Goal: Use online tool/utility: Use online tool/utility

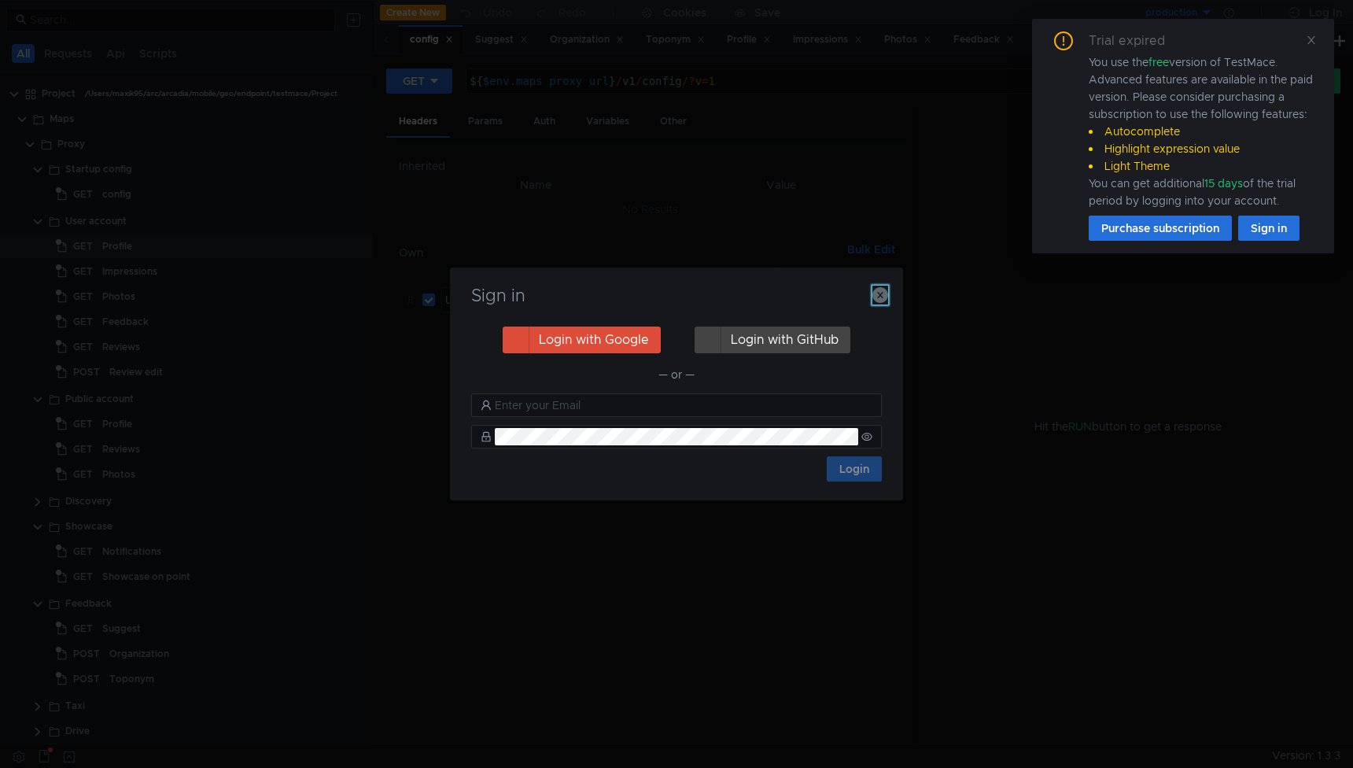
click at [882, 296] on icon "button" at bounding box center [880, 295] width 16 height 16
click at [882, 296] on div "${ user_agent }" at bounding box center [778, 312] width 215 height 38
type textarea "${user_agent}"
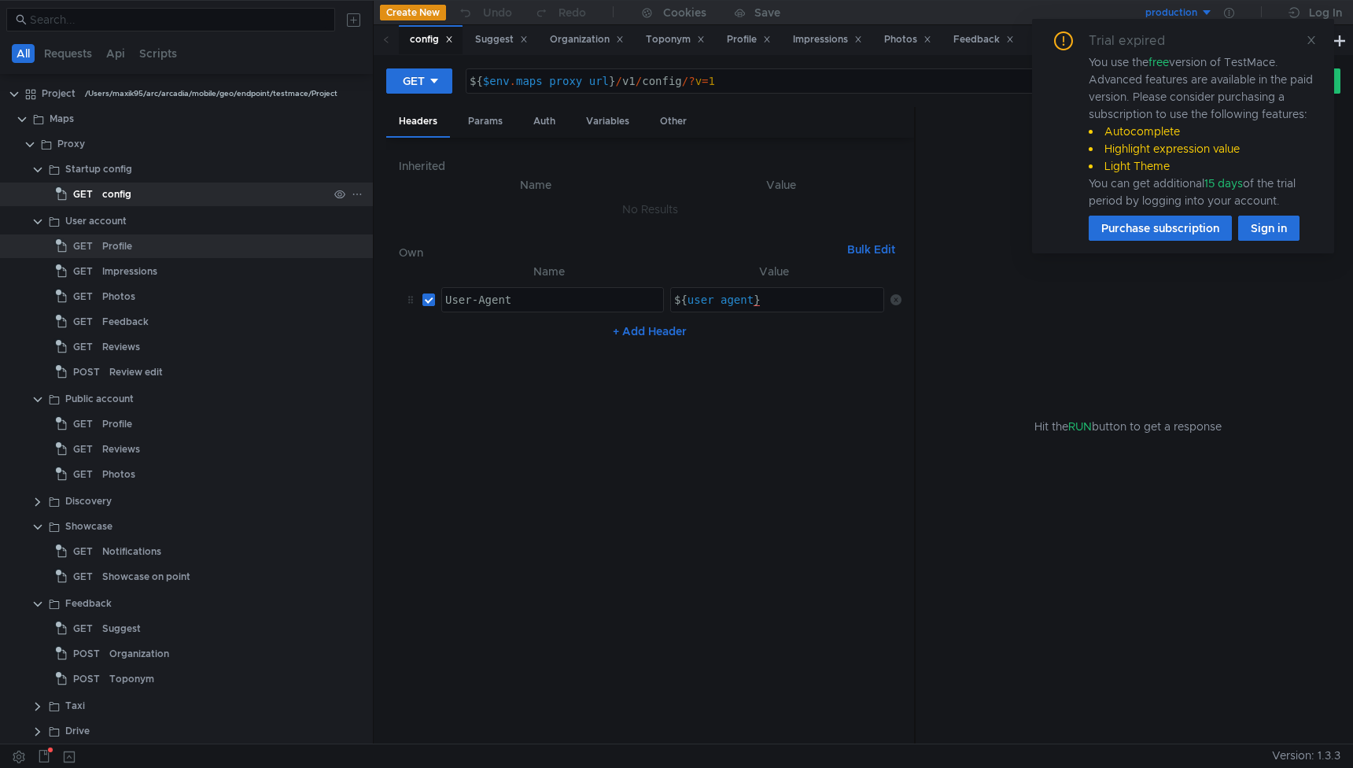
click at [114, 191] on div "config" at bounding box center [116, 194] width 29 height 24
click at [132, 242] on div "Profile" at bounding box center [215, 246] width 226 height 24
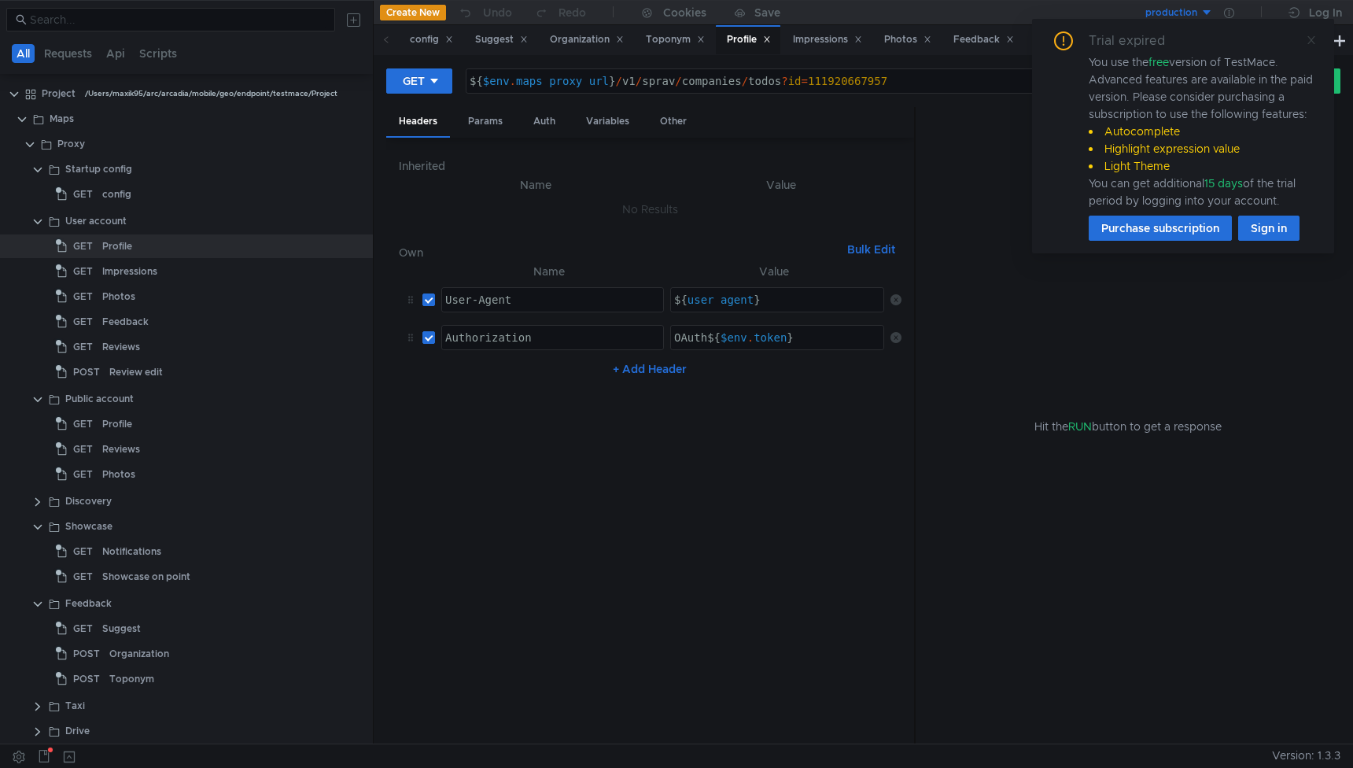
click at [1312, 37] on icon at bounding box center [1310, 40] width 11 height 11
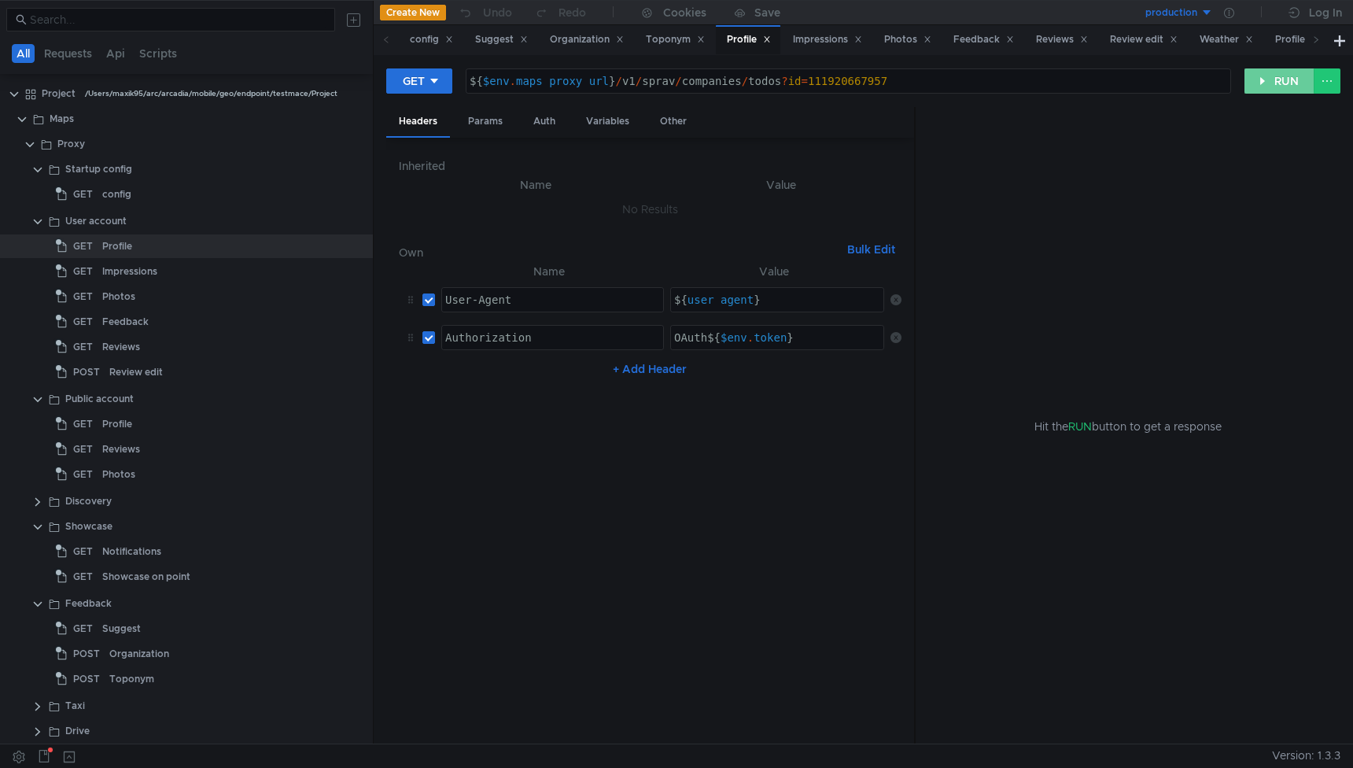
click at [1282, 77] on button "RUN" at bounding box center [1279, 80] width 70 height 25
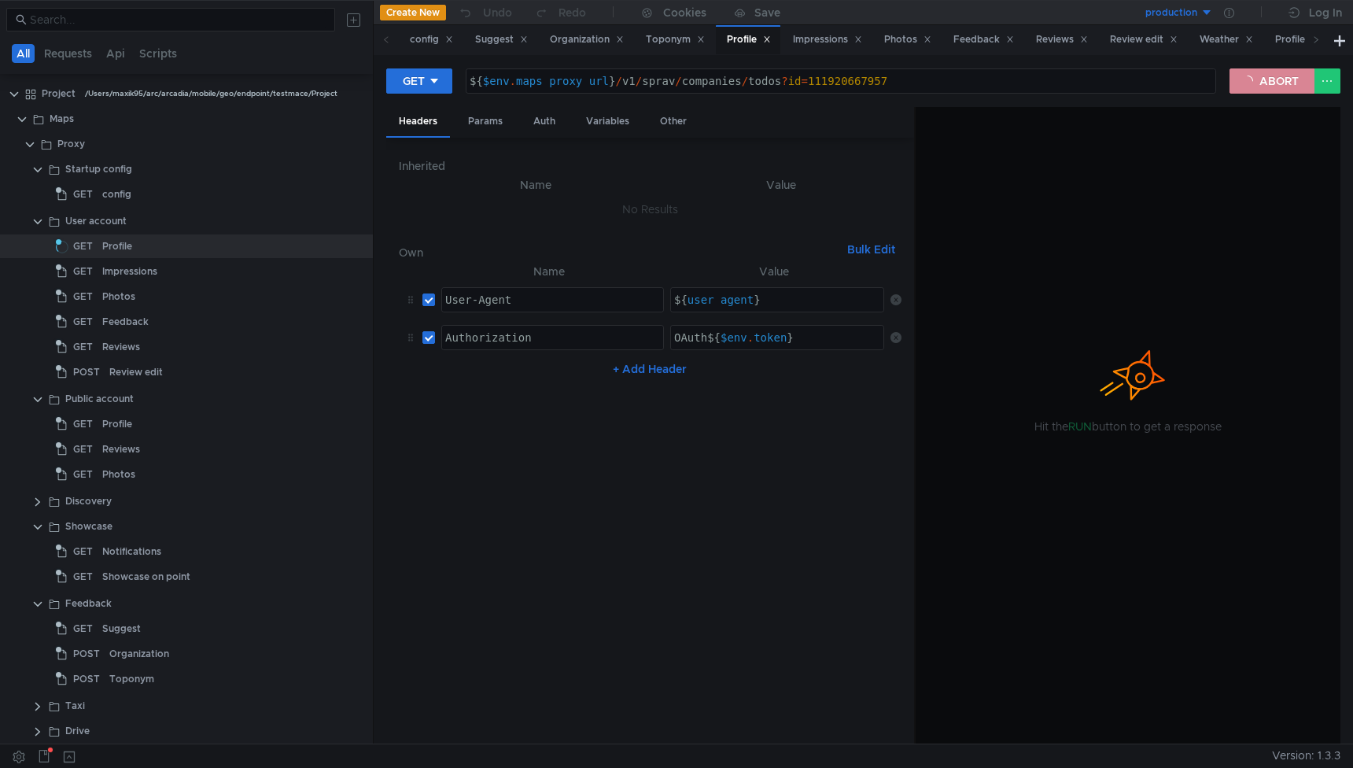
click at [1260, 89] on button "ABORT" at bounding box center [1271, 80] width 85 height 25
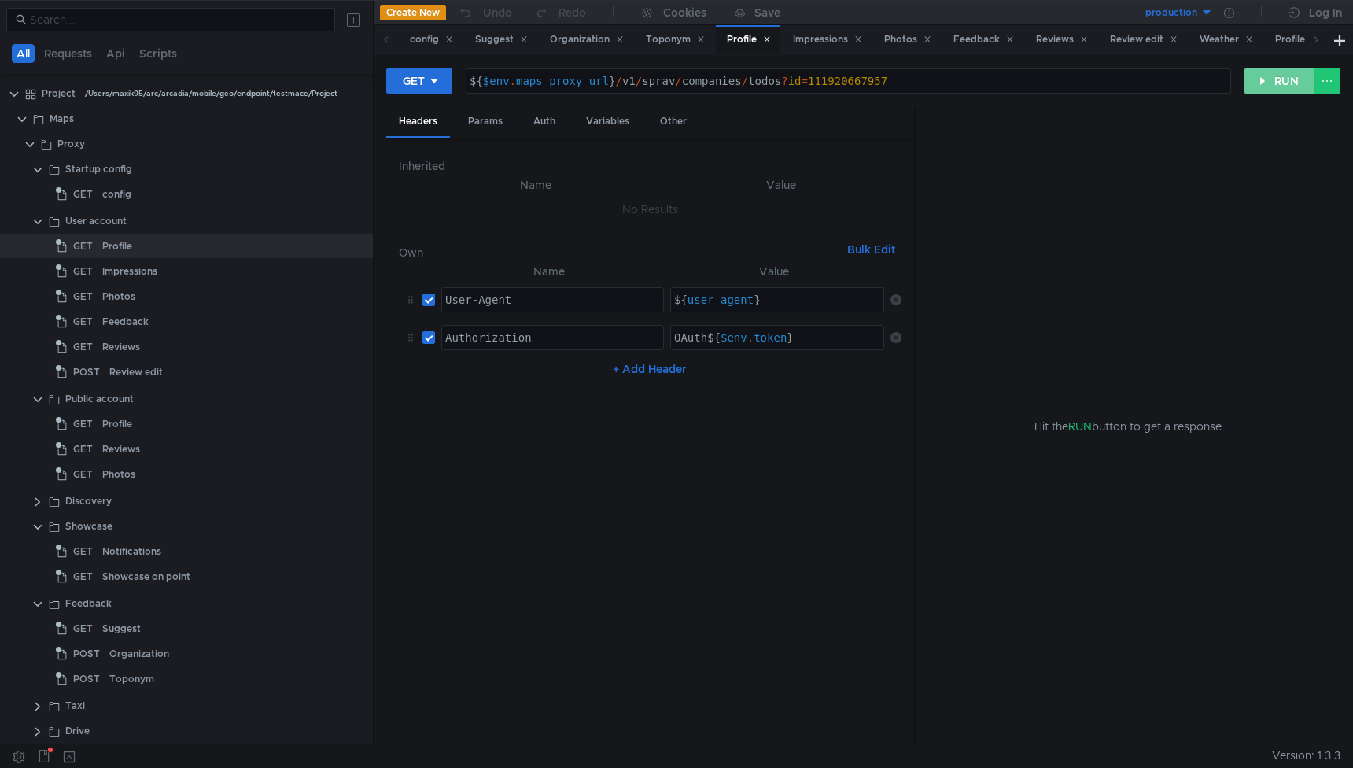
click at [1265, 87] on button "RUN" at bounding box center [1279, 80] width 70 height 25
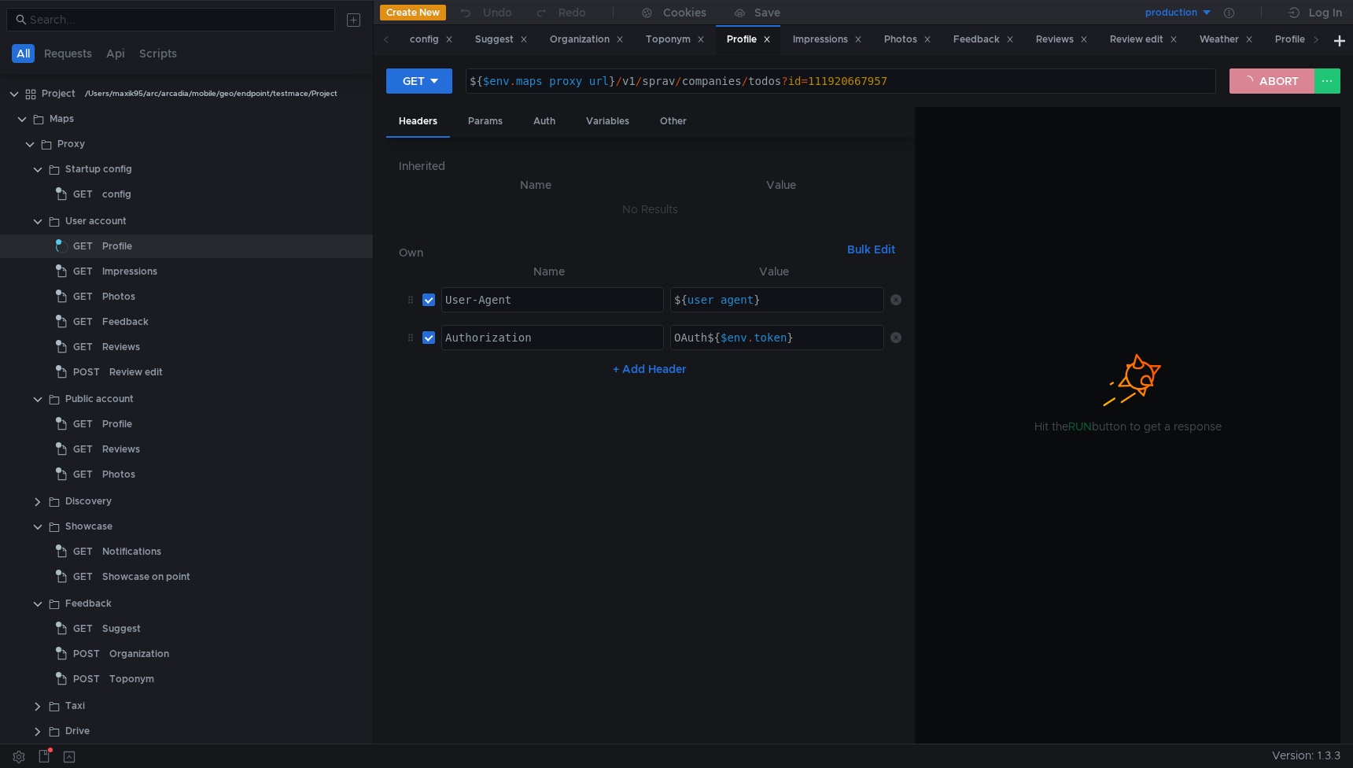
click at [1269, 83] on button "ABORT" at bounding box center [1271, 80] width 85 height 25
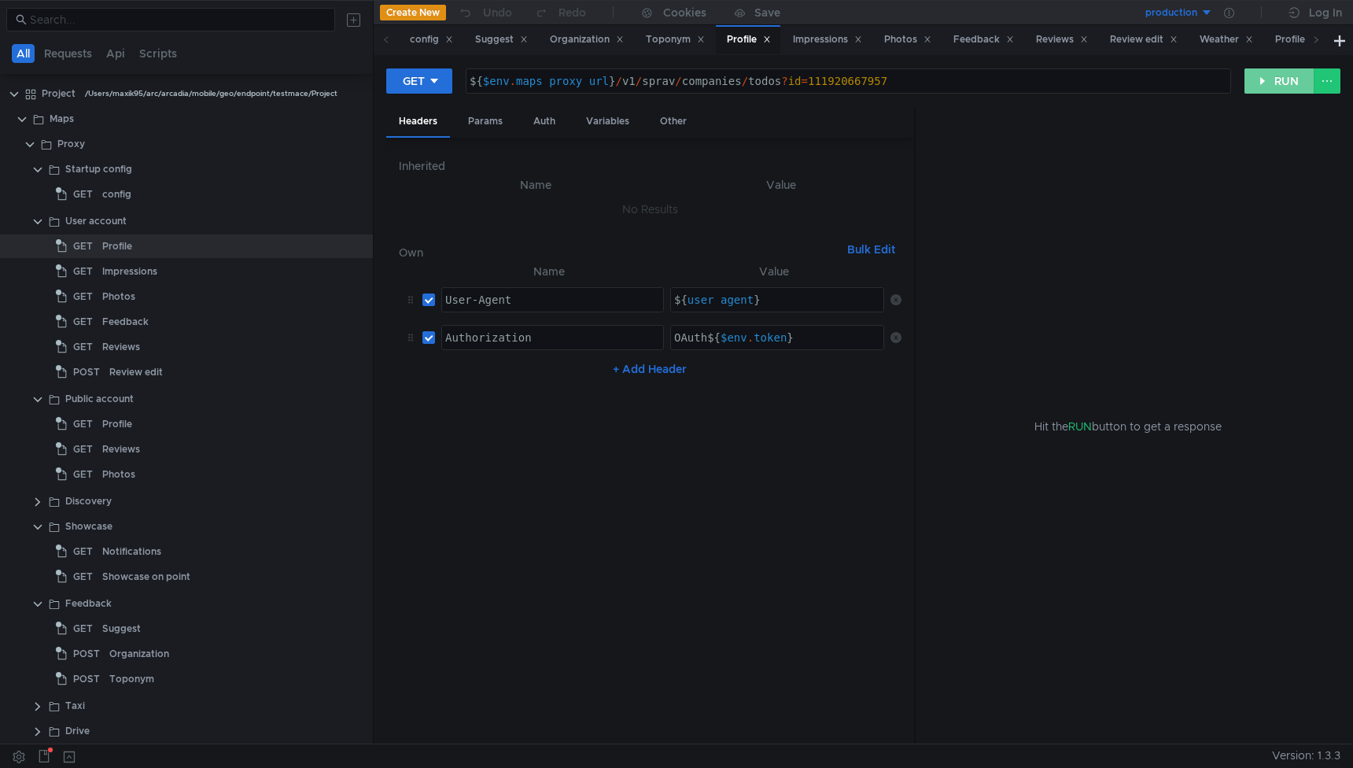
click at [1269, 83] on button "RUN" at bounding box center [1279, 80] width 70 height 25
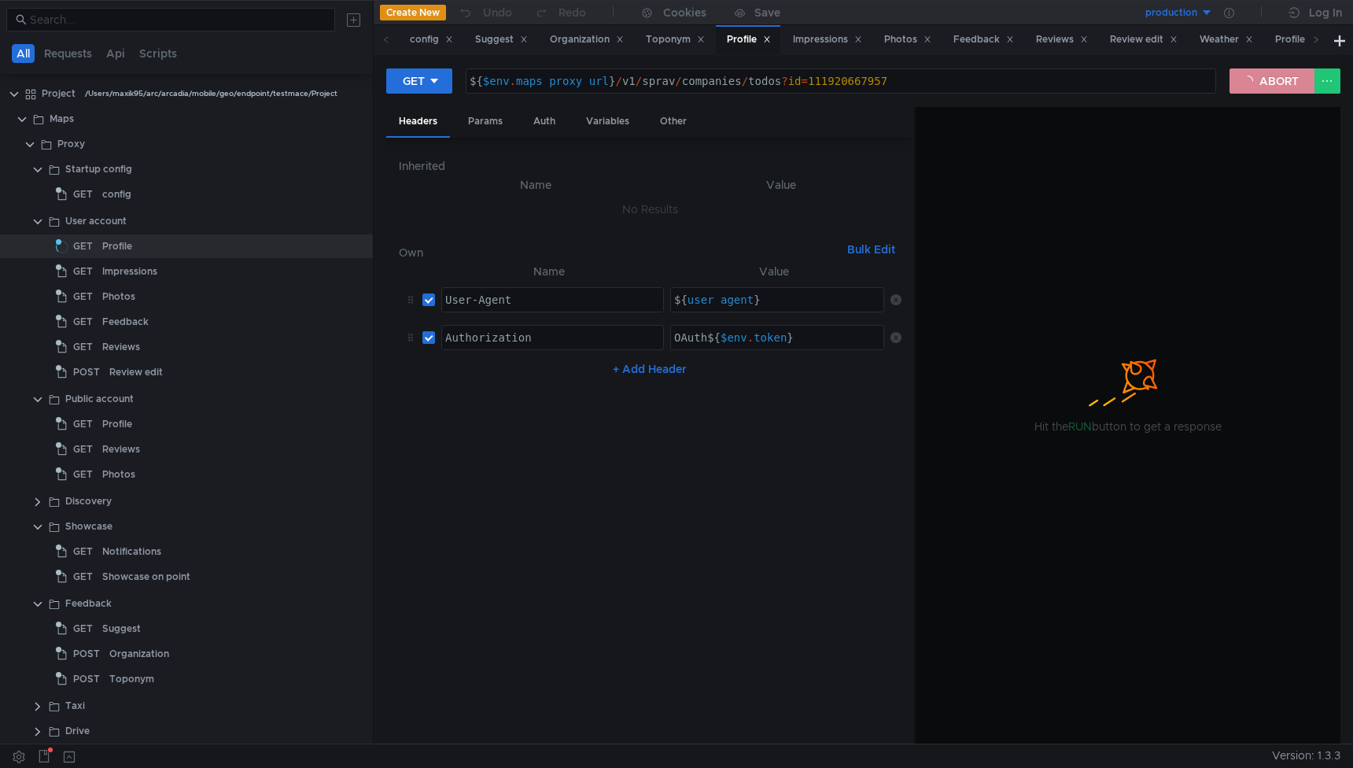
click at [1269, 83] on button "ABORT" at bounding box center [1271, 80] width 85 height 25
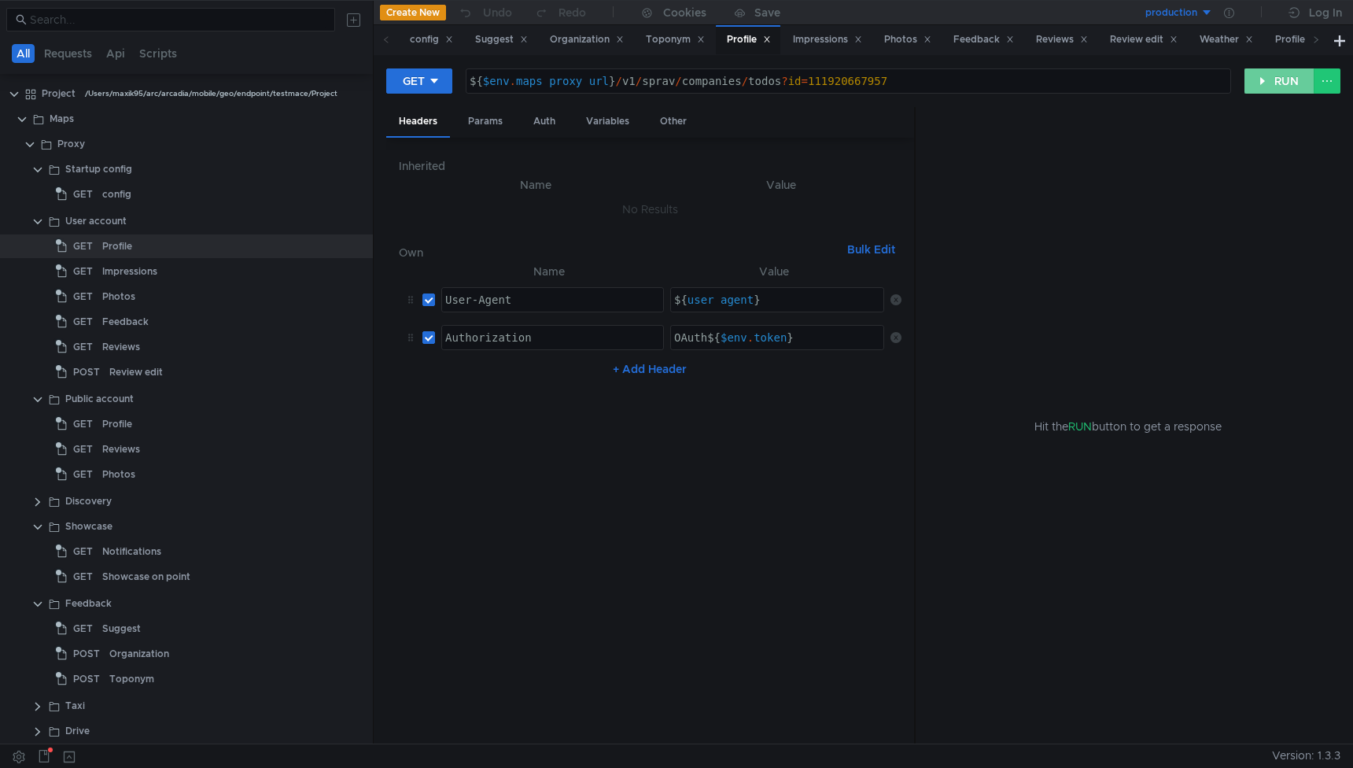
click at [1277, 83] on button "RUN" at bounding box center [1279, 80] width 70 height 25
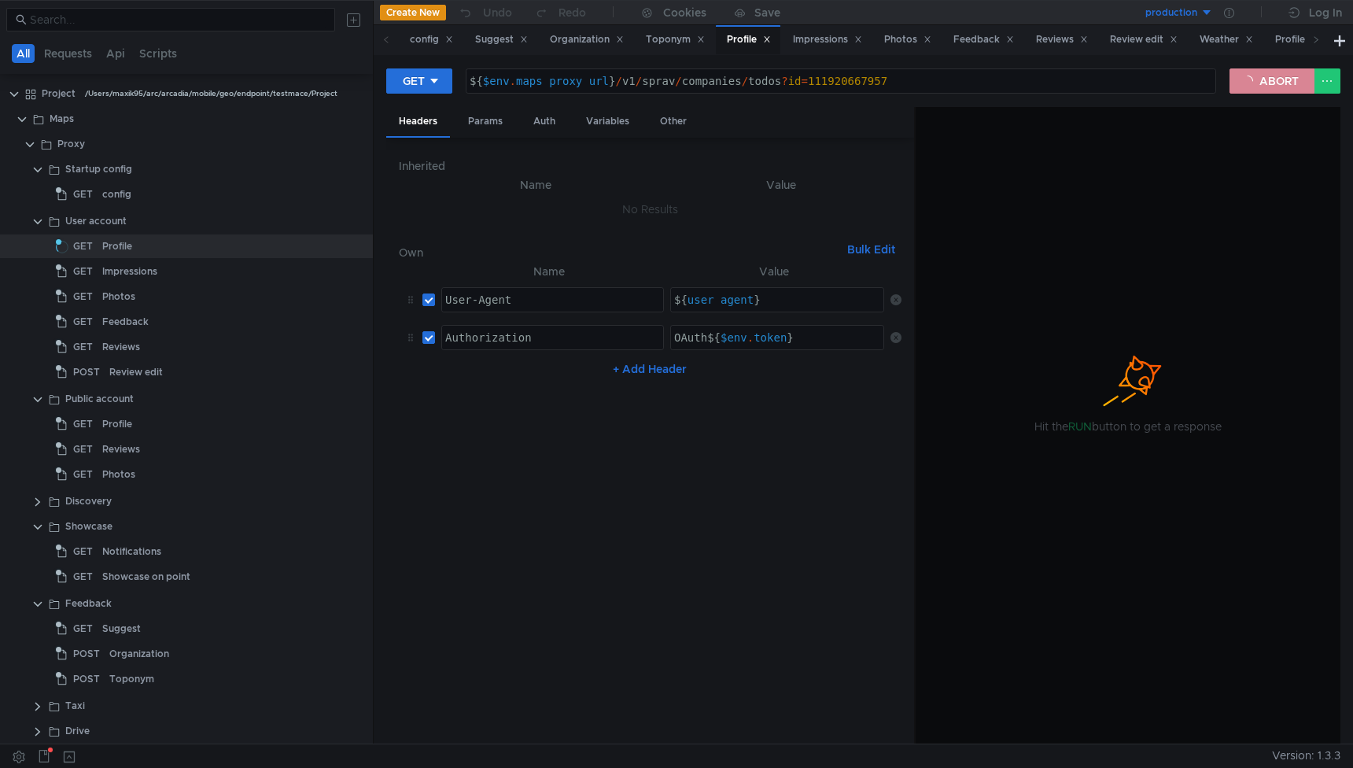
click at [1272, 83] on button "ABORT" at bounding box center [1271, 80] width 85 height 25
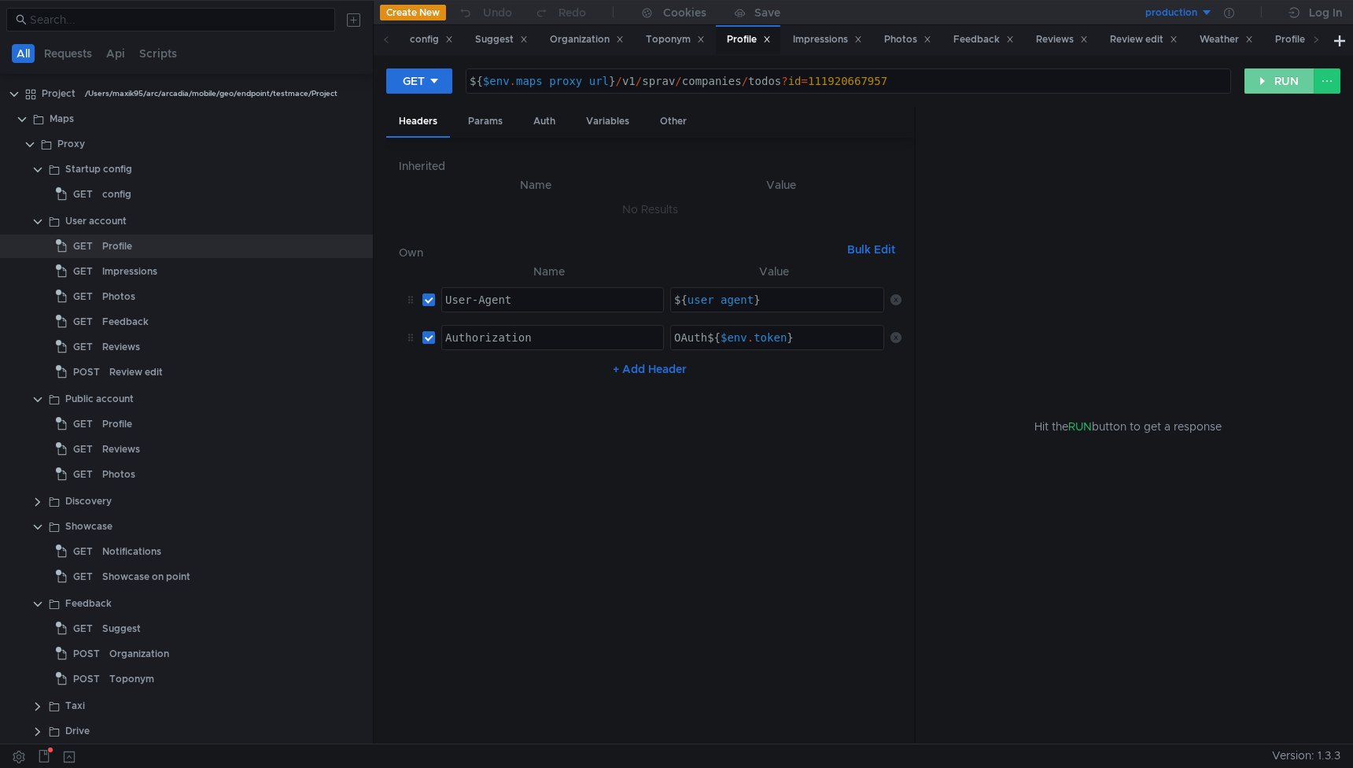
click at [1272, 83] on button "RUN" at bounding box center [1279, 80] width 70 height 25
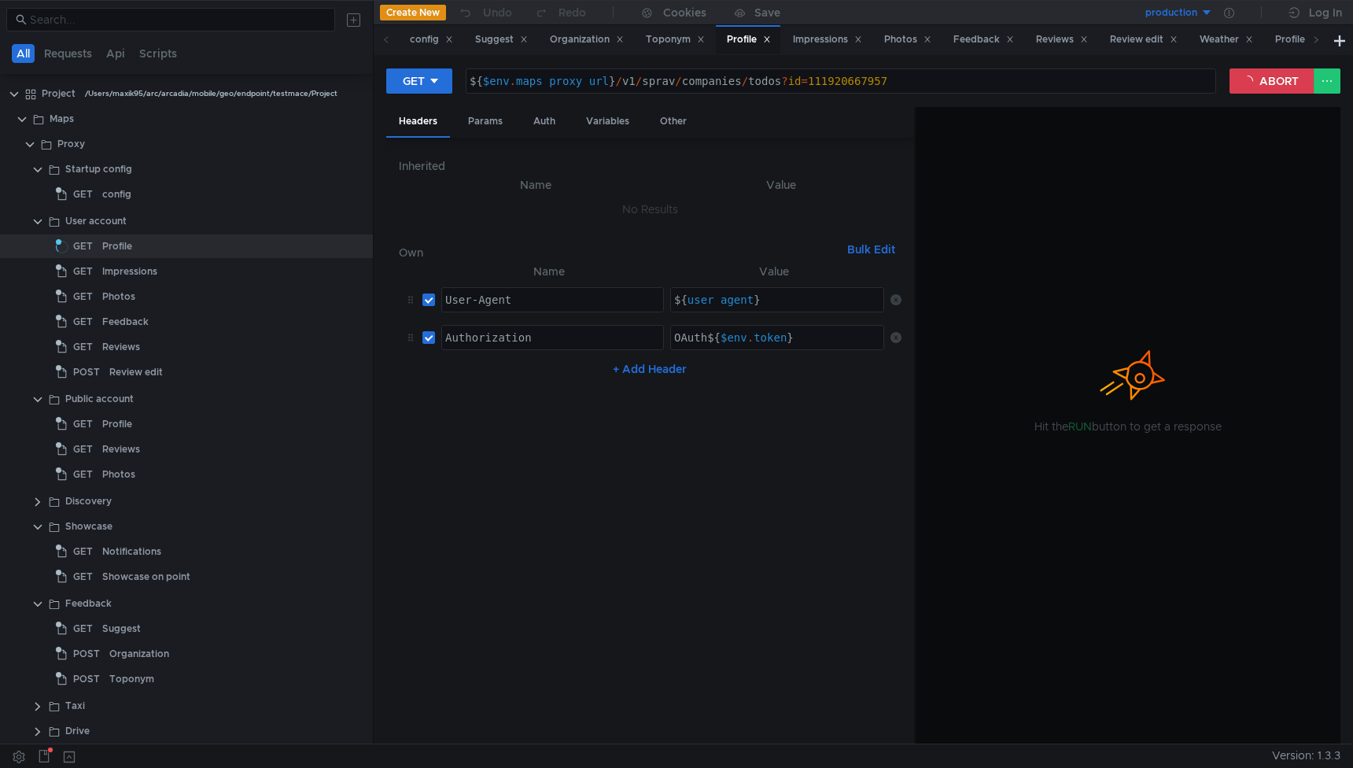
type textarea "${$env.maps_proxy_url}/v1/sprav/companies/todos?id=111920667957"
click at [836, 82] on div "${ $env . maps_proxy_url } / v1 / sprav / companies / todos ? id = 111920667957" at bounding box center [840, 94] width 749 height 38
click at [1254, 81] on button "ABORT" at bounding box center [1271, 80] width 85 height 25
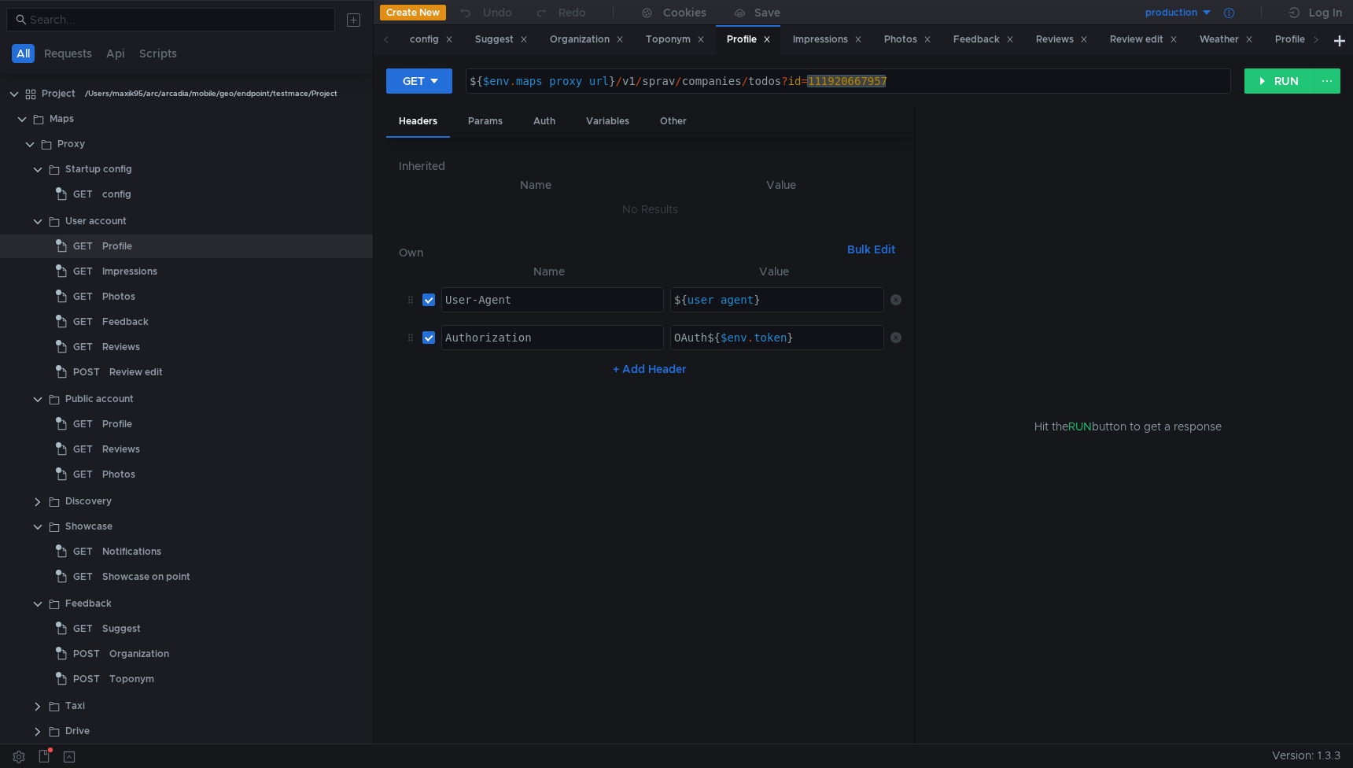
click at [1234, 9] on div at bounding box center [1229, 12] width 32 height 25
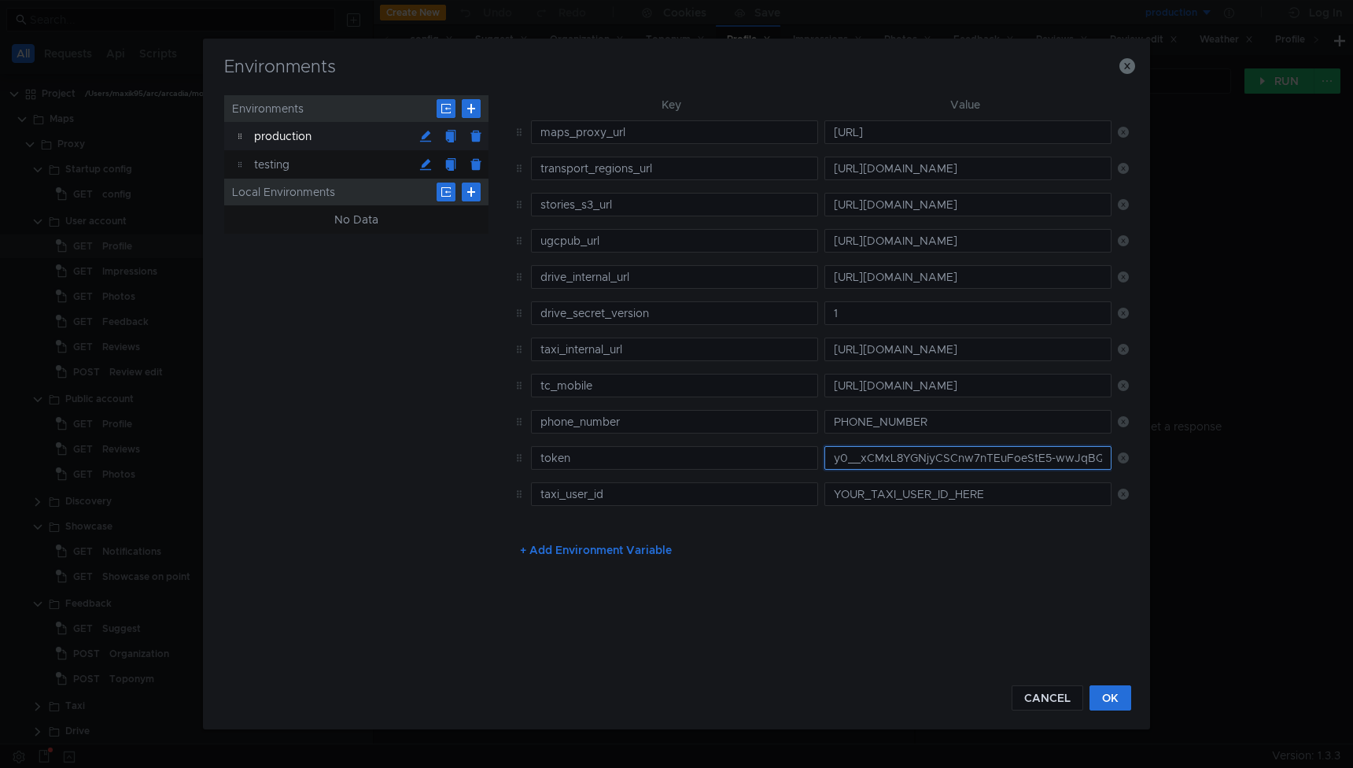
click at [900, 459] on input "y0__xCMxL8YGNjyCSCnw7nTEuFoeStE5-wwJqBQwe7D_apanb3Q" at bounding box center [967, 458] width 287 height 24
click at [1029, 690] on button "CANCEL" at bounding box center [1047, 697] width 72 height 25
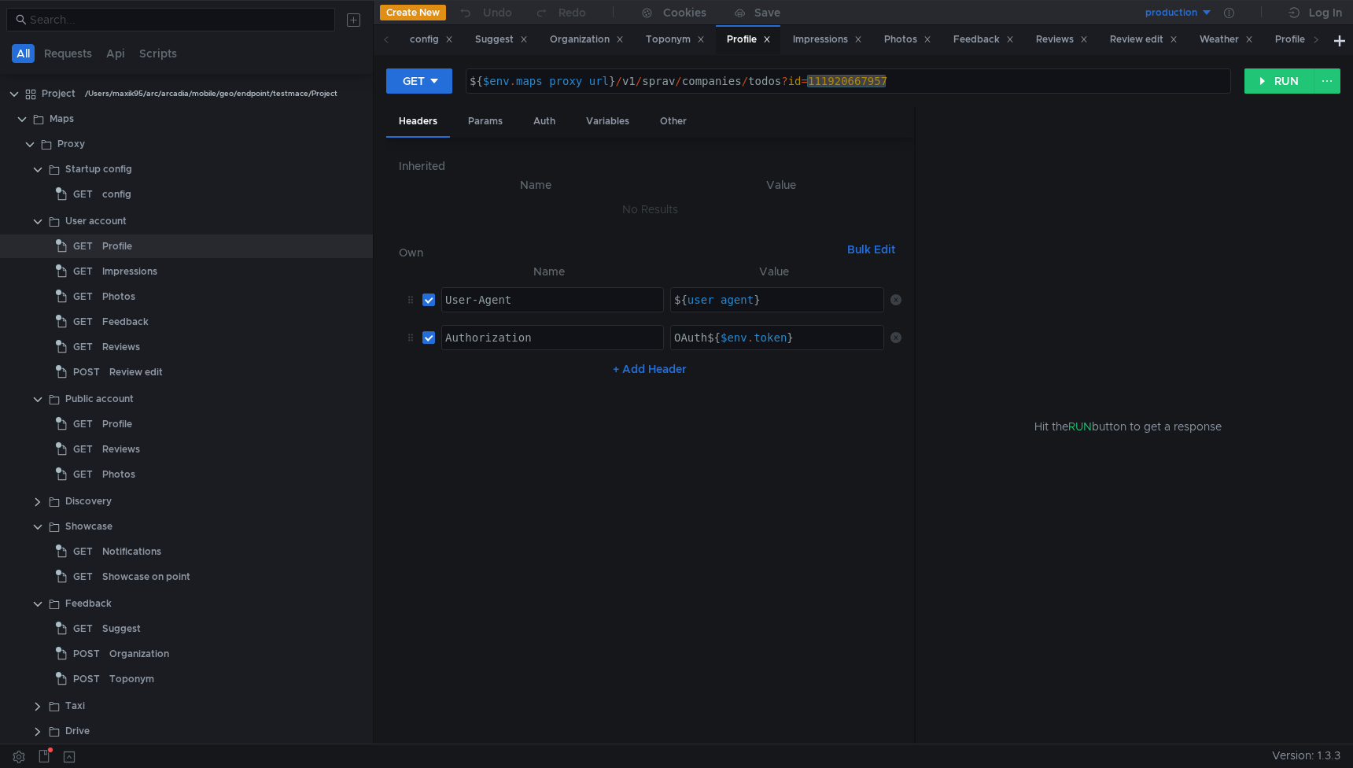
click at [830, 79] on div "${ $env . maps_proxy_url } / v1 / sprav / companies / todos ? id = 111920667957" at bounding box center [848, 94] width 764 height 38
click at [1278, 75] on button "RUN" at bounding box center [1279, 80] width 70 height 25
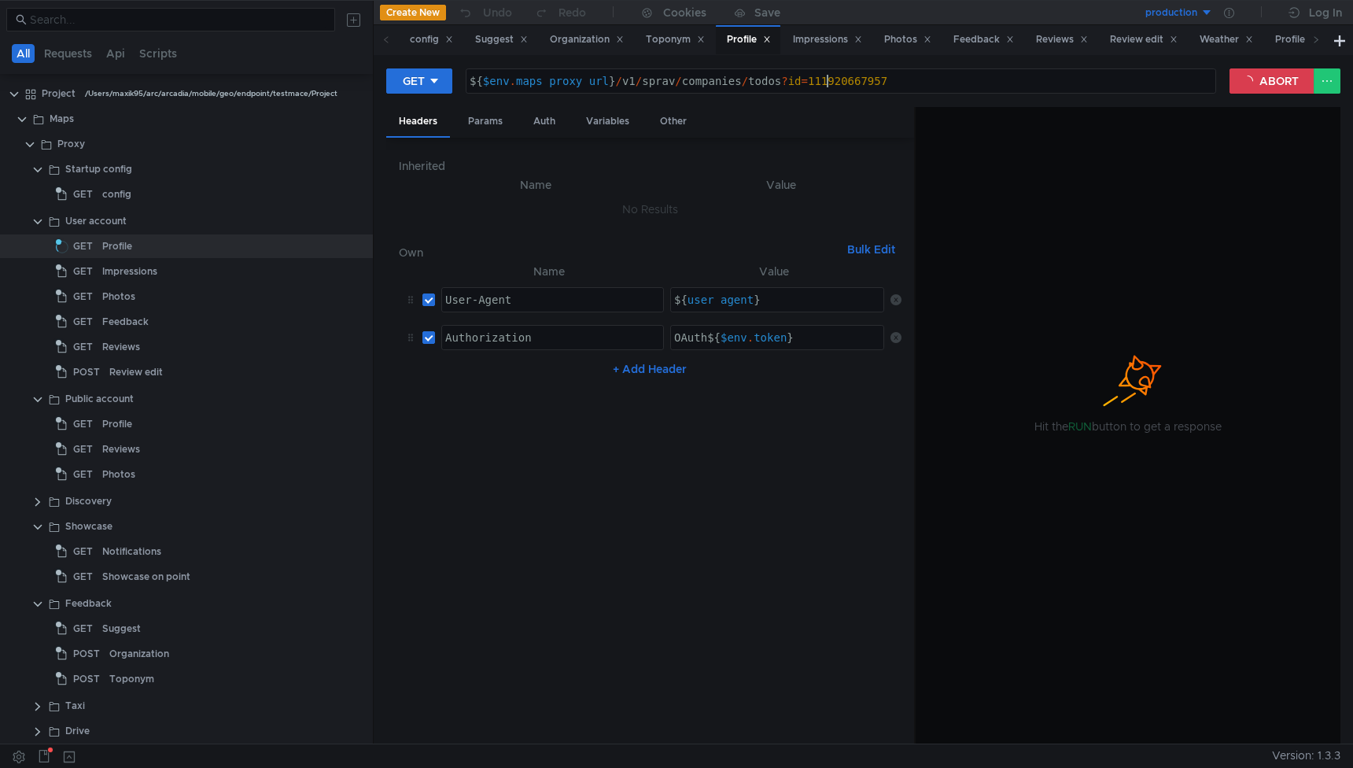
click at [823, 81] on div "${ $env . maps_proxy_url } / v1 / sprav / companies / todos ? id = 111920667957" at bounding box center [840, 94] width 749 height 38
click at [1252, 86] on button "ABORT" at bounding box center [1271, 80] width 85 height 25
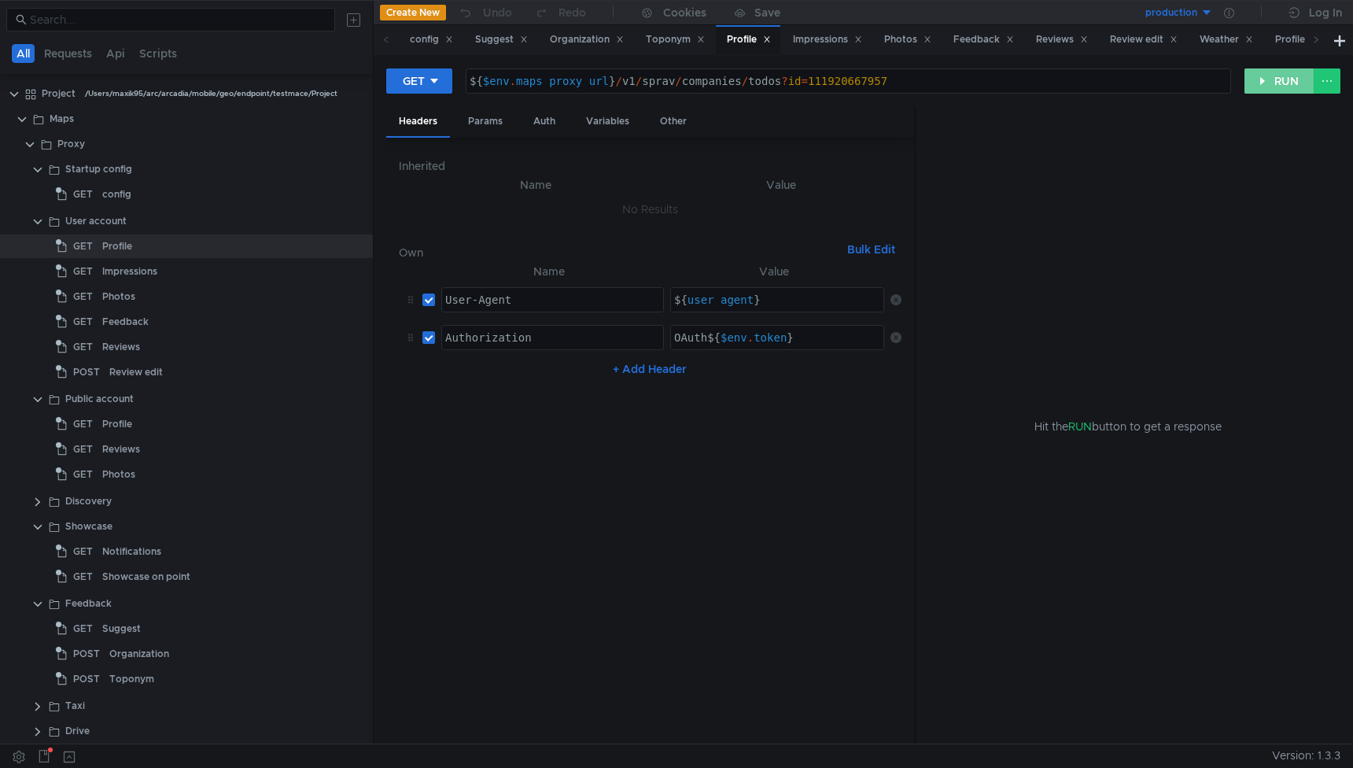
click at [1265, 87] on button "RUN" at bounding box center [1279, 80] width 70 height 25
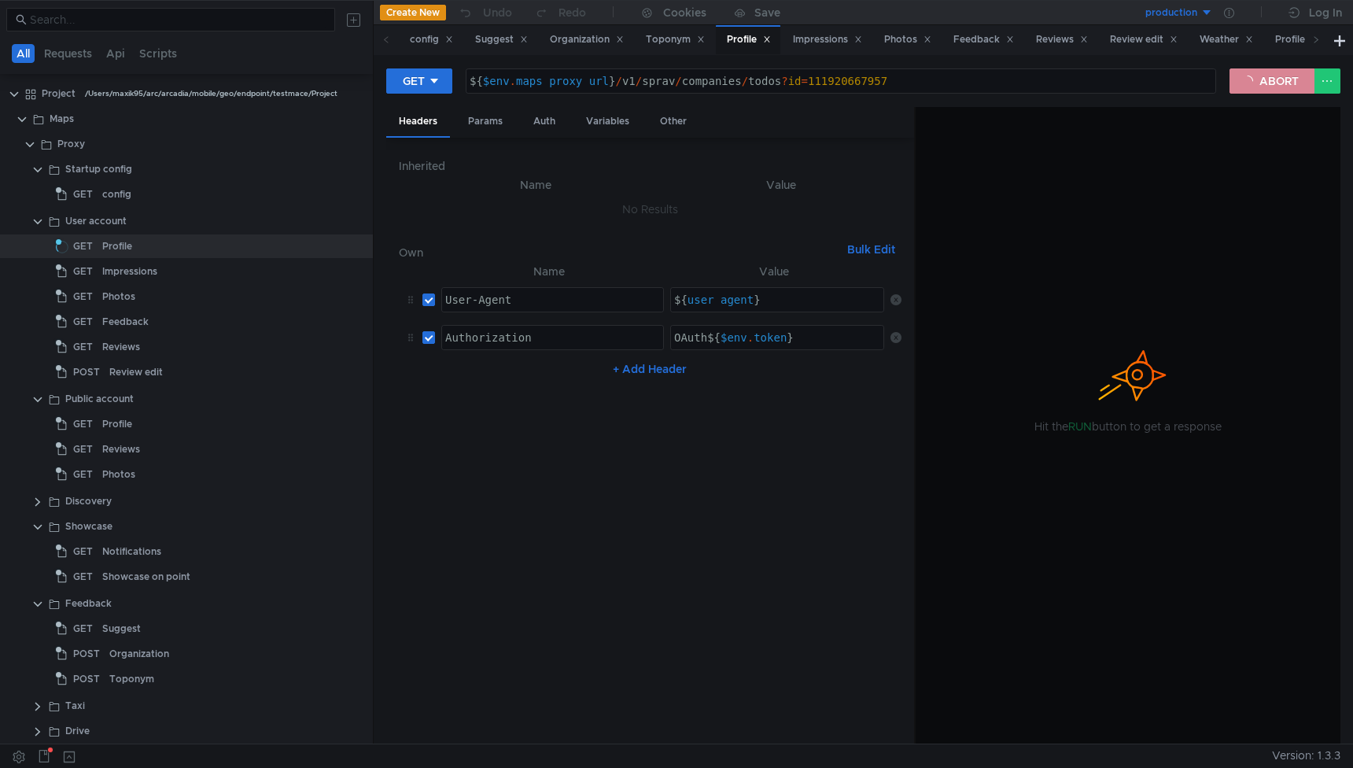
click at [1283, 73] on button "ABORT" at bounding box center [1271, 80] width 85 height 25
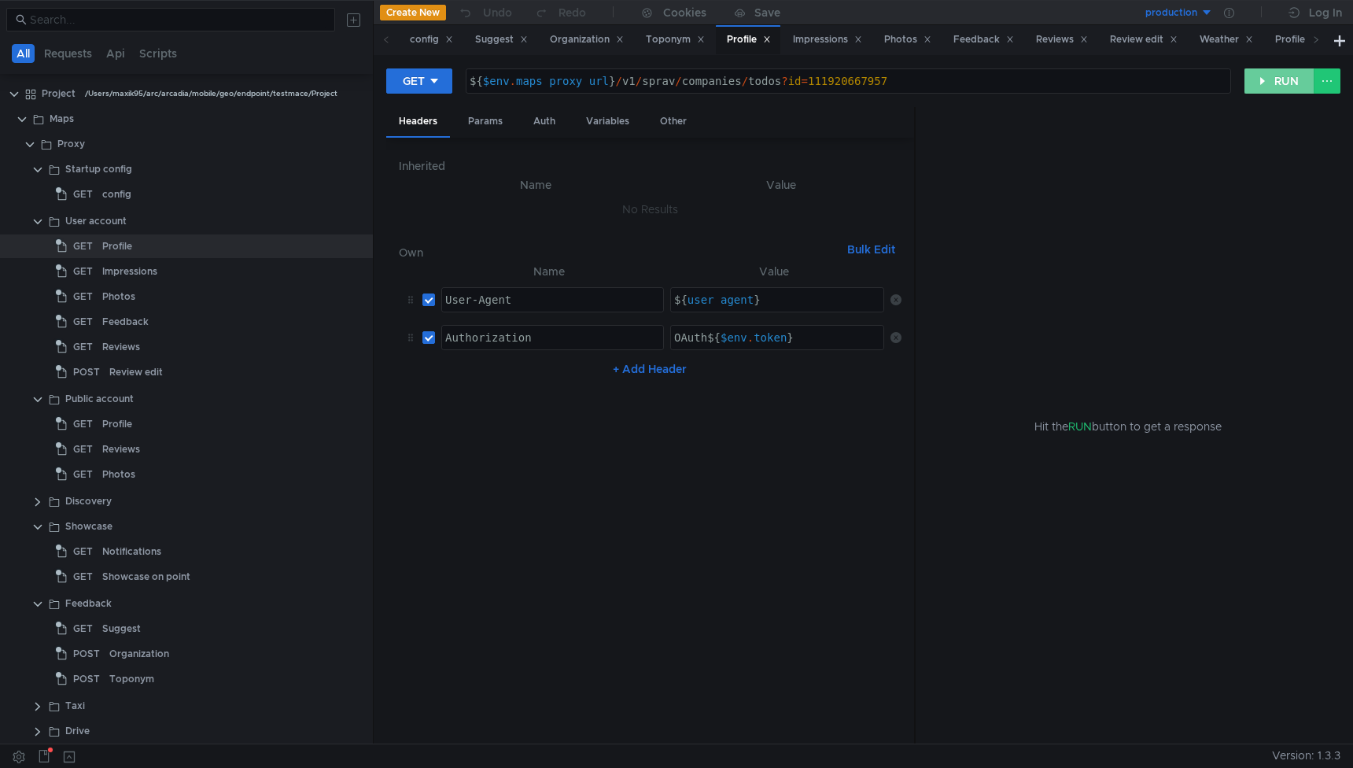
click at [1255, 78] on button "RUN" at bounding box center [1279, 80] width 70 height 25
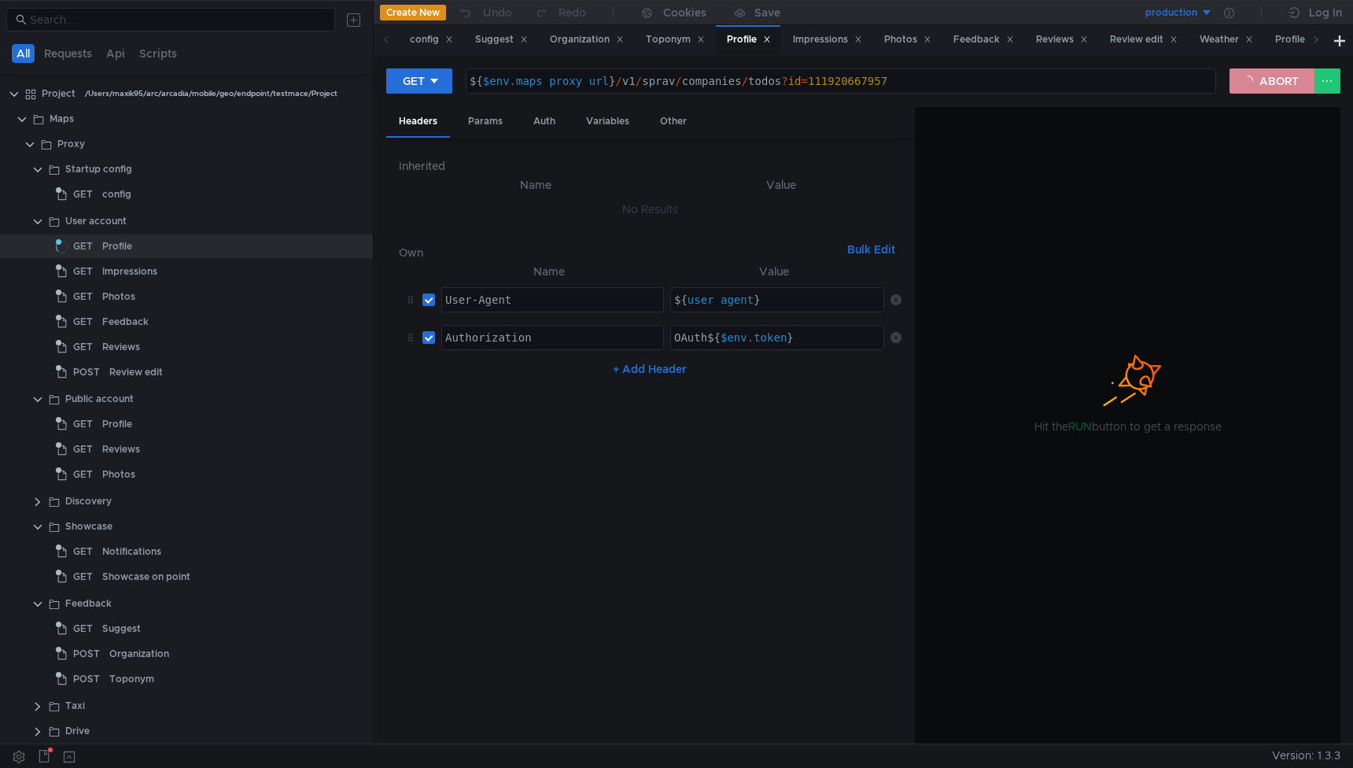
click at [1255, 78] on button "ABORT" at bounding box center [1271, 80] width 85 height 25
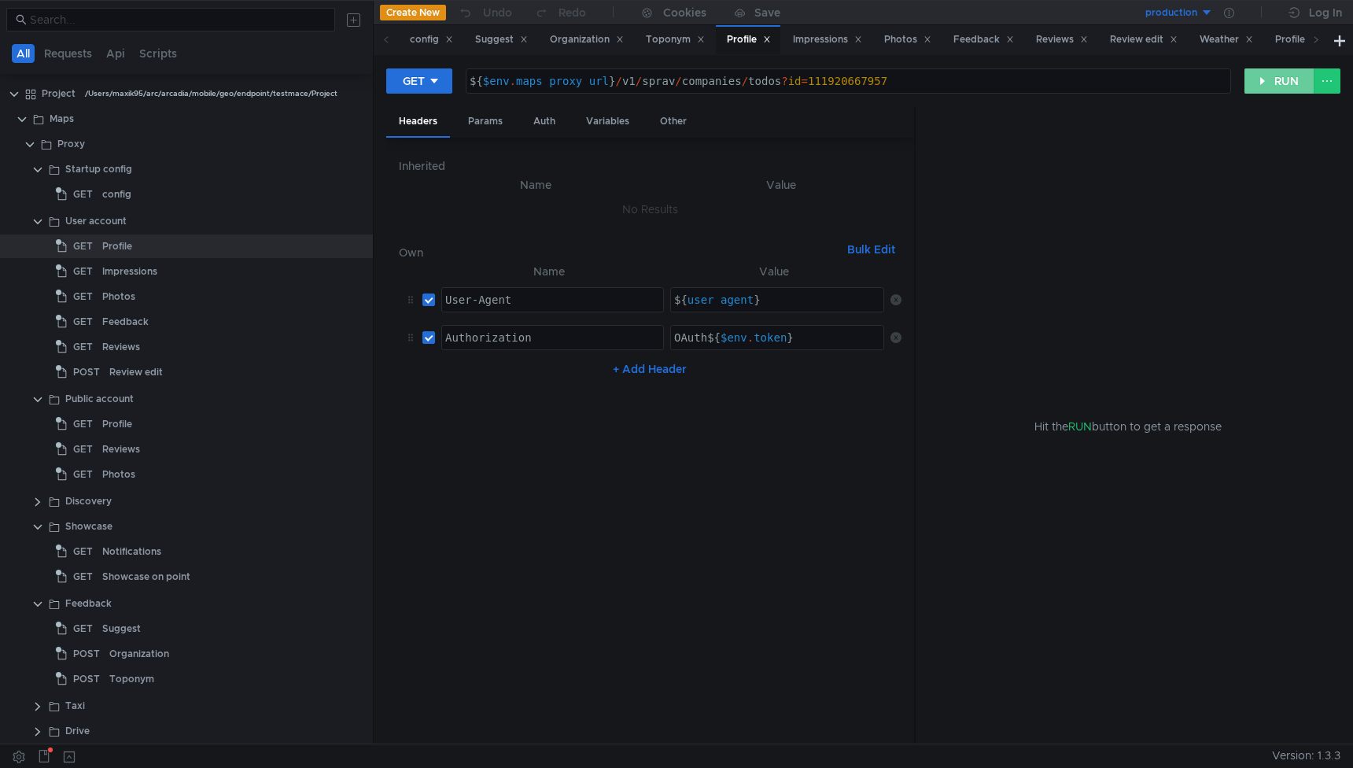
click at [1256, 79] on button "RUN" at bounding box center [1279, 80] width 70 height 25
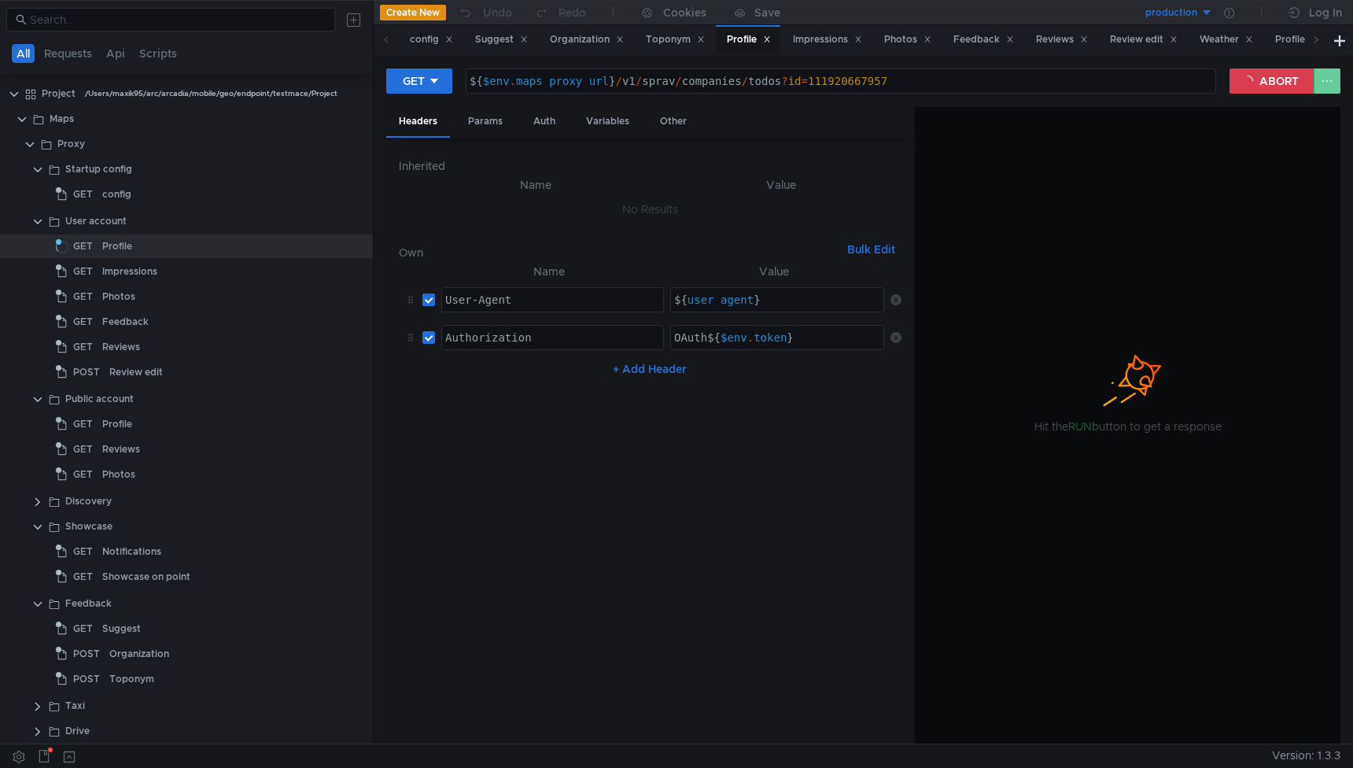
click at [1339, 81] on button at bounding box center [1326, 80] width 27 height 25
click at [1331, 81] on div at bounding box center [676, 384] width 1353 height 768
click at [1277, 83] on button "ABORT" at bounding box center [1271, 80] width 85 height 25
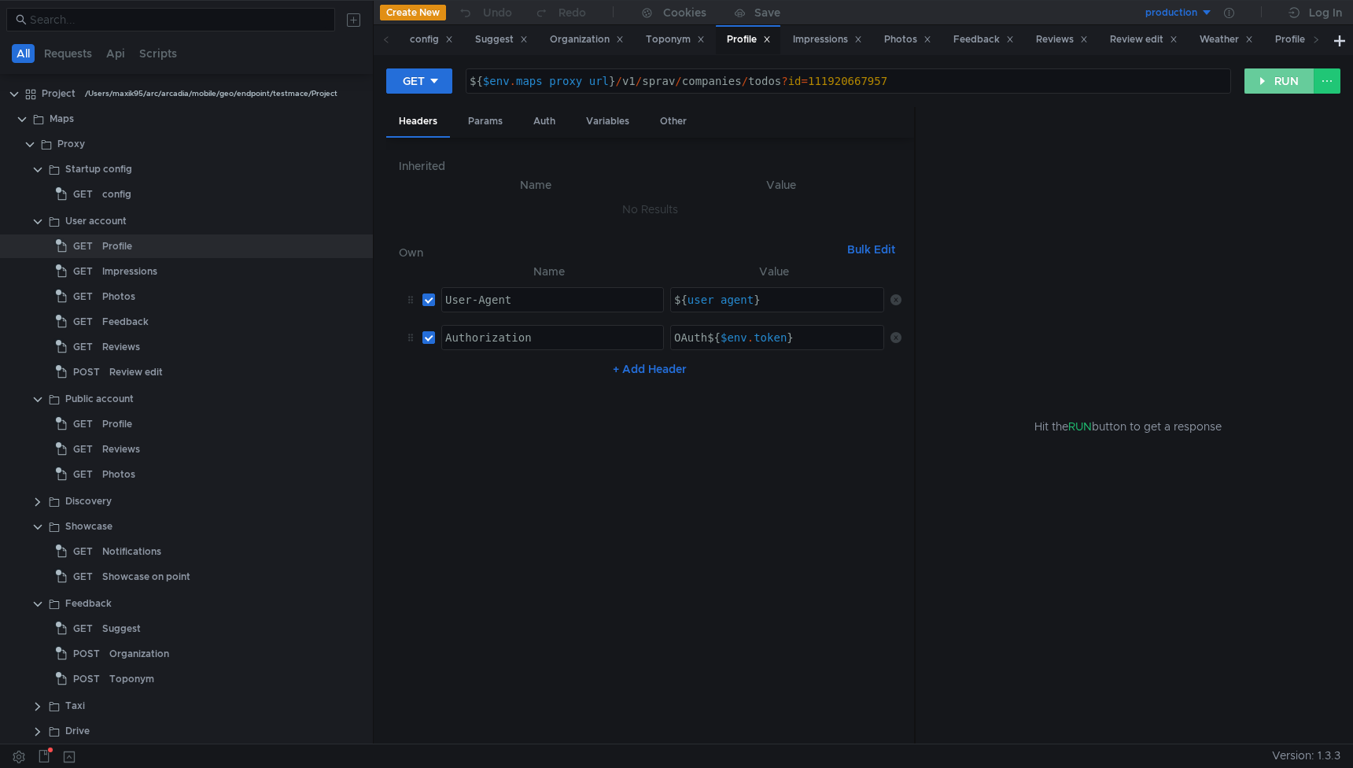
click at [1277, 83] on button "RUN" at bounding box center [1279, 80] width 70 height 25
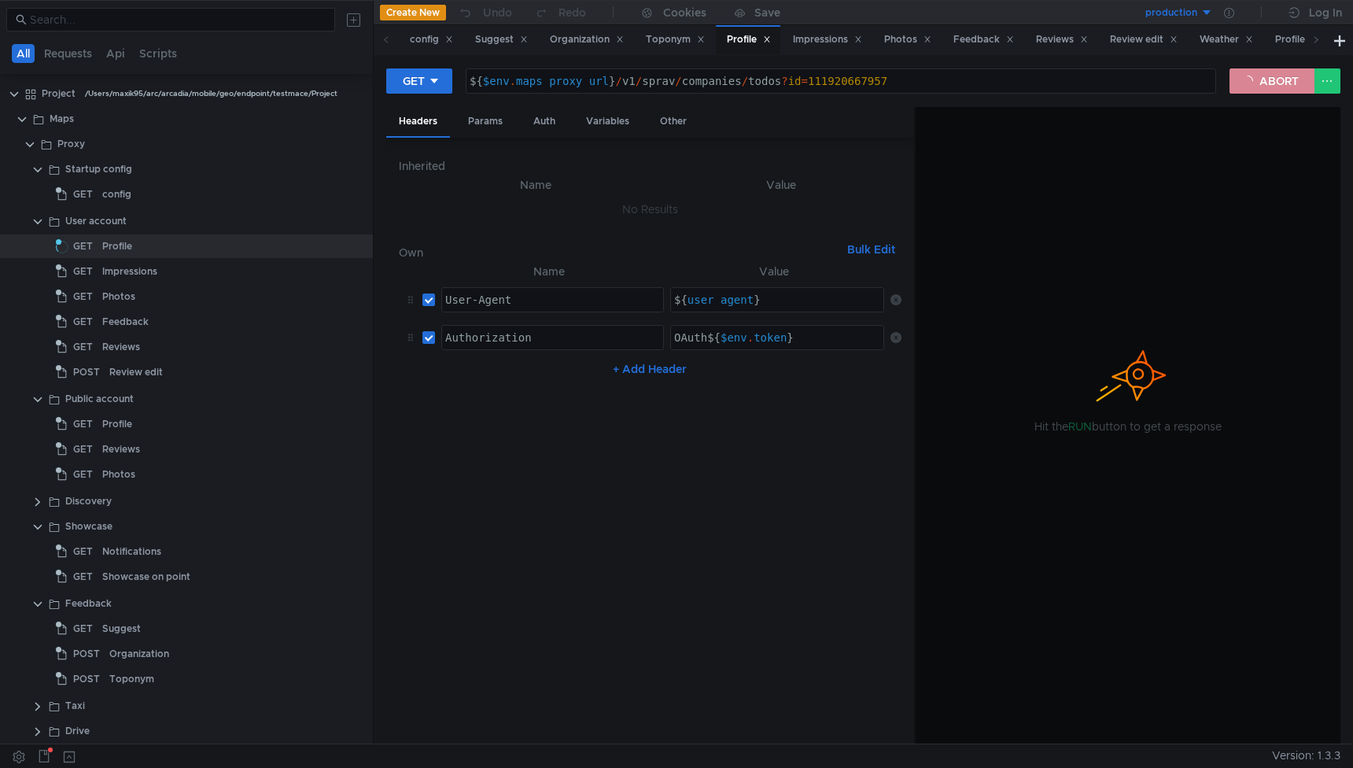
click at [1277, 83] on button "ABORT" at bounding box center [1271, 80] width 85 height 25
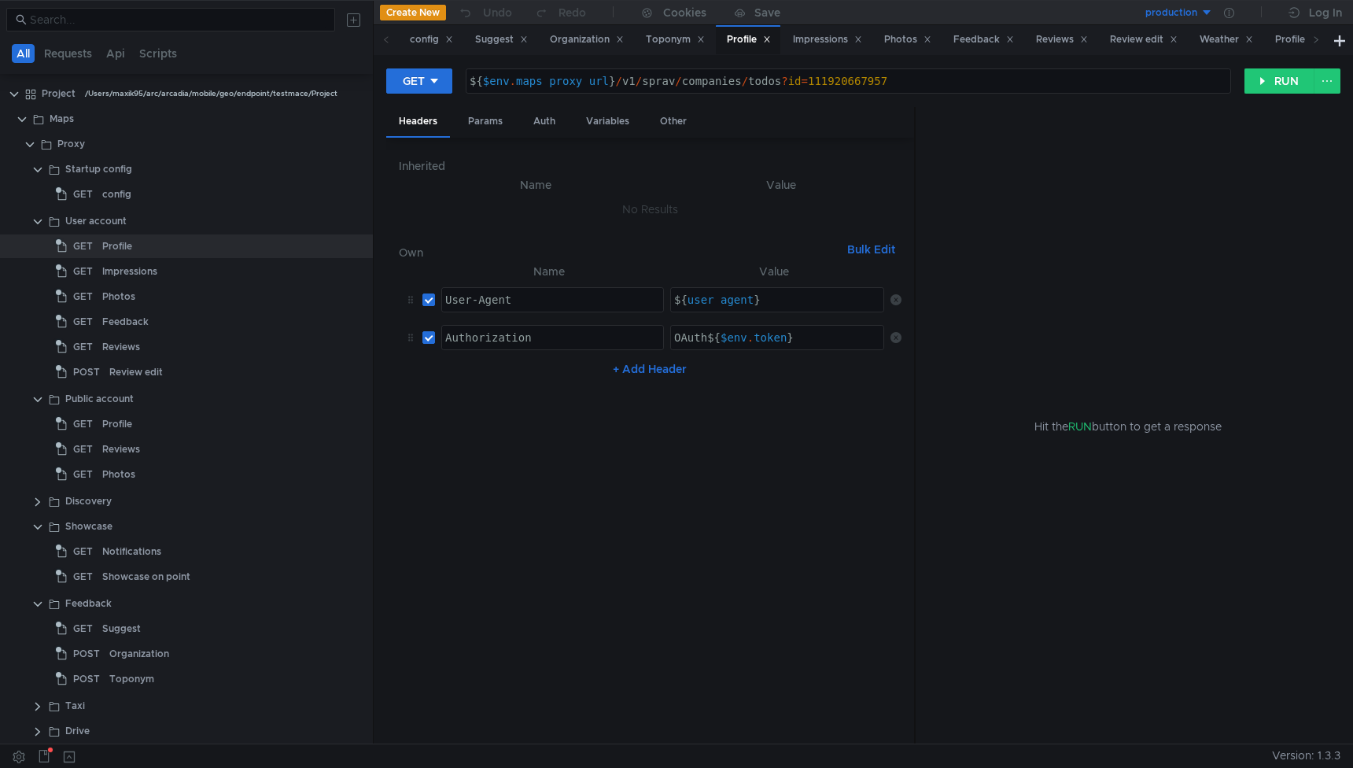
scroll to position [882, 0]
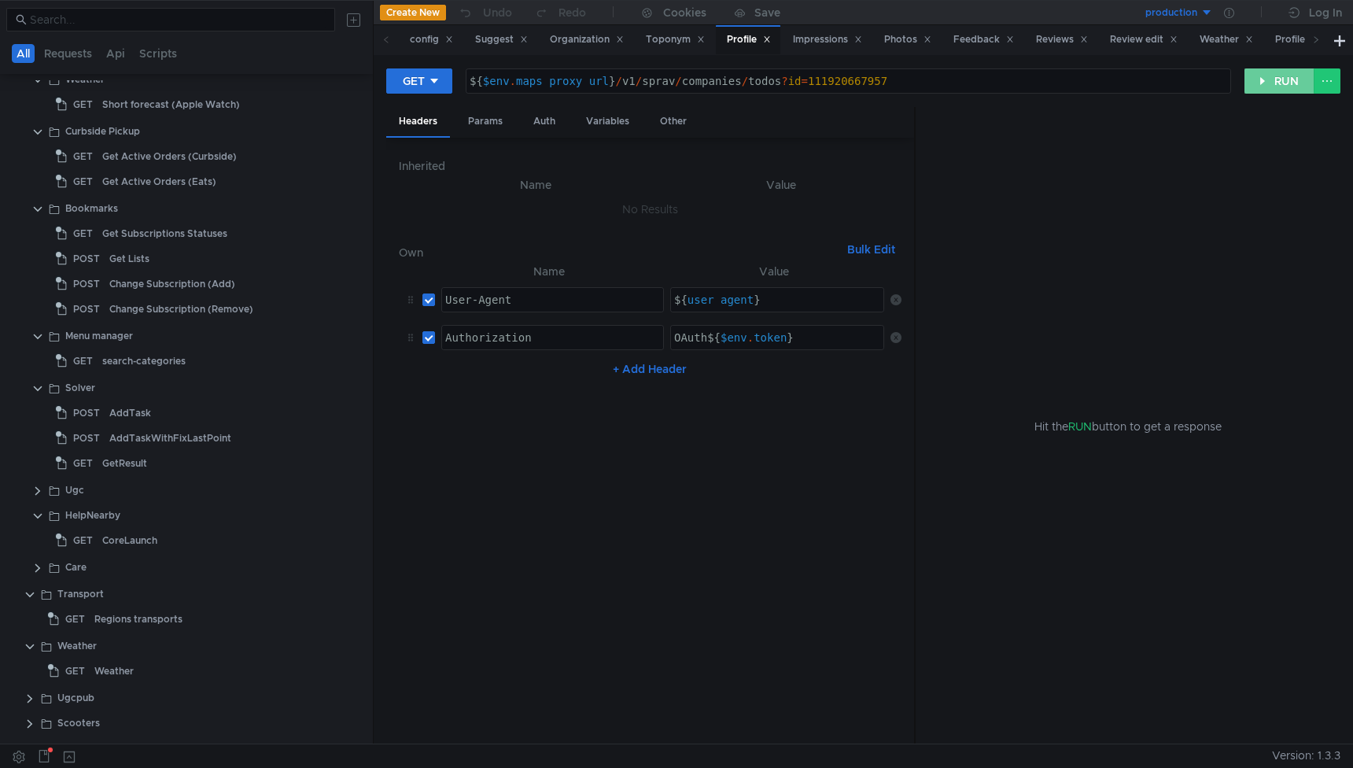
click at [1286, 84] on button "RUN" at bounding box center [1279, 80] width 70 height 25
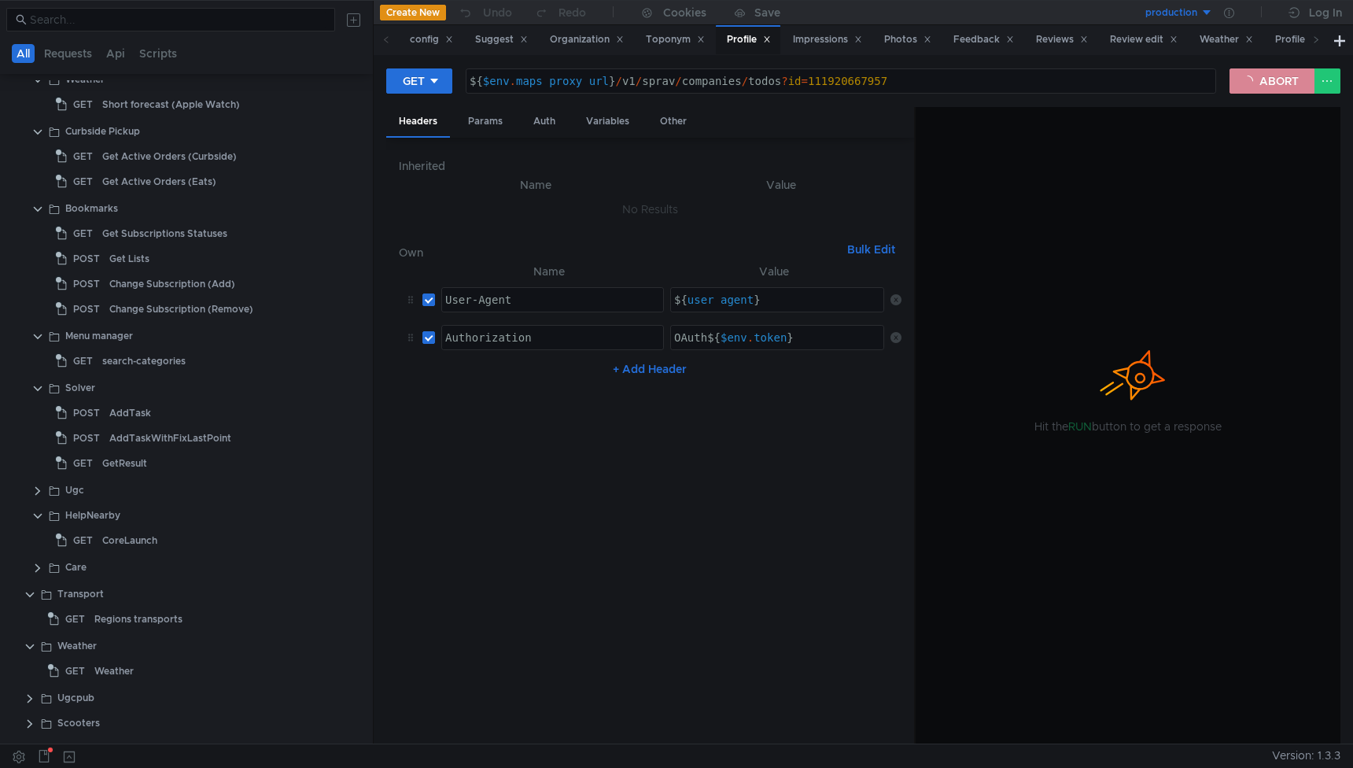
click at [1264, 78] on button "ABORT" at bounding box center [1271, 80] width 85 height 25
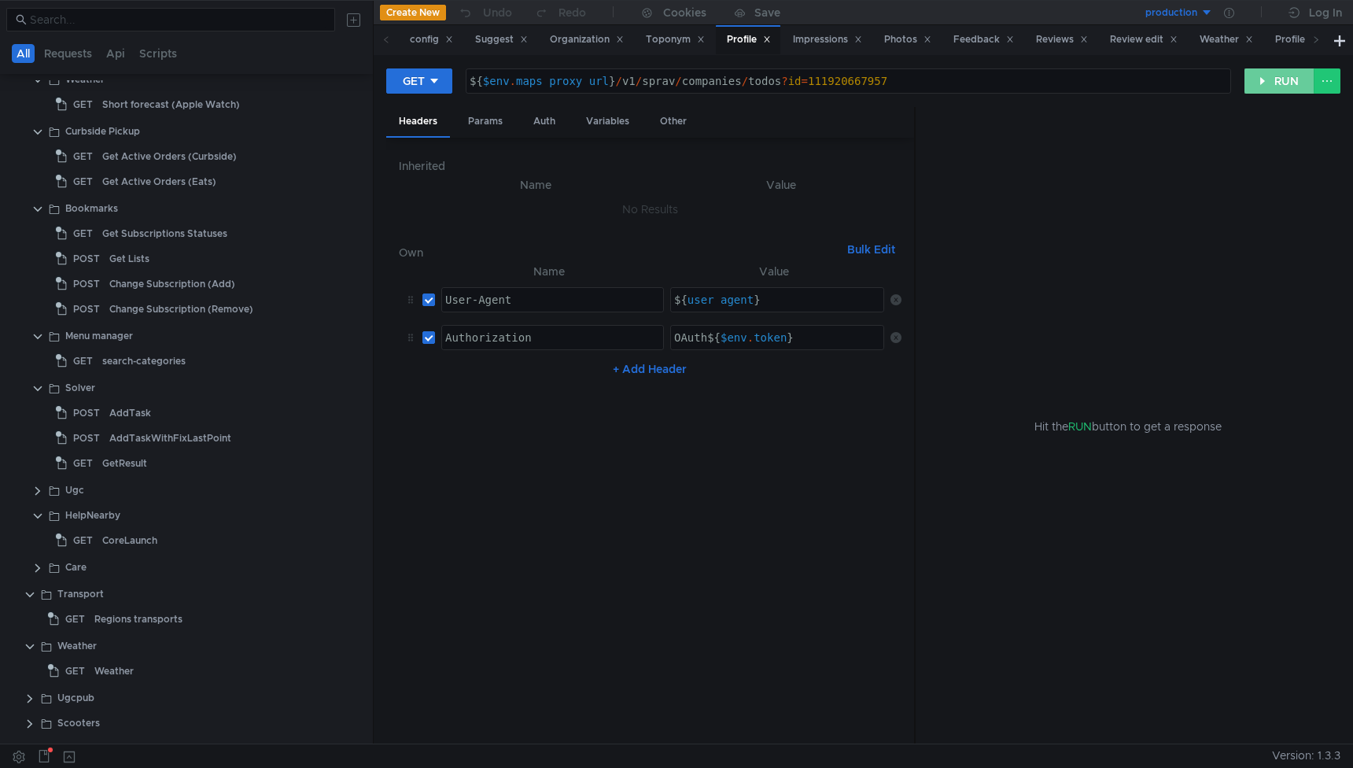
click at [1265, 81] on button "RUN" at bounding box center [1279, 80] width 70 height 25
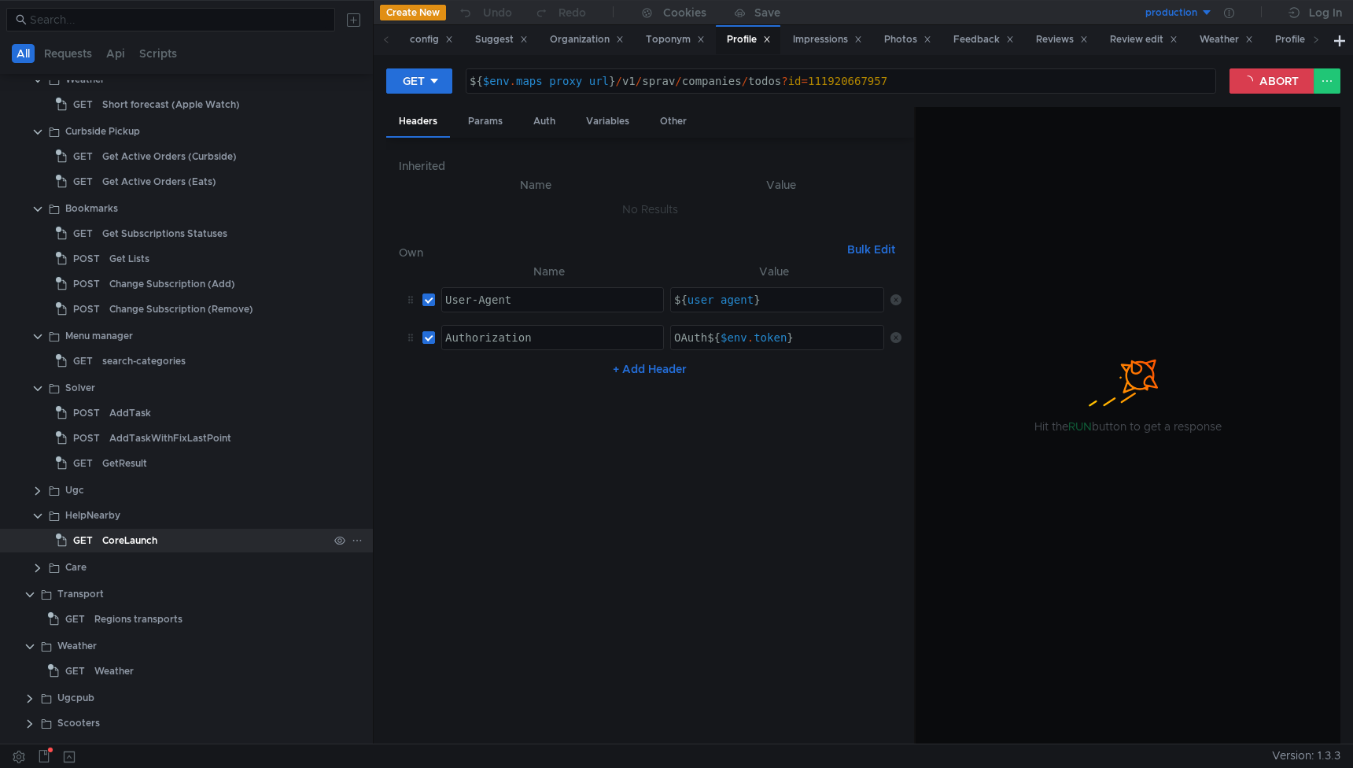
scroll to position [883, 0]
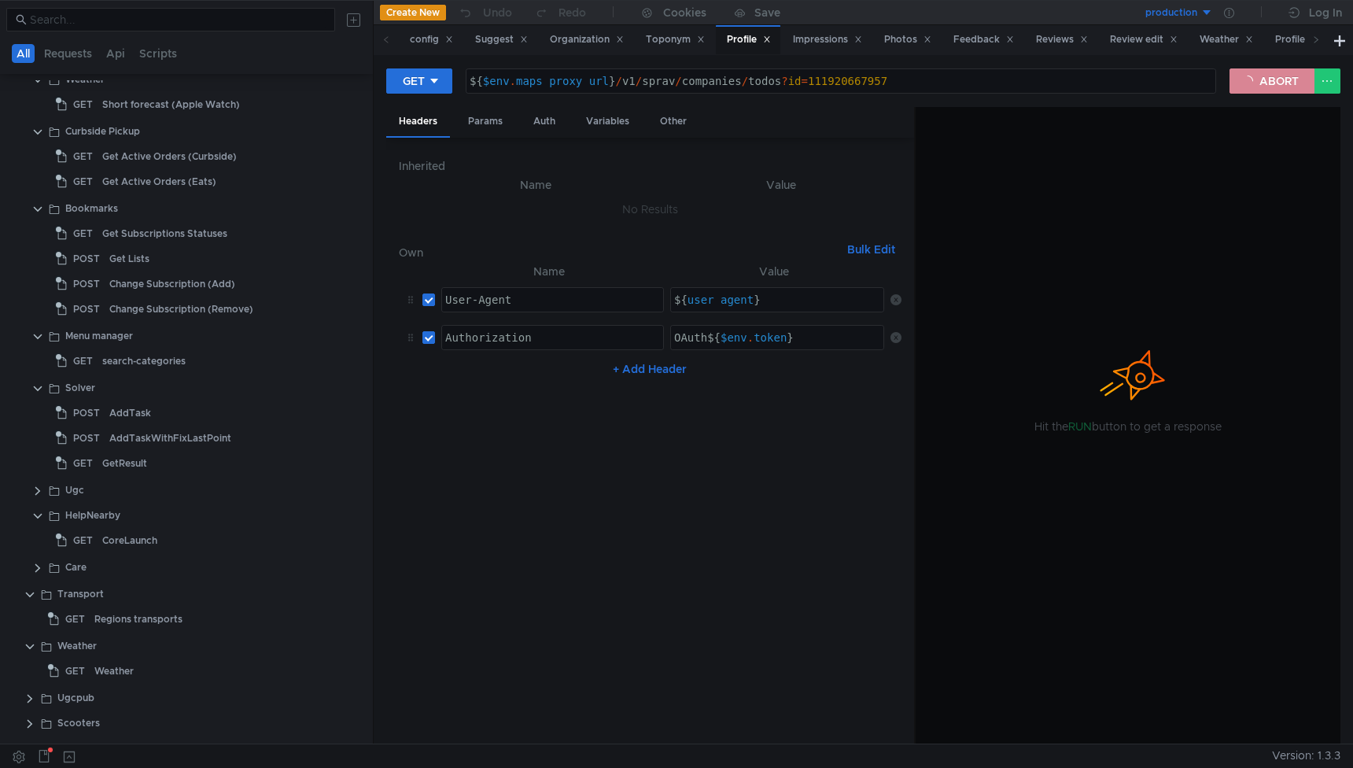
click at [1293, 90] on button "ABORT" at bounding box center [1271, 80] width 85 height 25
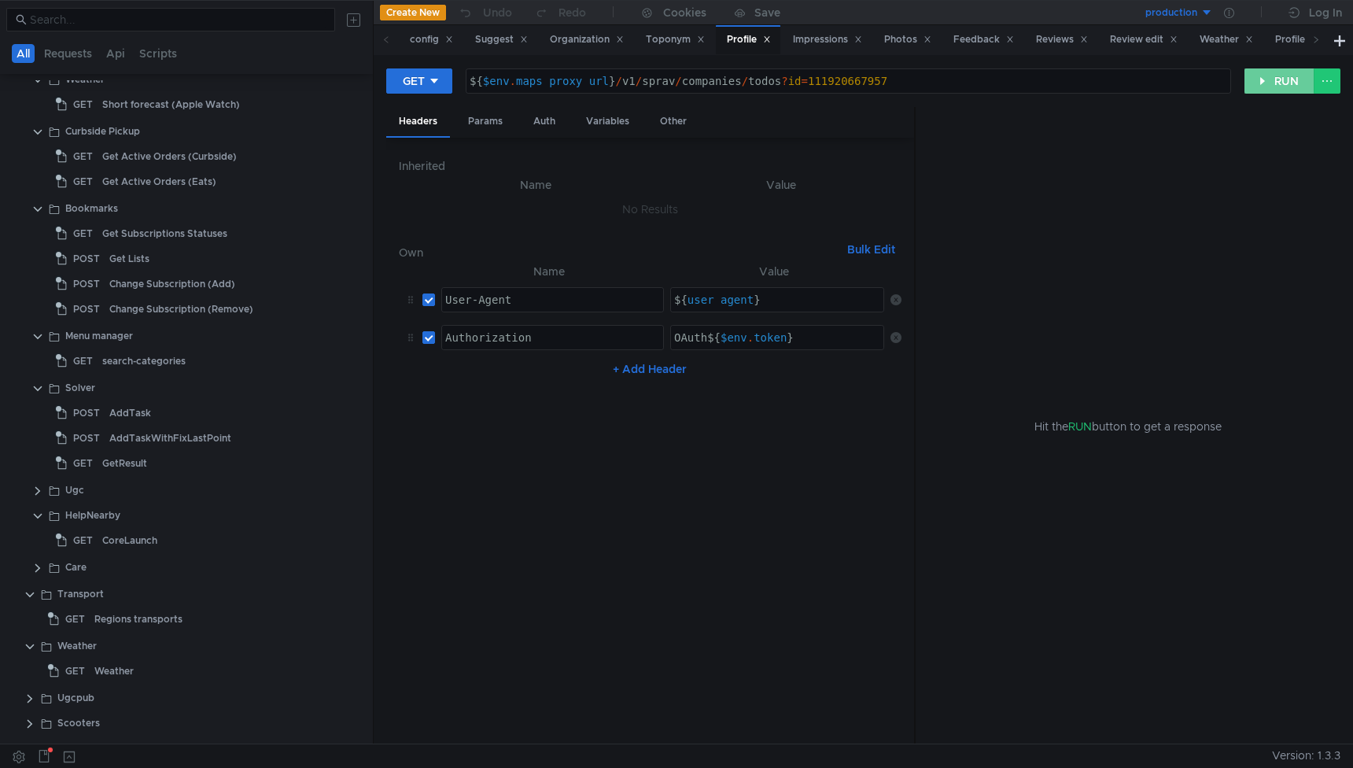
click at [1278, 76] on button "RUN" at bounding box center [1279, 80] width 70 height 25
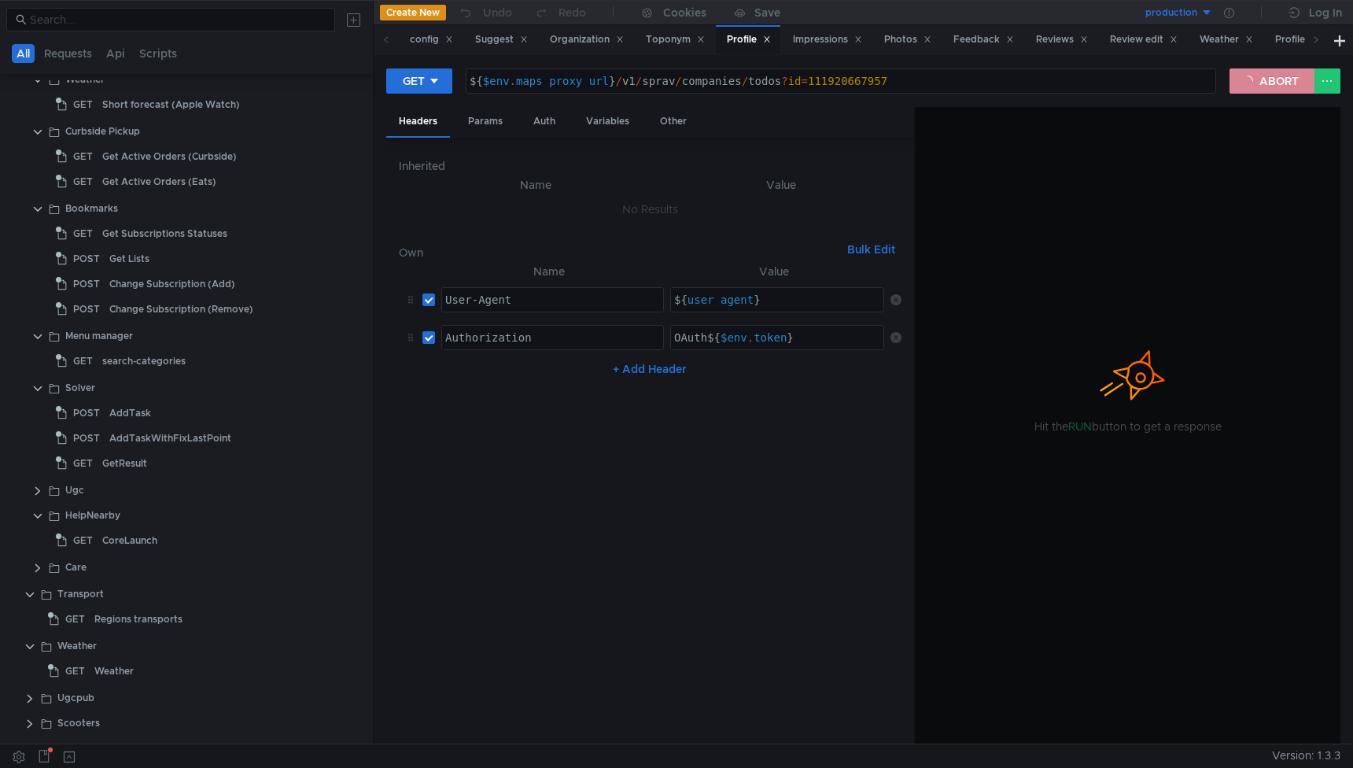
click at [1269, 83] on button "ABORT" at bounding box center [1271, 80] width 85 height 25
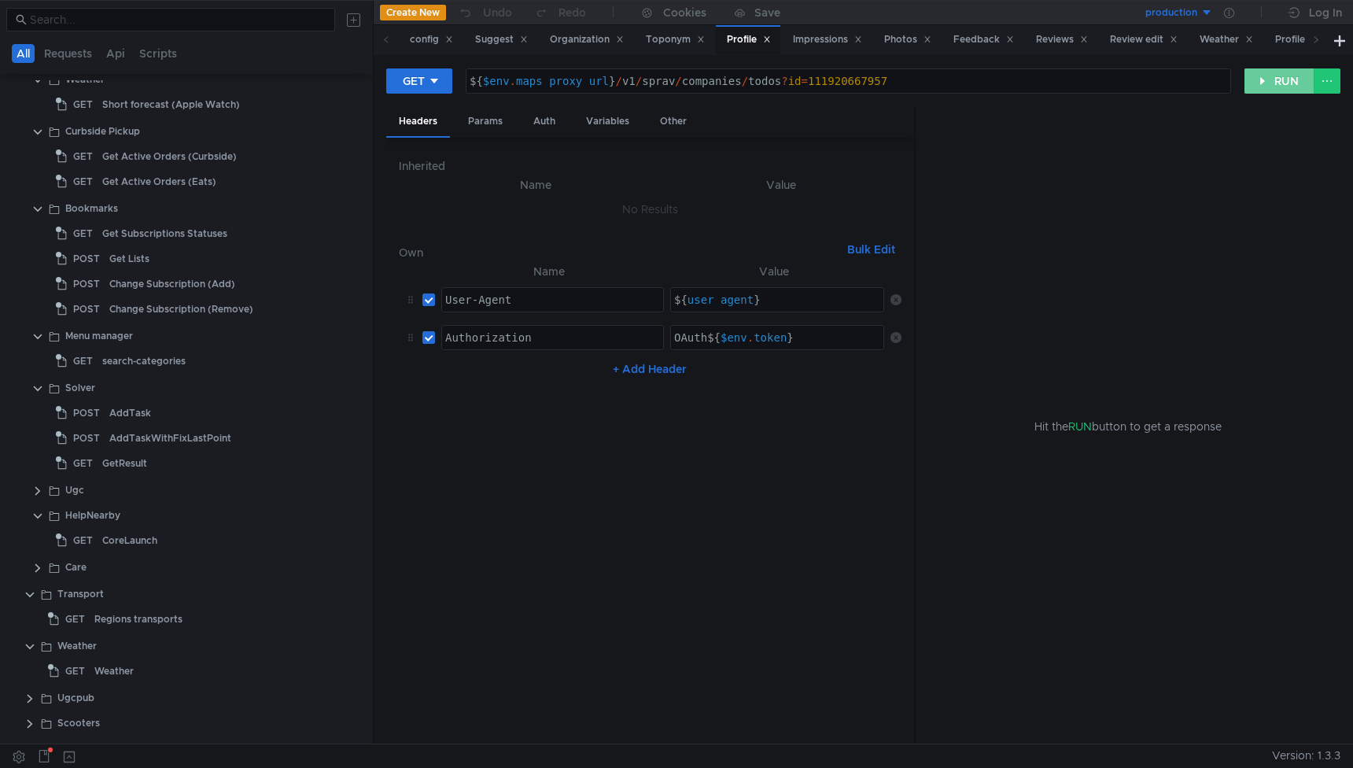
click at [1272, 83] on button "RUN" at bounding box center [1279, 80] width 70 height 25
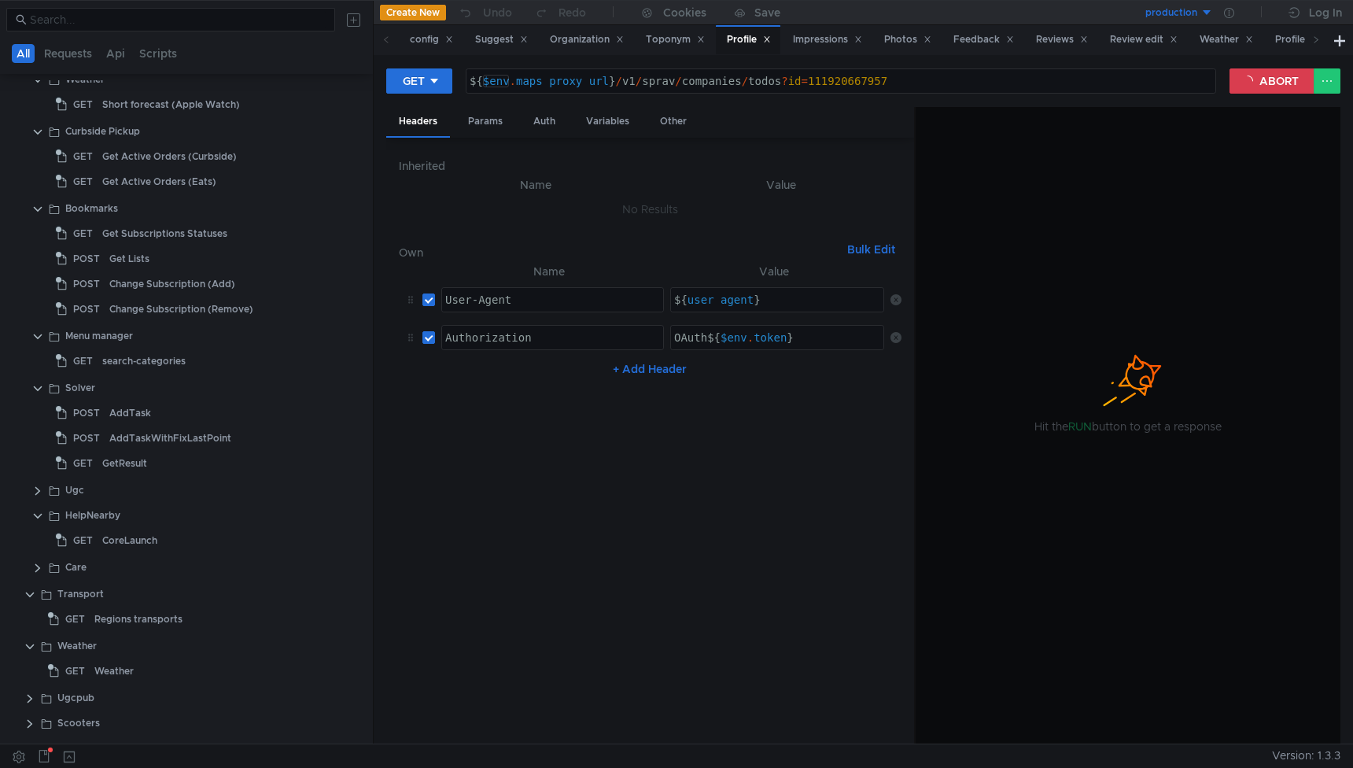
click at [498, 78] on div "${ $env . maps_proxy_url } / v1 / sprav / companies / todos ? id = 111920667957" at bounding box center [840, 94] width 749 height 38
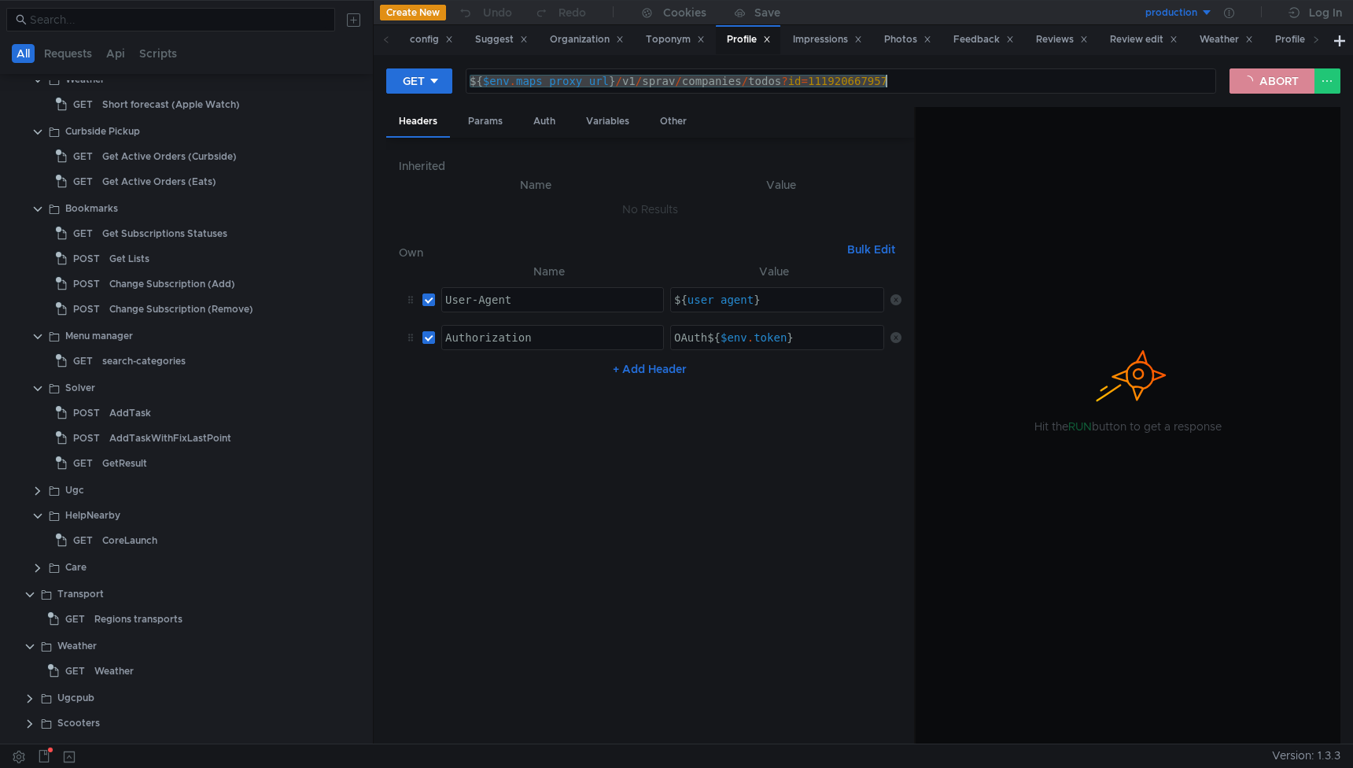
click at [1271, 79] on button "ABORT" at bounding box center [1271, 80] width 85 height 25
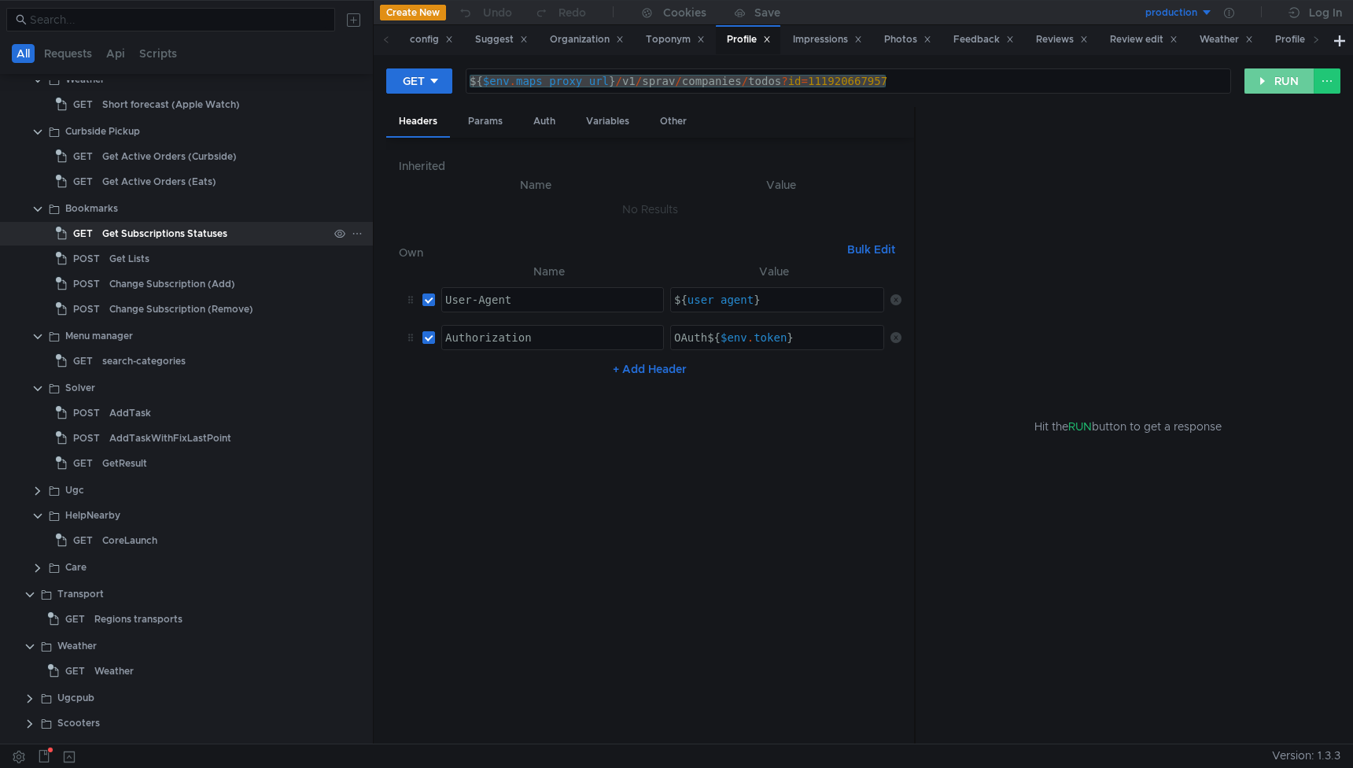
scroll to position [0, 0]
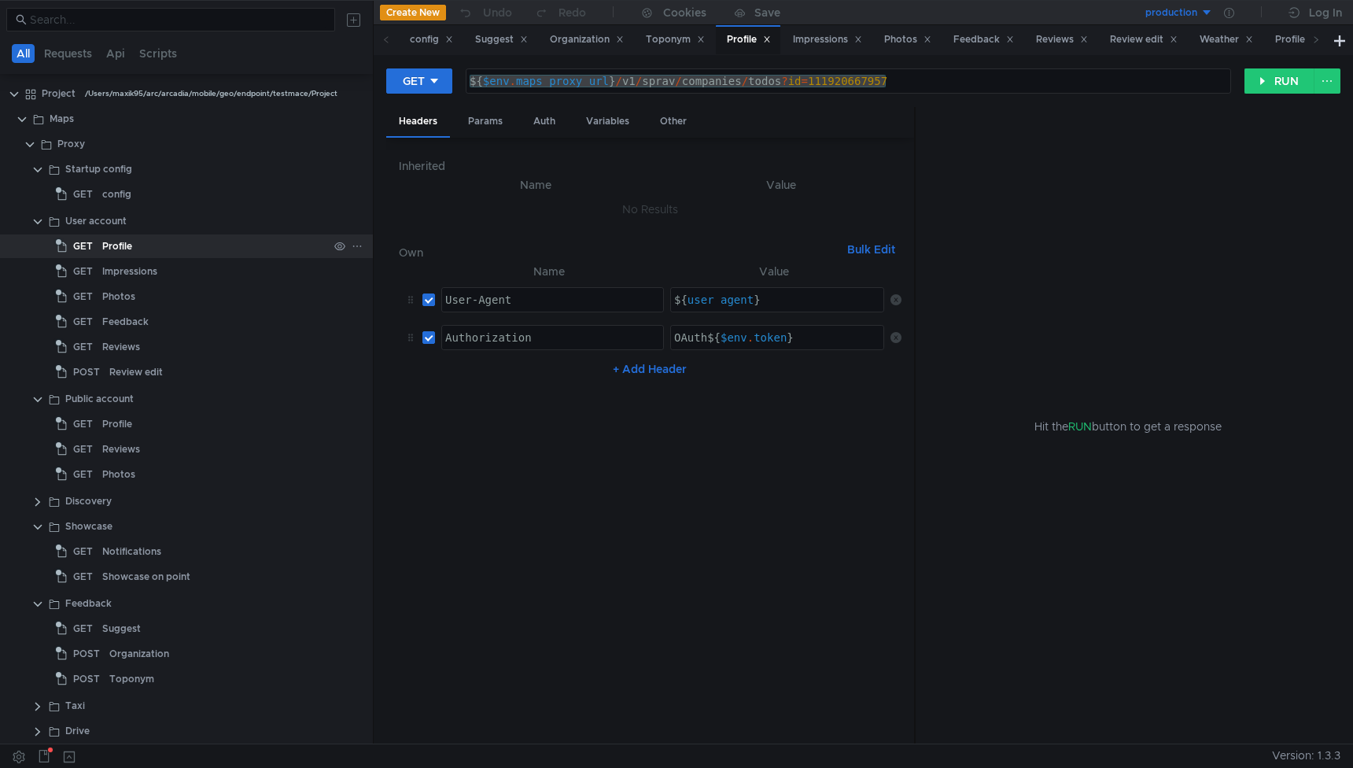
click at [123, 246] on div "Profile" at bounding box center [117, 246] width 30 height 24
click at [120, 270] on div "Impressions" at bounding box center [129, 272] width 55 height 24
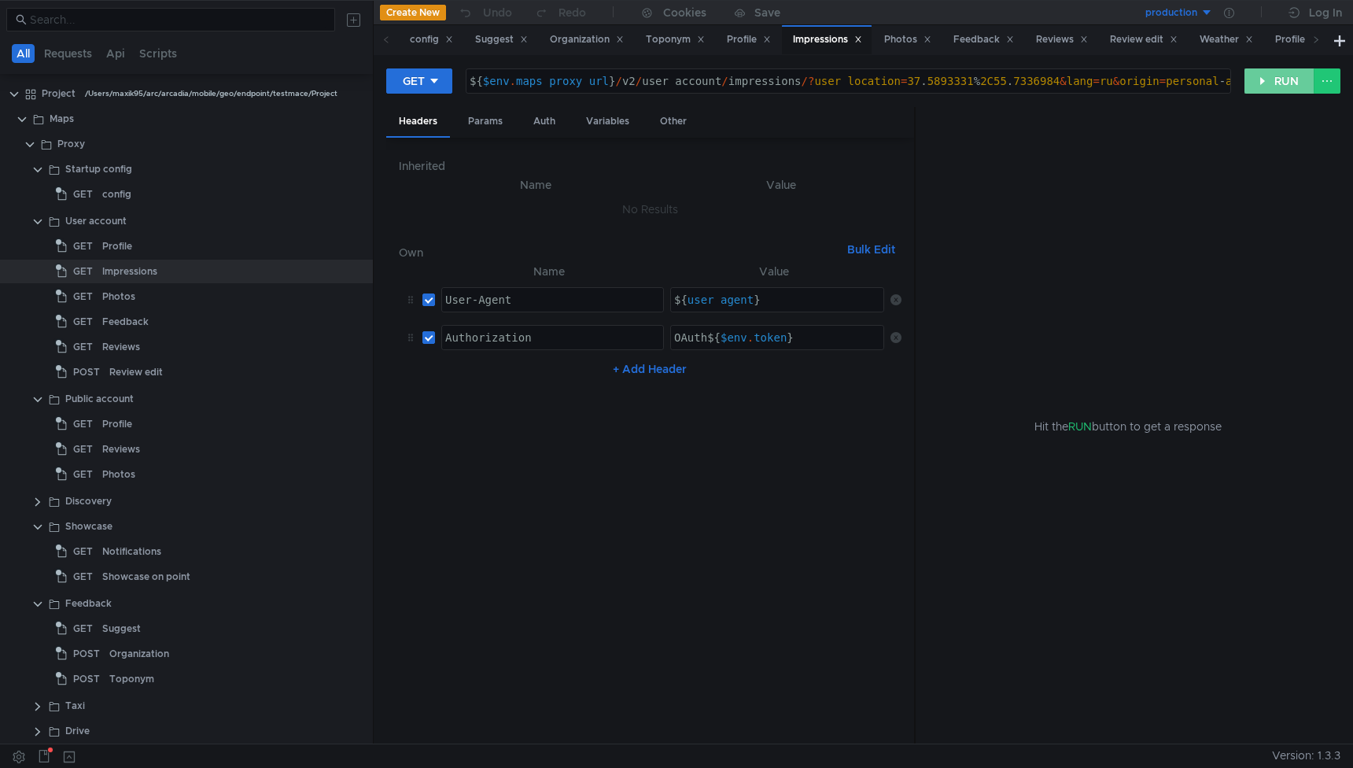
click at [1283, 83] on button "RUN" at bounding box center [1279, 80] width 70 height 25
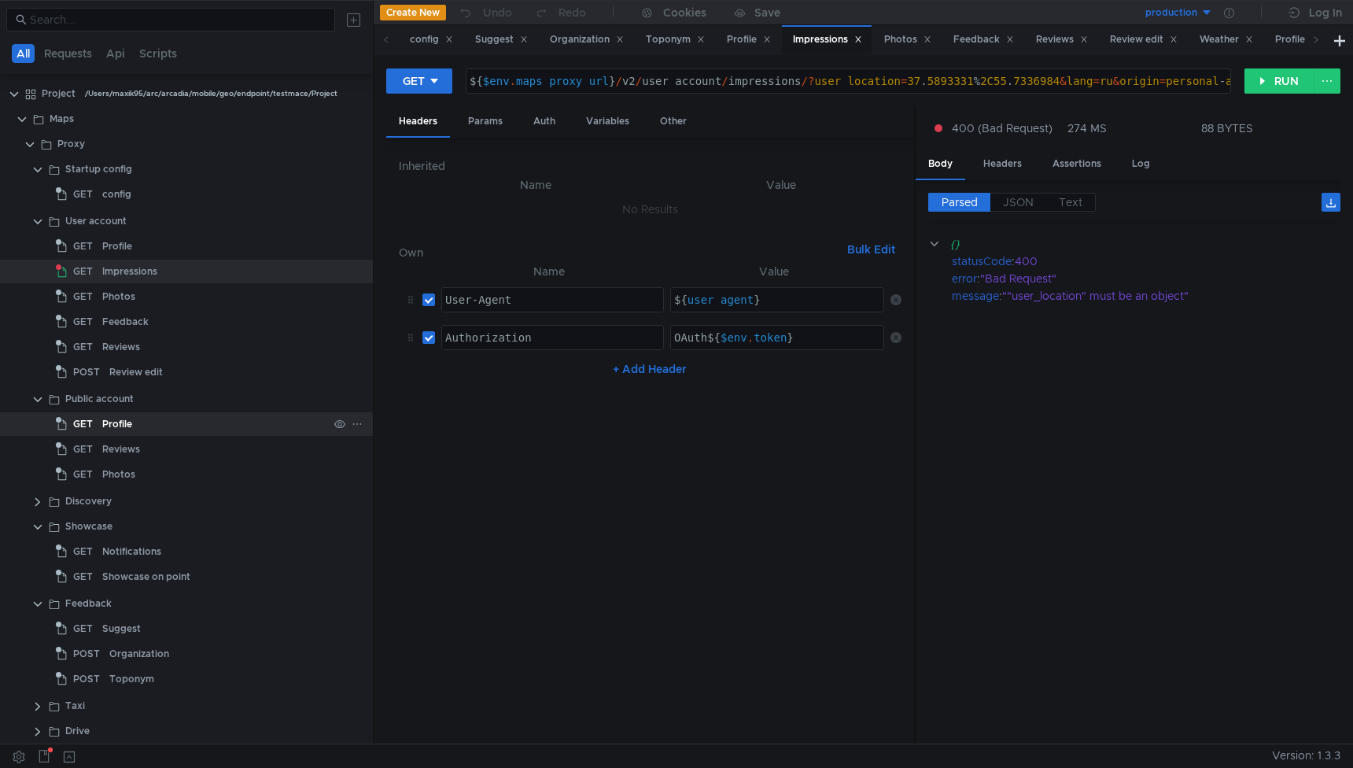
click at [120, 423] on div "Profile" at bounding box center [117, 424] width 30 height 24
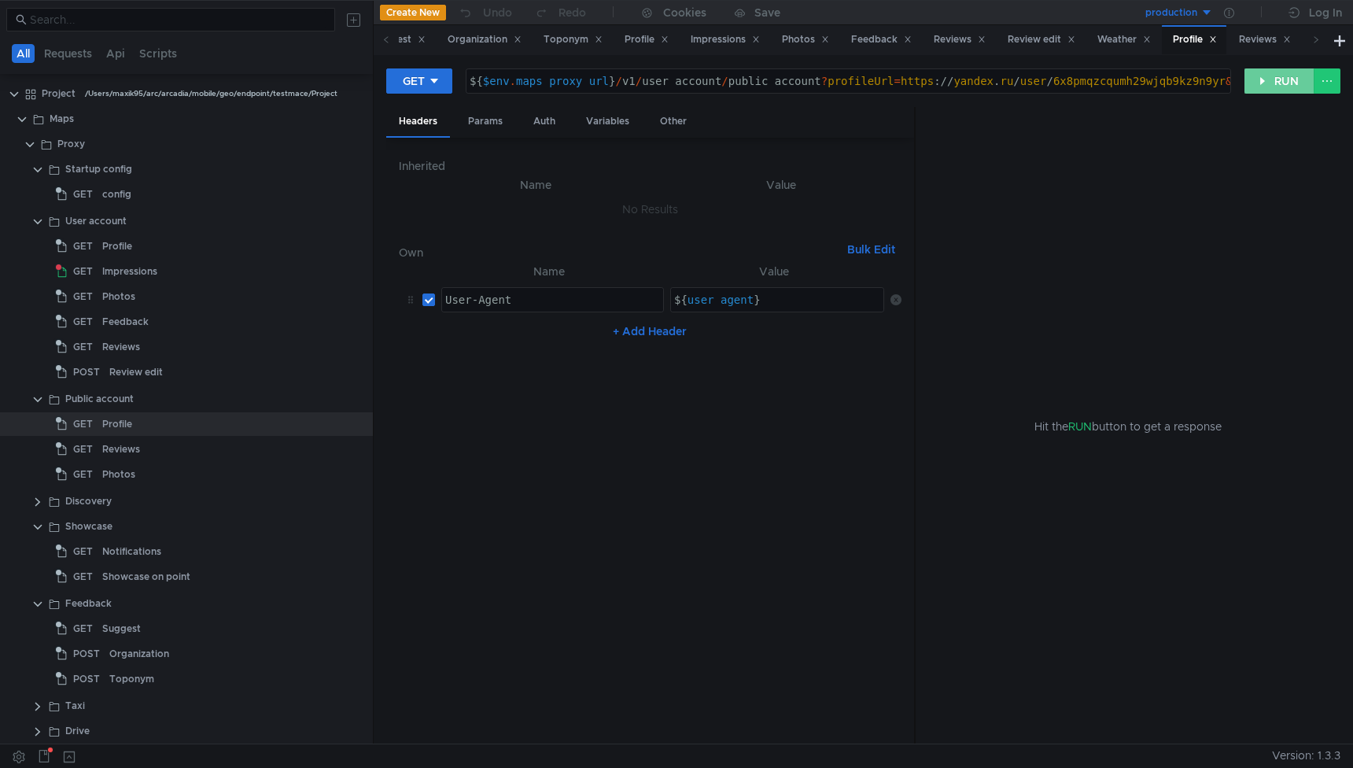
click at [1281, 83] on button "RUN" at bounding box center [1279, 80] width 70 height 25
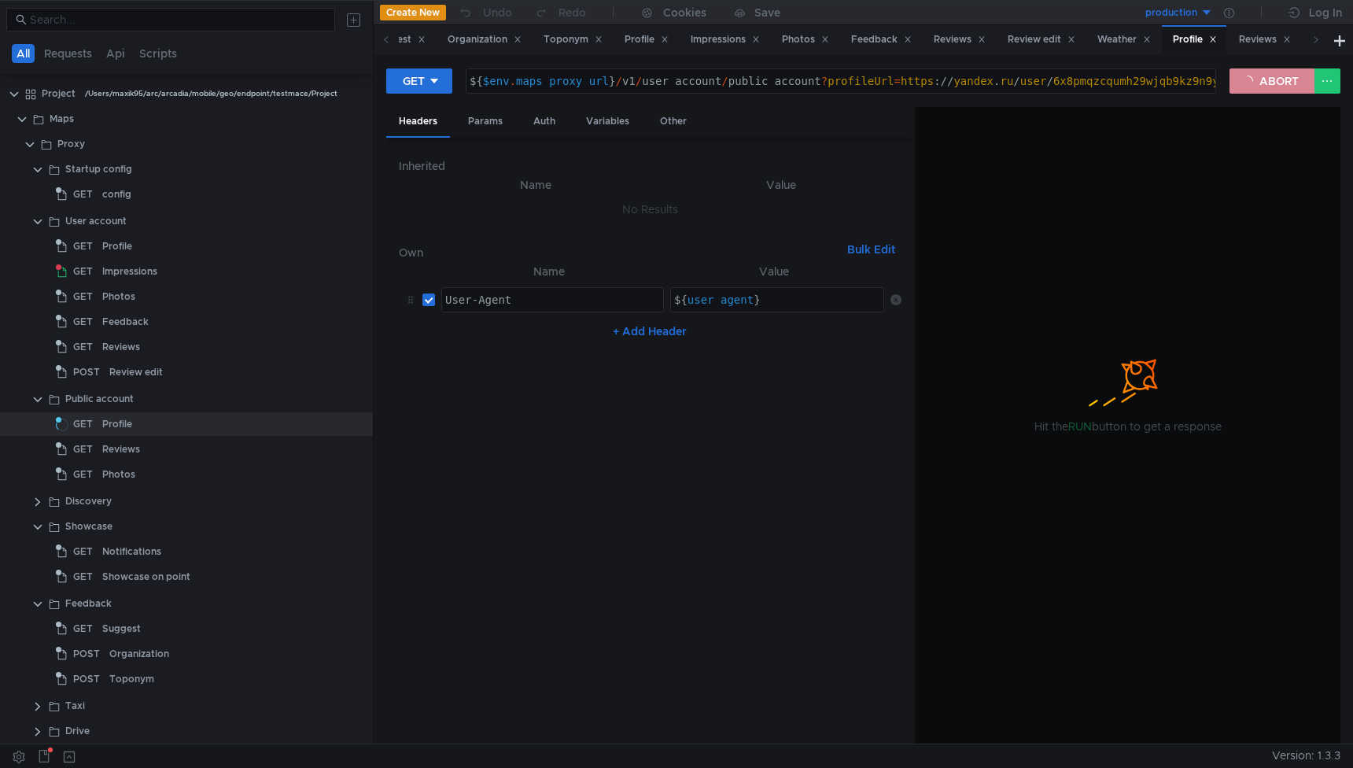
click at [1271, 73] on button "ABORT" at bounding box center [1271, 80] width 85 height 25
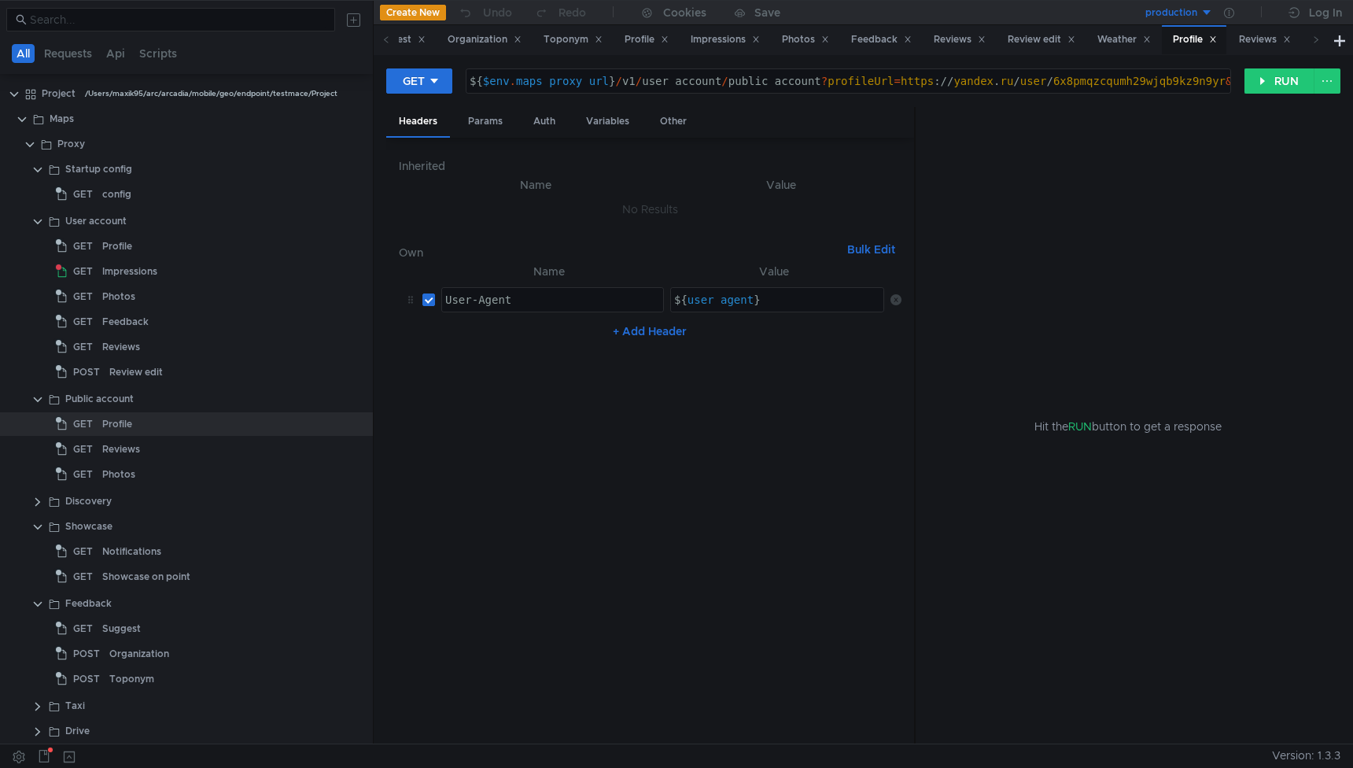
click at [1269, 97] on div "GET ${ $env . maps_proxy_url } / v1 / user_account / public_account ? profileUr…" at bounding box center [863, 87] width 954 height 39
click at [1269, 90] on button "RUN" at bounding box center [1279, 80] width 70 height 25
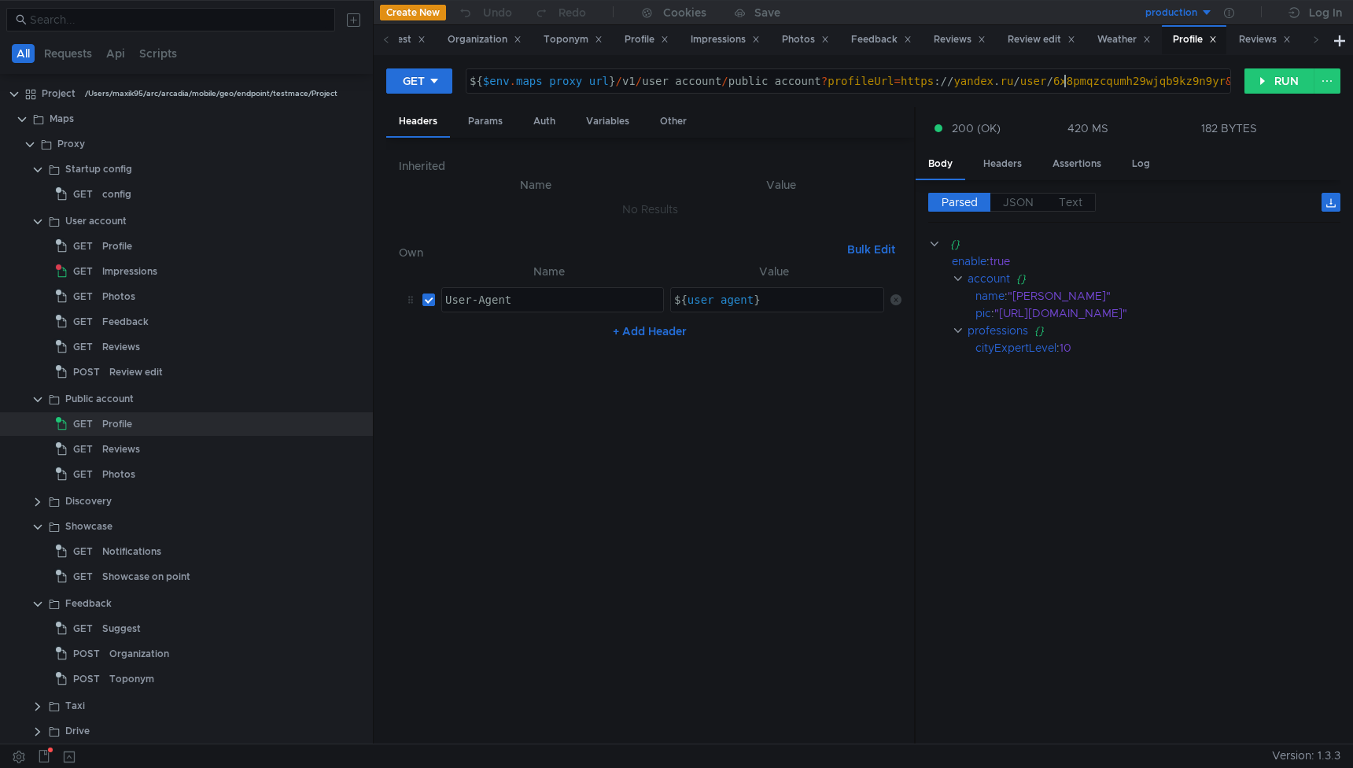
type textarea "${$env.maps_proxy_url}/v1/user_account/public_account?profileUrl=https://yandex…"
click at [1066, 81] on div "${ $env . maps_proxy_url } / v1 / user_account / public_account ? profileUrl = …" at bounding box center [964, 94] width 997 height 38
click at [128, 444] on div "Reviews" at bounding box center [121, 449] width 38 height 24
click at [109, 445] on div "Reviews" at bounding box center [121, 449] width 38 height 24
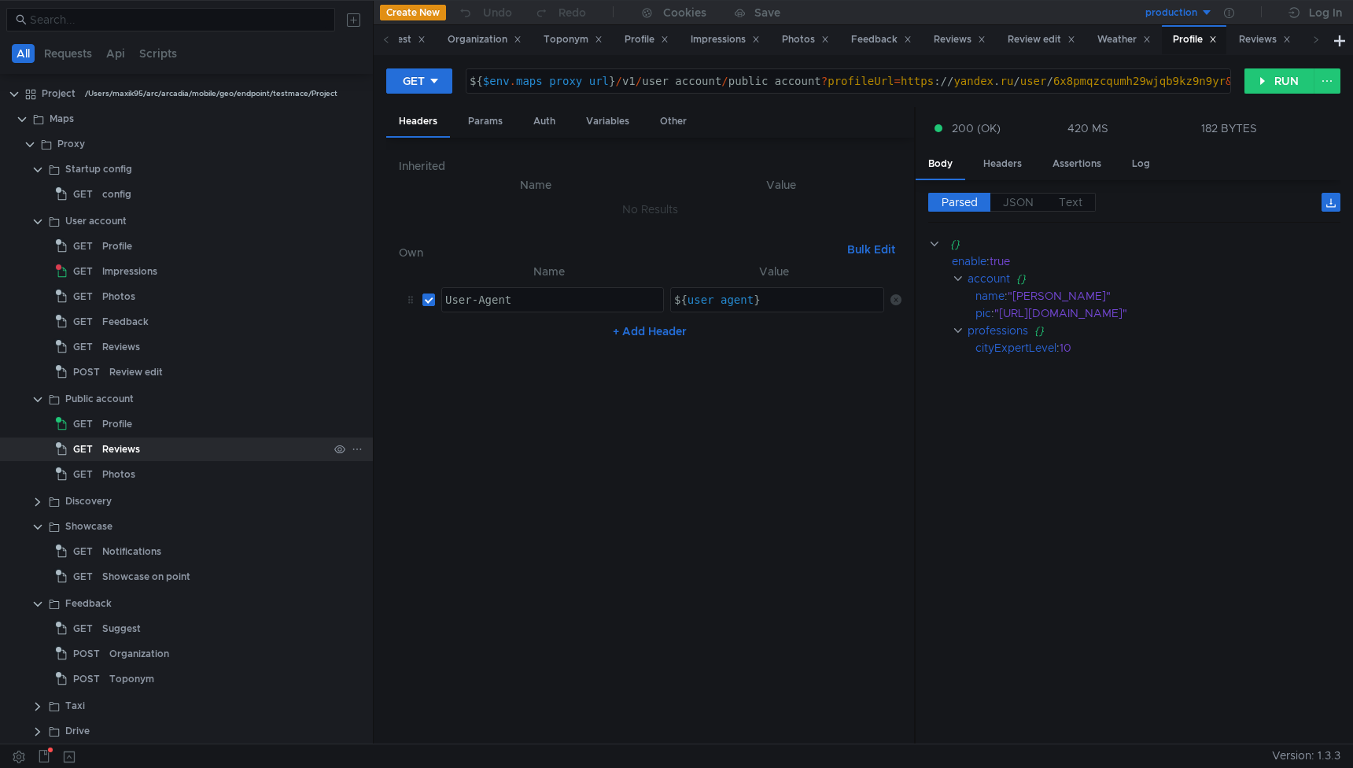
click at [109, 445] on div "Reviews" at bounding box center [121, 449] width 38 height 24
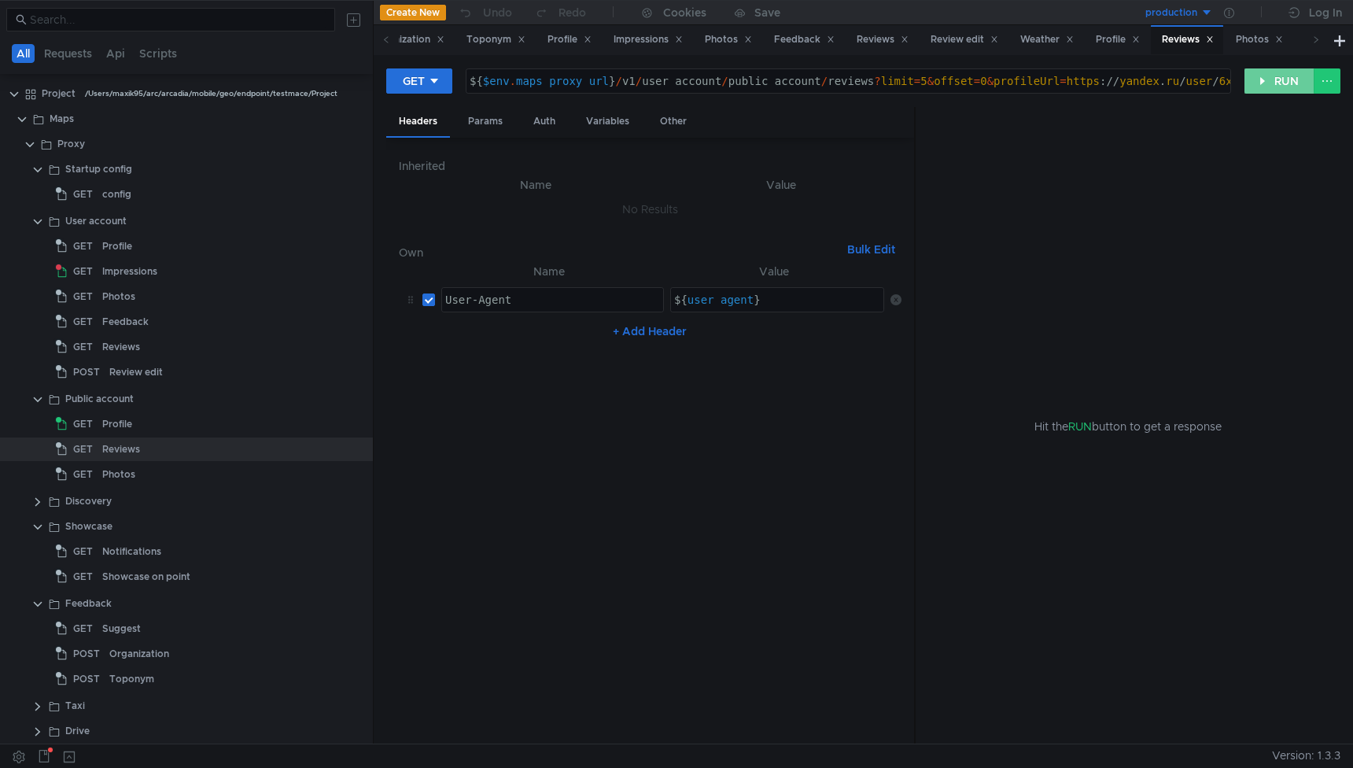
click at [1257, 72] on button "RUN" at bounding box center [1279, 80] width 70 height 25
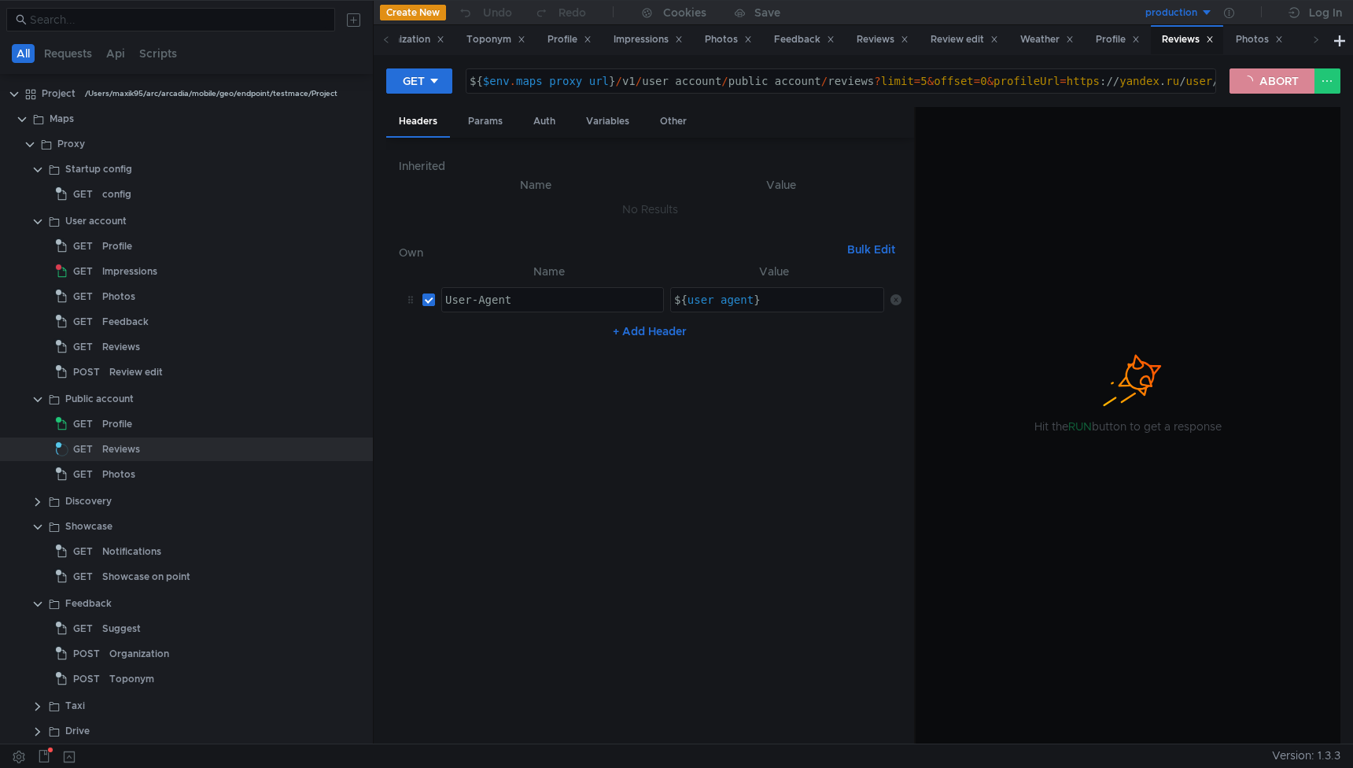
click at [1271, 79] on button "ABORT" at bounding box center [1271, 80] width 85 height 25
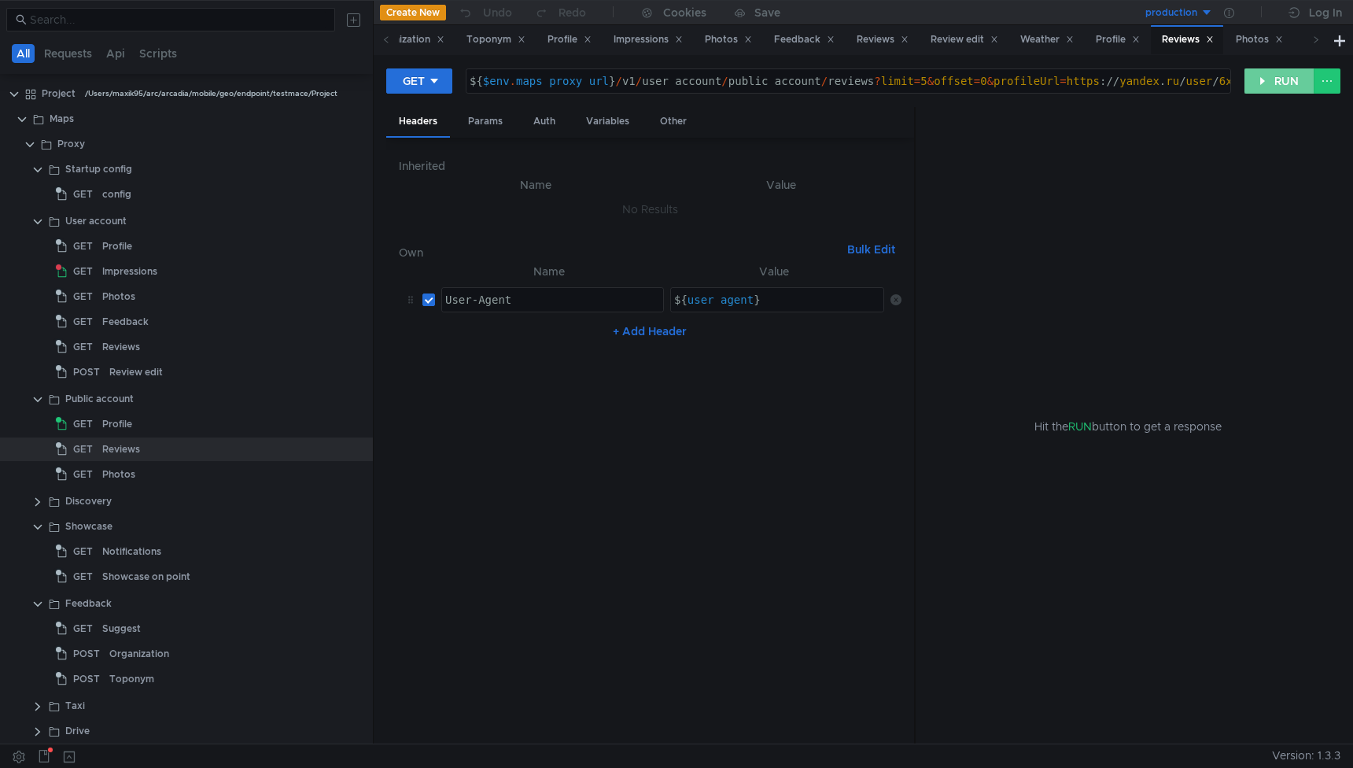
click at [1271, 83] on button "RUN" at bounding box center [1279, 80] width 70 height 25
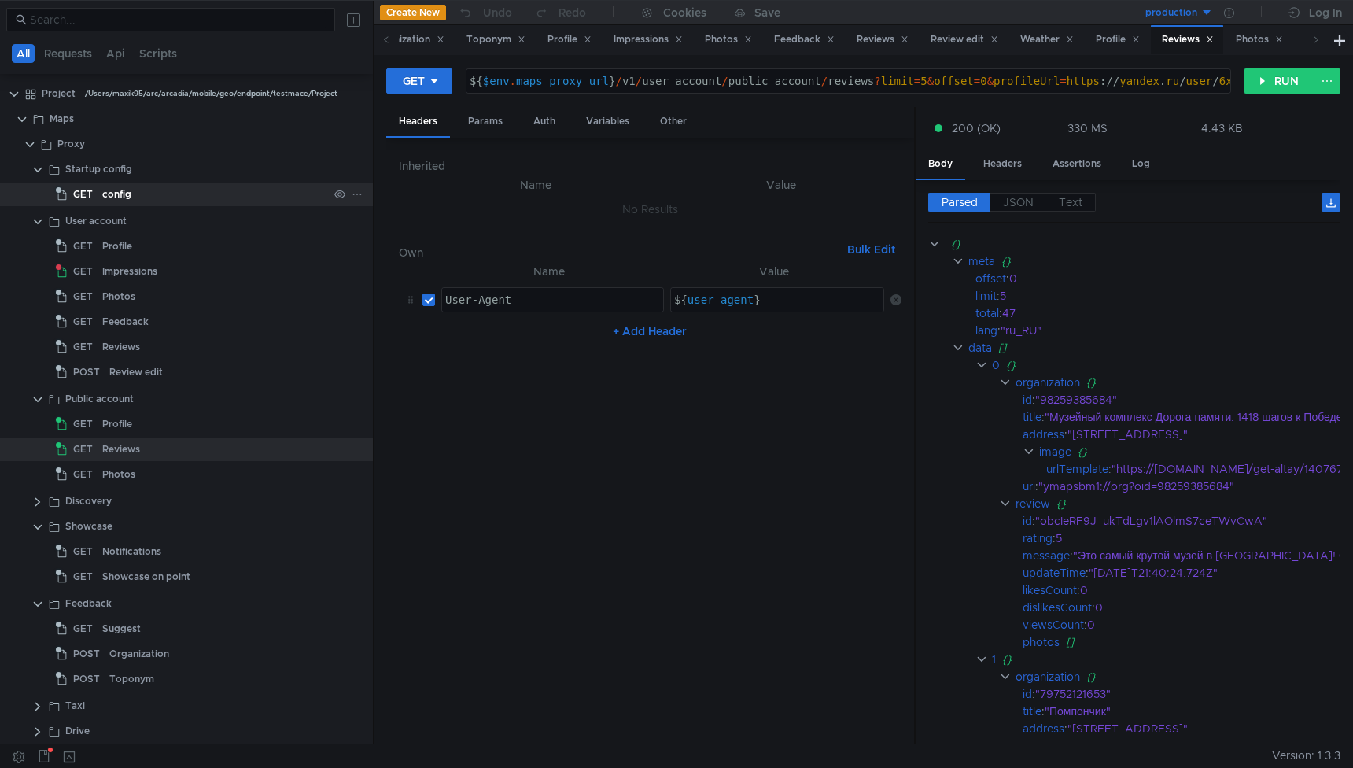
click at [135, 194] on div "config" at bounding box center [215, 194] width 226 height 24
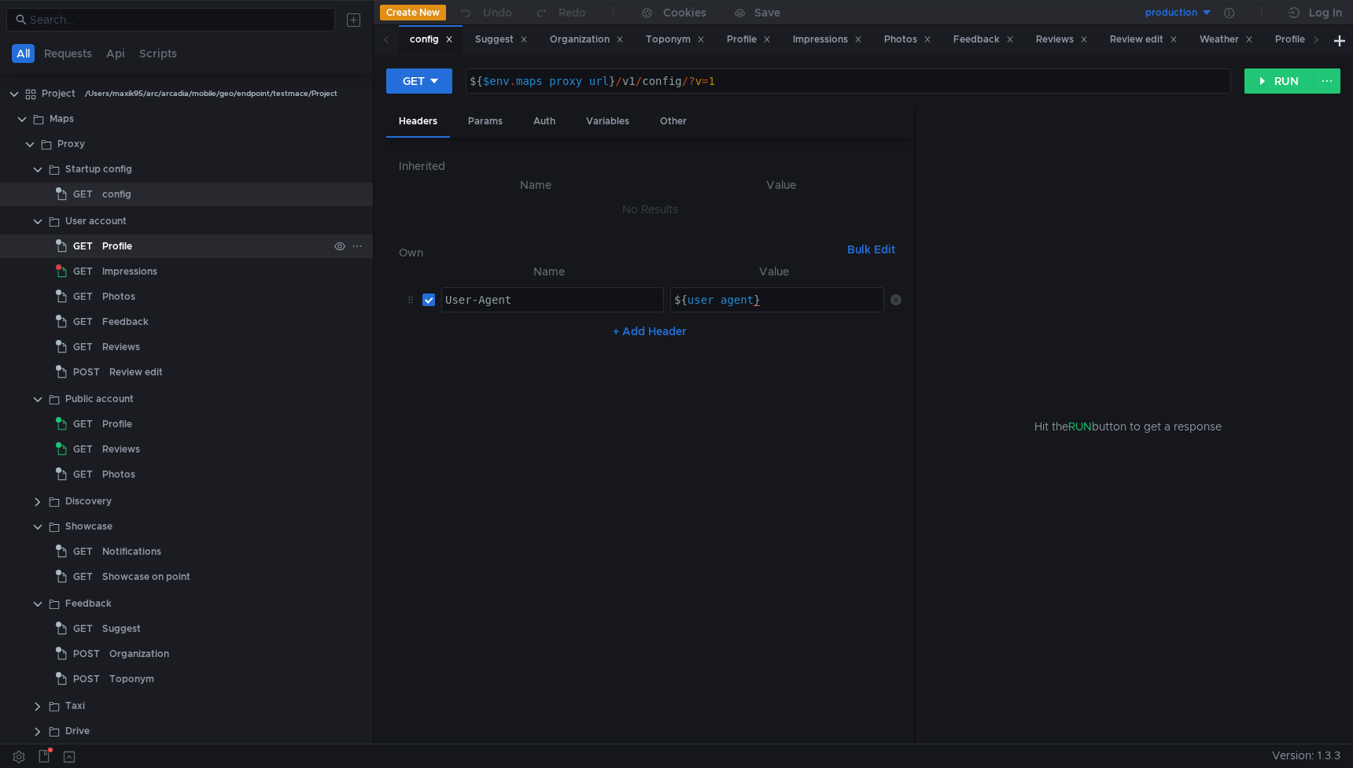
click at [165, 238] on div "Profile" at bounding box center [215, 246] width 226 height 24
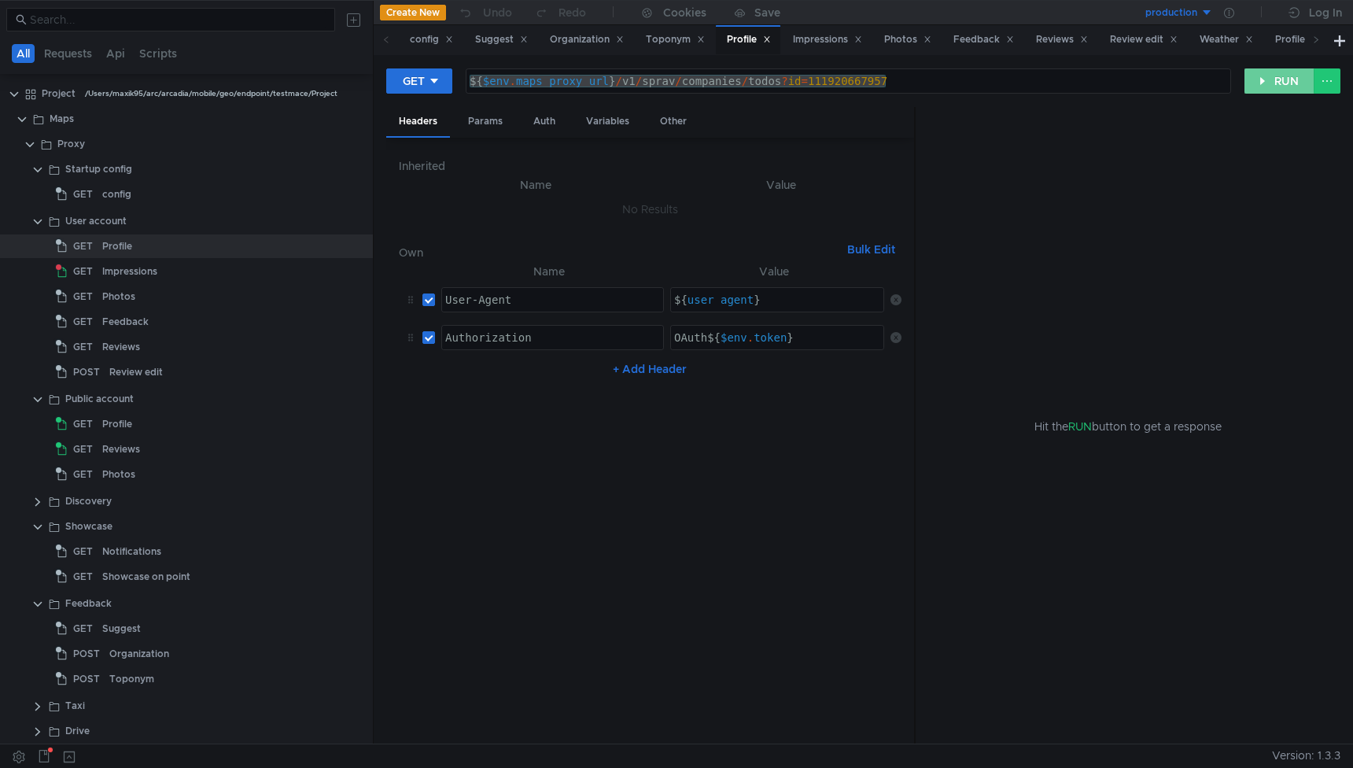
click at [1300, 86] on button "RUN" at bounding box center [1279, 80] width 70 height 25
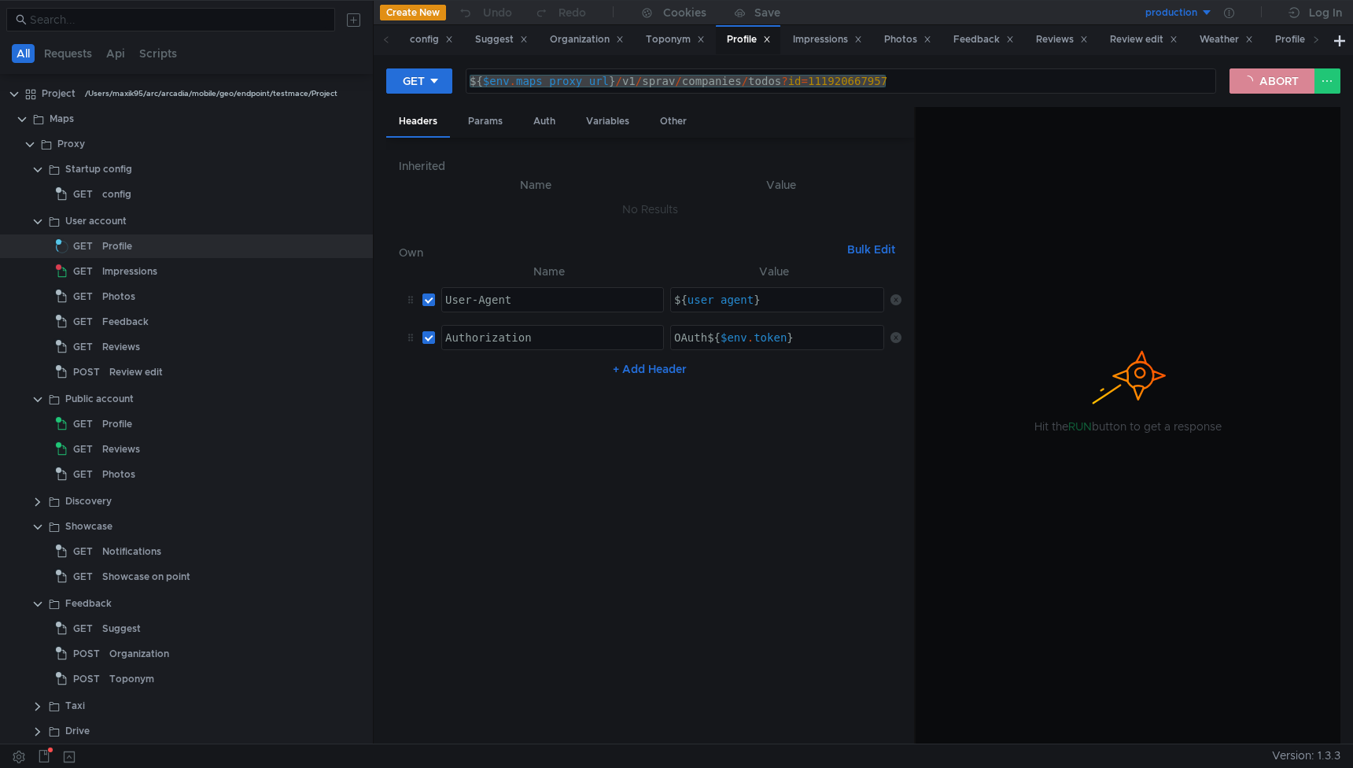
click at [1287, 86] on button "ABORT" at bounding box center [1271, 80] width 85 height 25
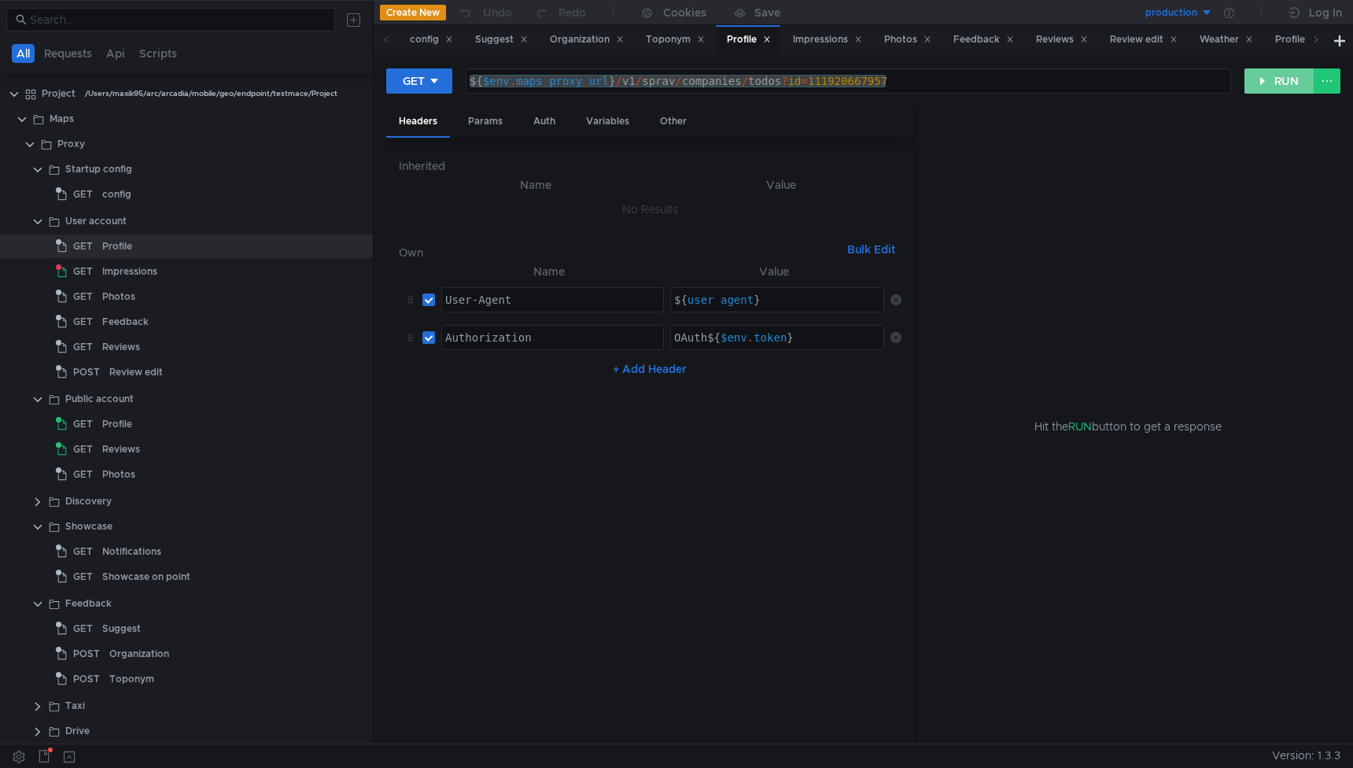
click at [1272, 83] on button "RUN" at bounding box center [1279, 80] width 70 height 25
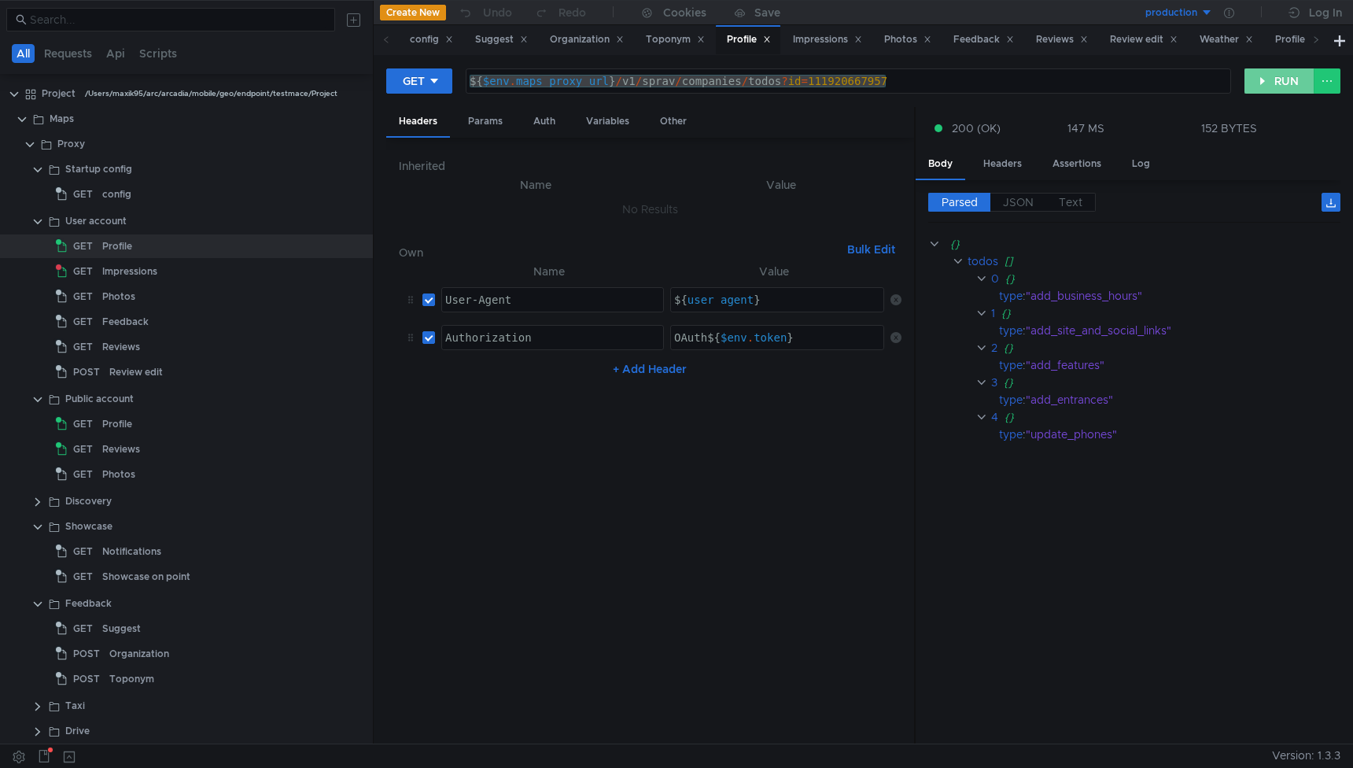
click at [1283, 80] on button "RUN" at bounding box center [1279, 80] width 70 height 25
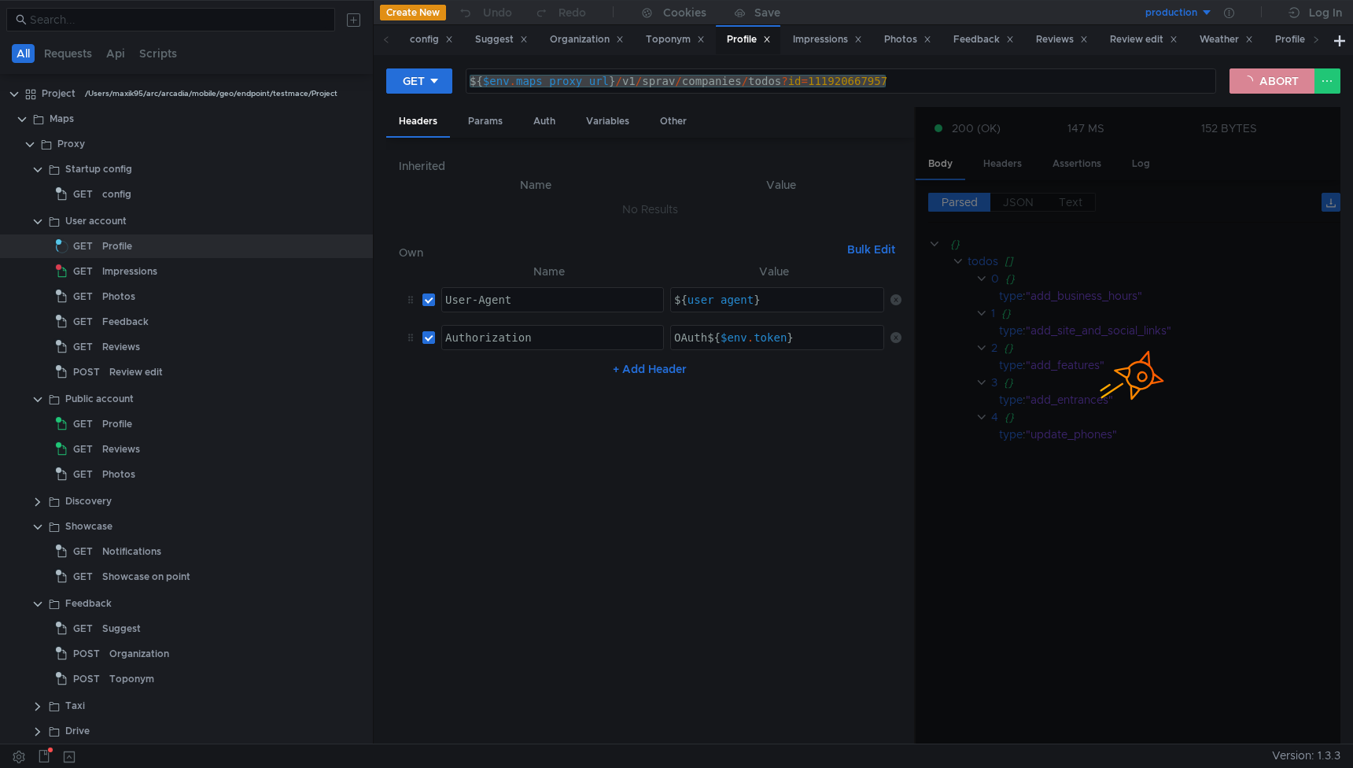
click at [1269, 80] on button "ABORT" at bounding box center [1271, 80] width 85 height 25
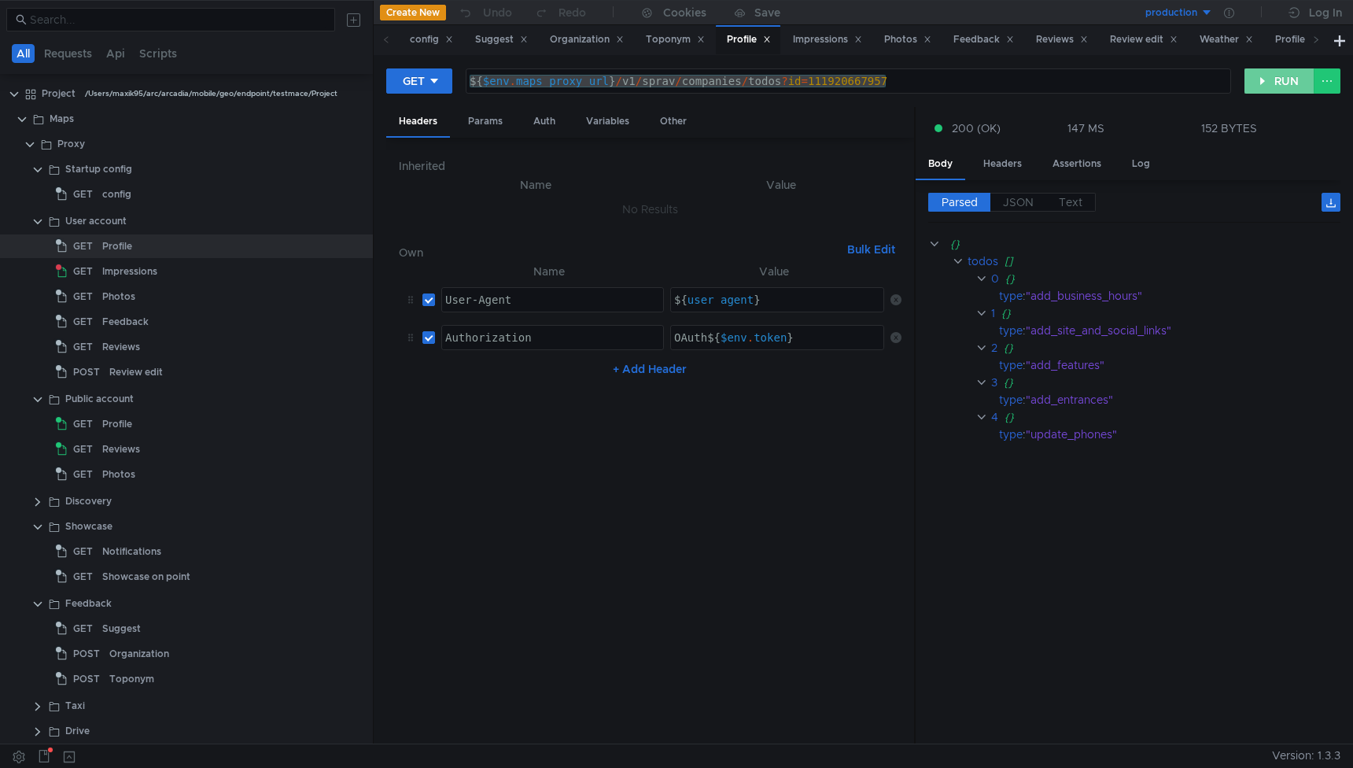
click at [1269, 81] on button "RUN" at bounding box center [1279, 80] width 70 height 25
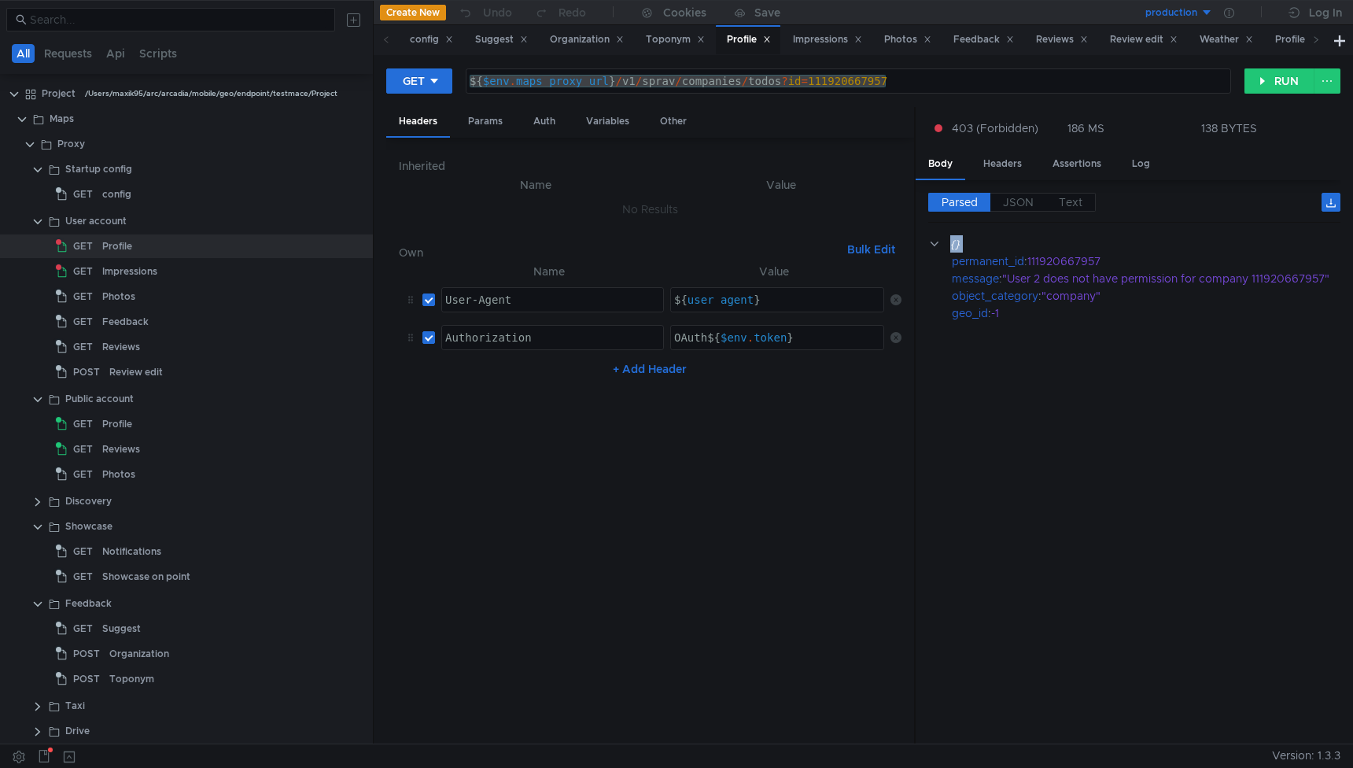
drag, startPoint x: 952, startPoint y: 261, endPoint x: 1097, endPoint y: 334, distance: 162.1
click at [1097, 334] on cdk-virtual-scroll-viewport "{} permanent_id : 111920667957 message : "User 2 does not have permission for c…" at bounding box center [1134, 483] width 412 height 496
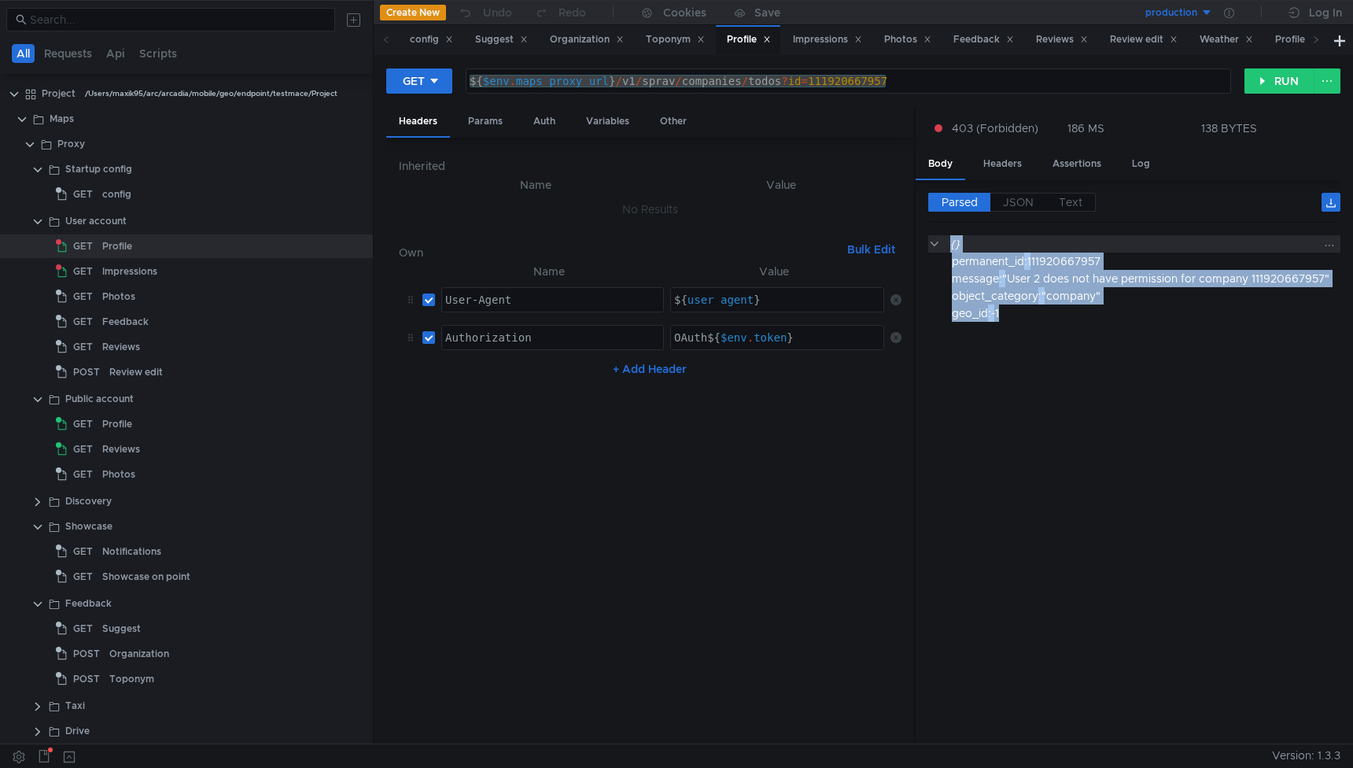
drag, startPoint x: 1018, startPoint y: 312, endPoint x: 938, endPoint y: 242, distance: 105.9
click at [938, 242] on div "{} permanent_id : 111920667957 message : "User 2 does not have permission for c…" at bounding box center [1140, 278] width 425 height 87
copy div "{} permanent_id : 111920667957 message : "User 2 does not have permission for c…"
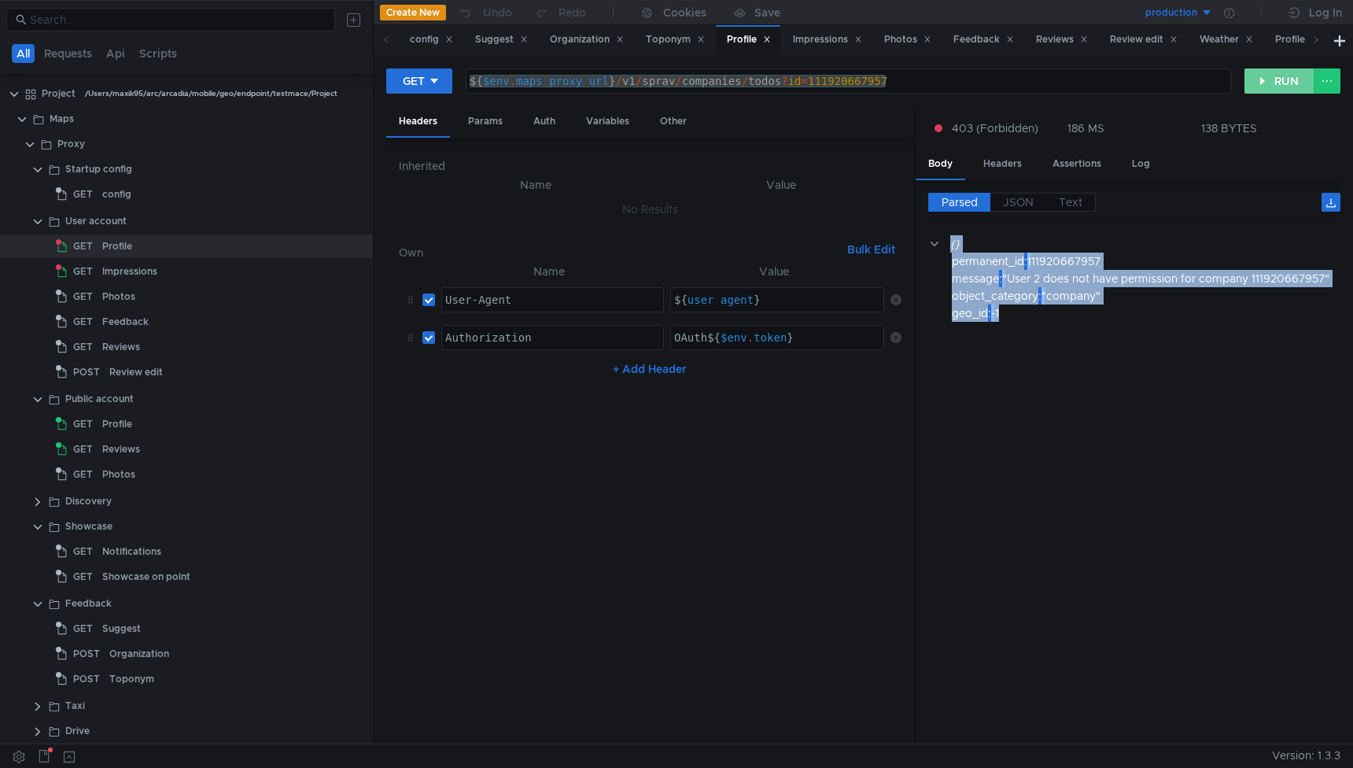
click at [1269, 84] on button "RUN" at bounding box center [1279, 80] width 70 height 25
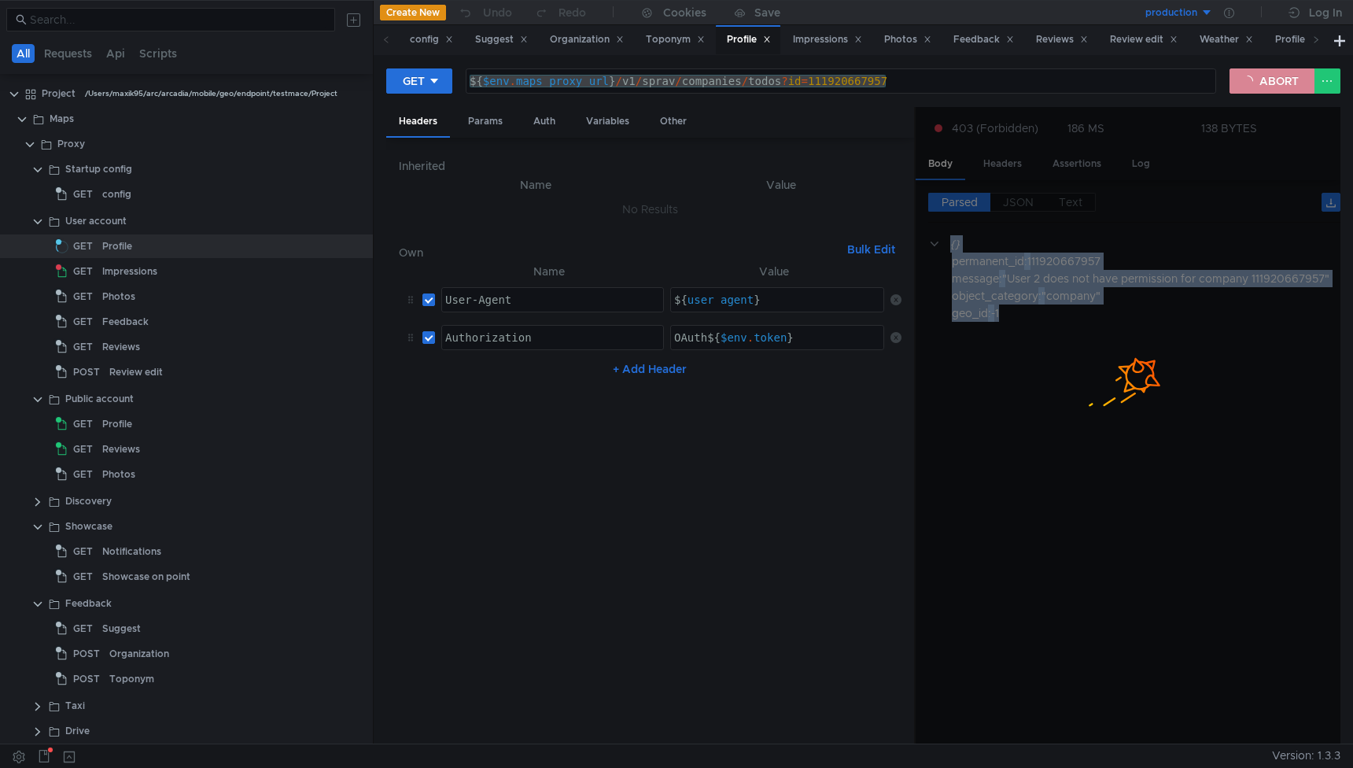
click at [1269, 84] on button "ABORT" at bounding box center [1271, 80] width 85 height 25
click at [1269, 84] on button "RUN" at bounding box center [1279, 80] width 70 height 25
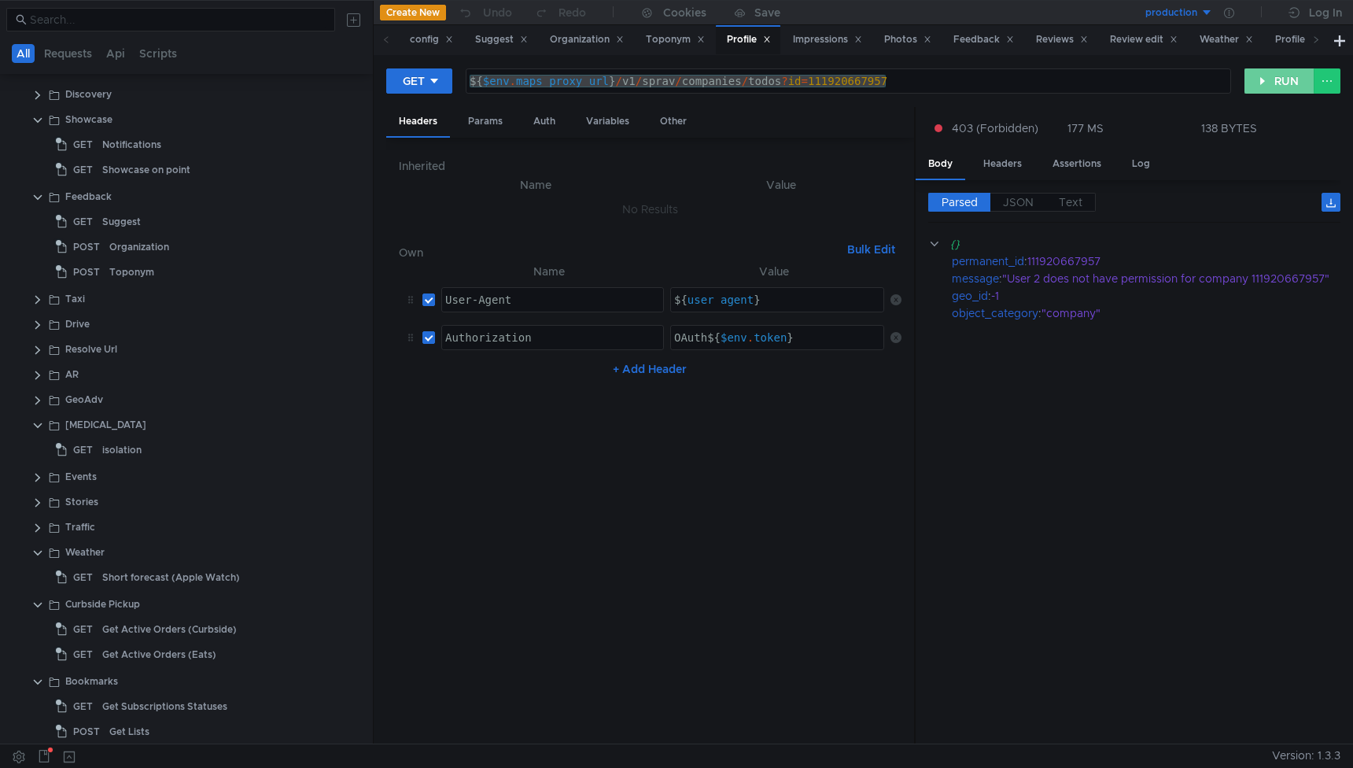
click at [1261, 77] on button "RUN" at bounding box center [1279, 80] width 70 height 25
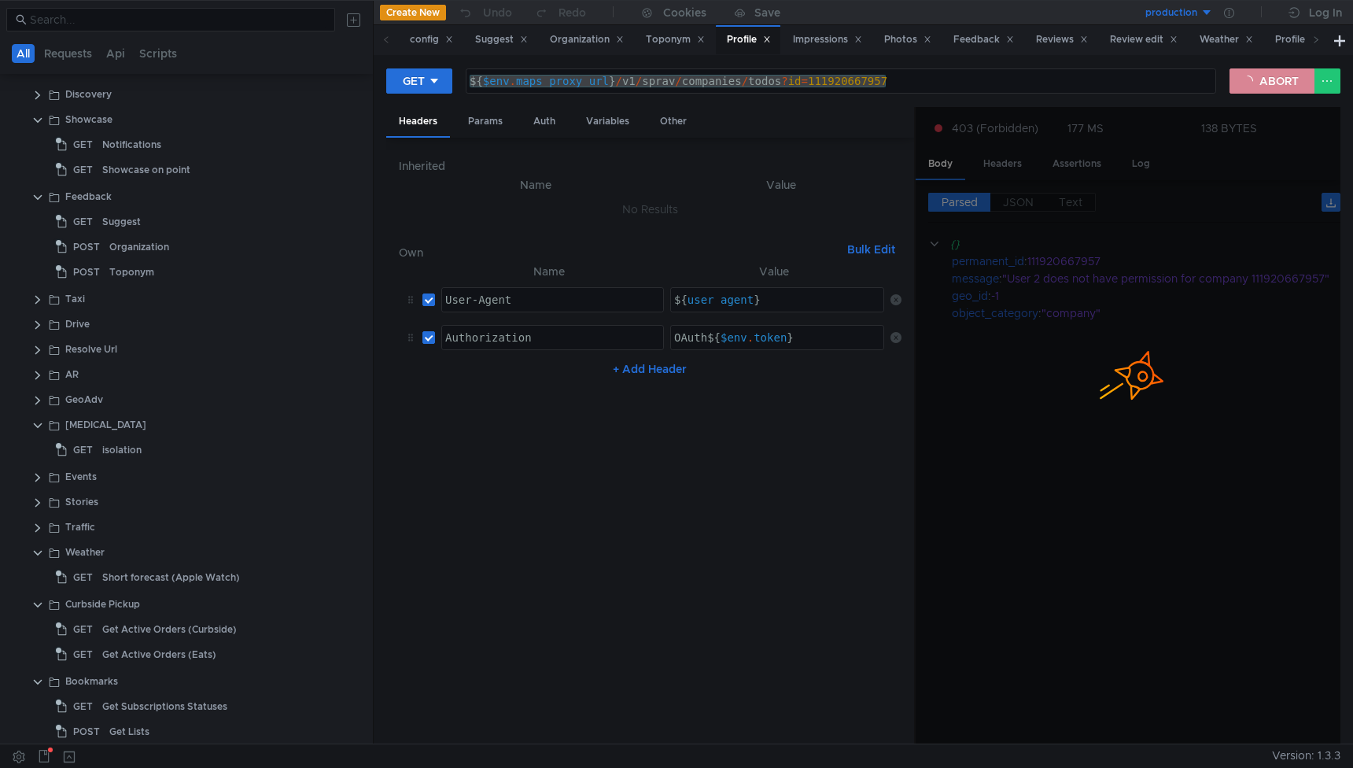
click at [1265, 72] on button "ABORT" at bounding box center [1271, 80] width 85 height 25
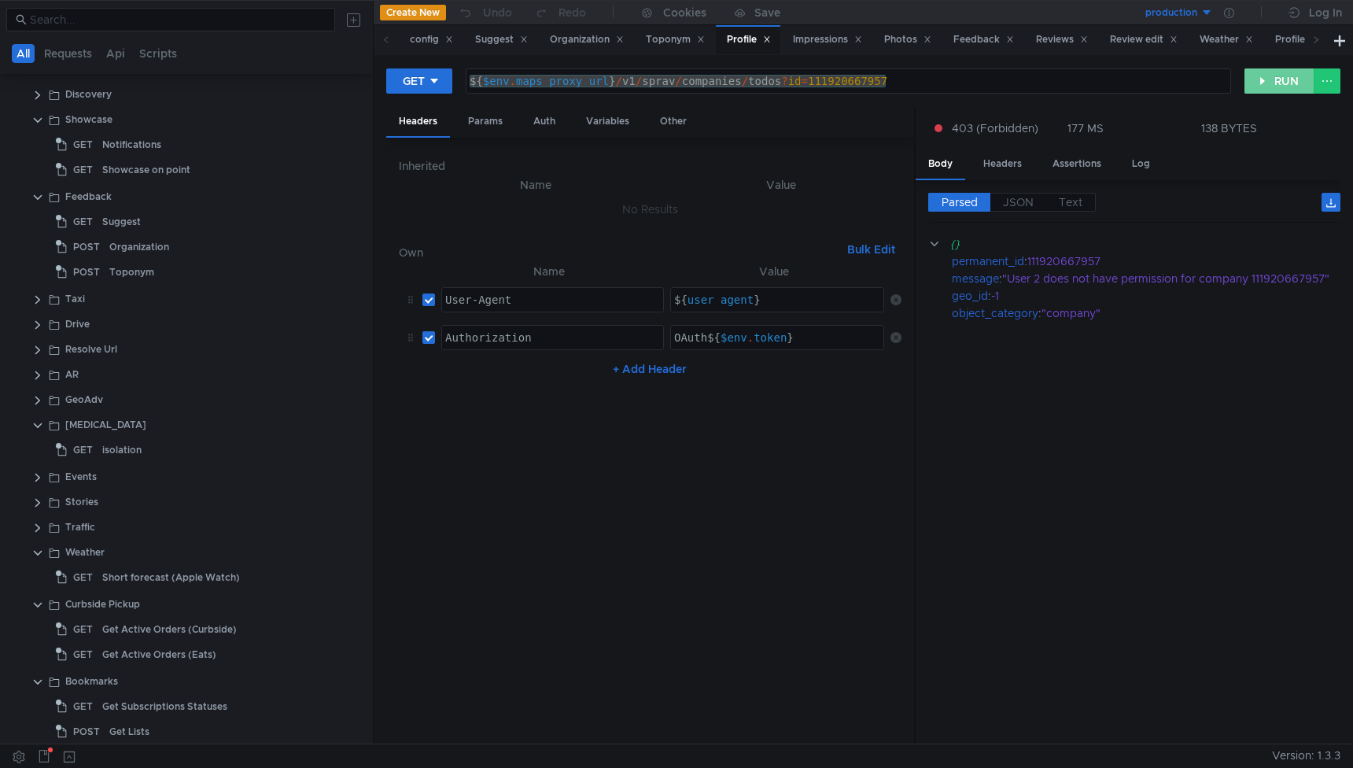
click at [1265, 80] on button "RUN" at bounding box center [1279, 80] width 70 height 25
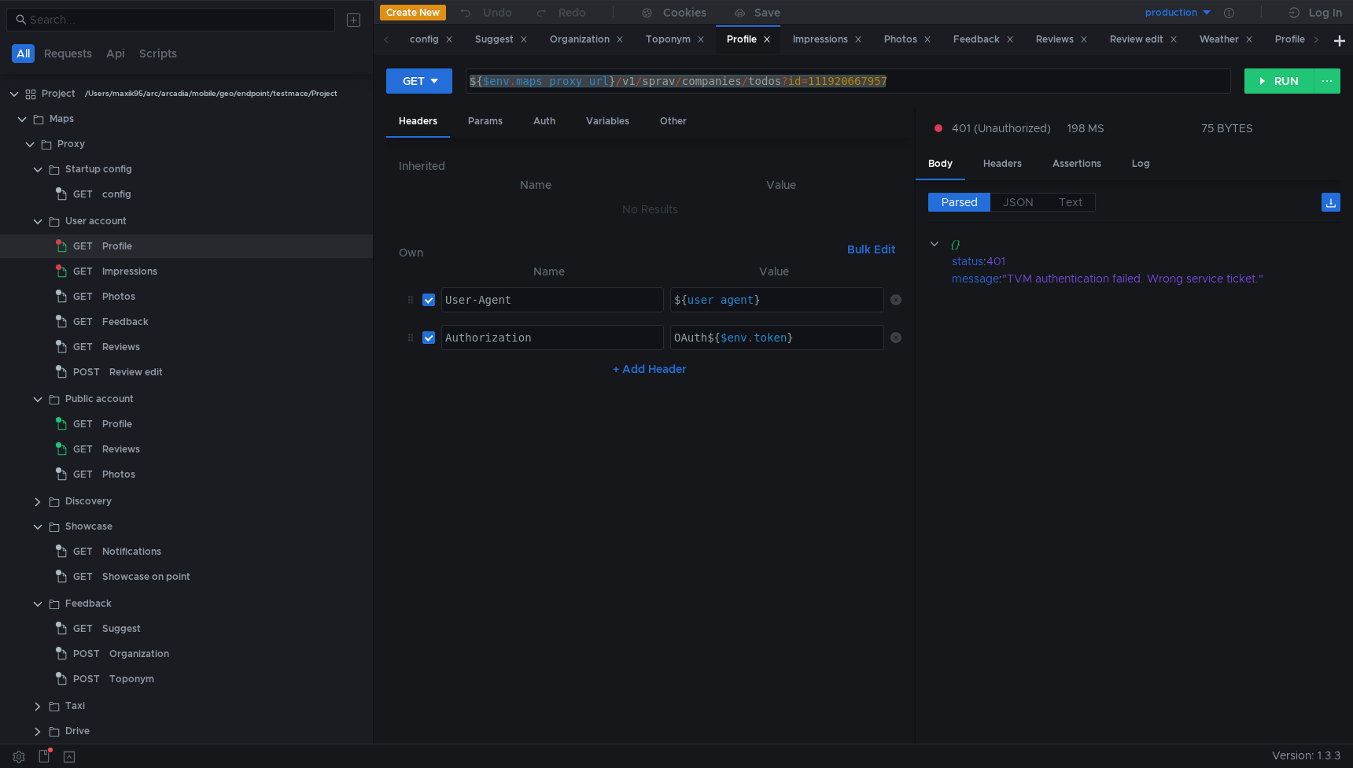
scroll to position [407, 0]
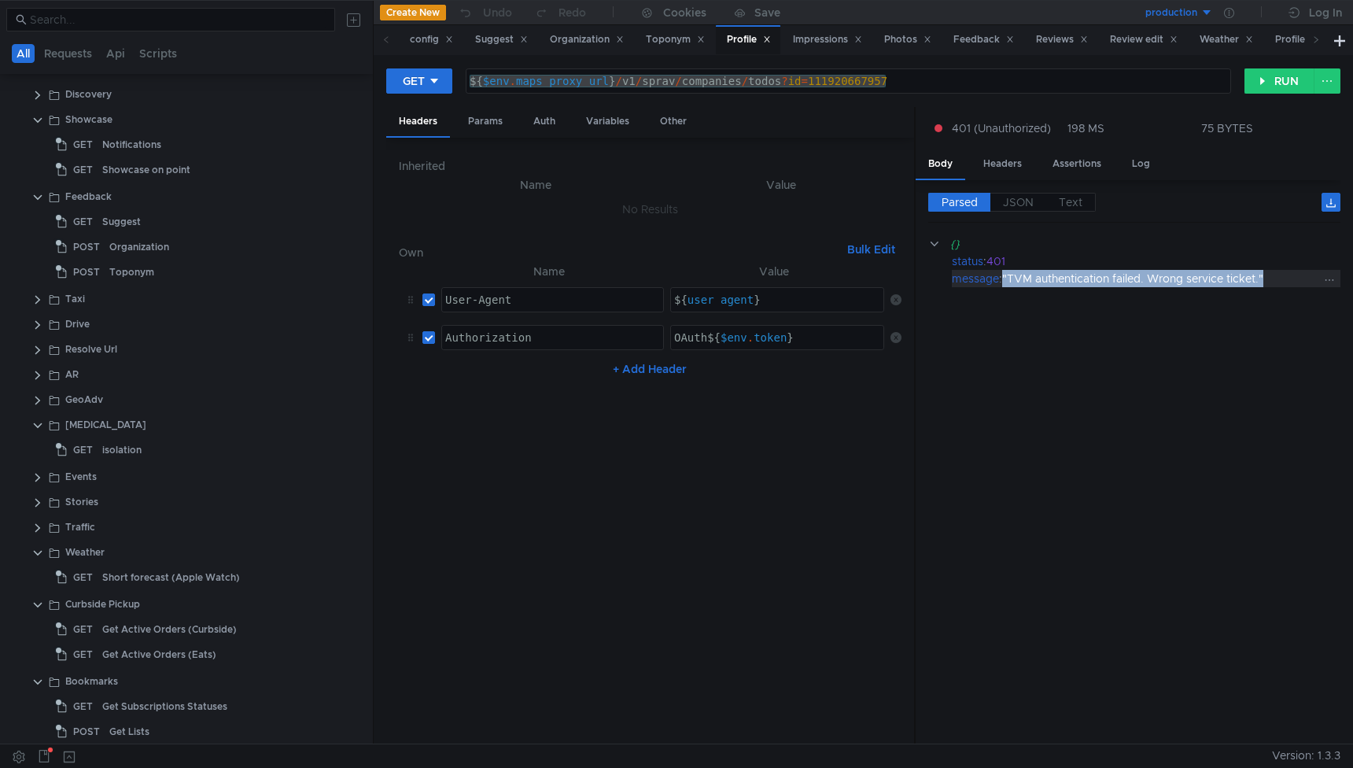
drag, startPoint x: 1040, startPoint y: 278, endPoint x: 1277, endPoint y: 278, distance: 237.5
click at [1277, 278] on div ""TVM authentication failed. Wrong service ticket."" at bounding box center [1161, 278] width 319 height 17
copy div ""TVM authentication failed. Wrong service ticket.""
click at [1278, 79] on button "RUN" at bounding box center [1279, 80] width 70 height 25
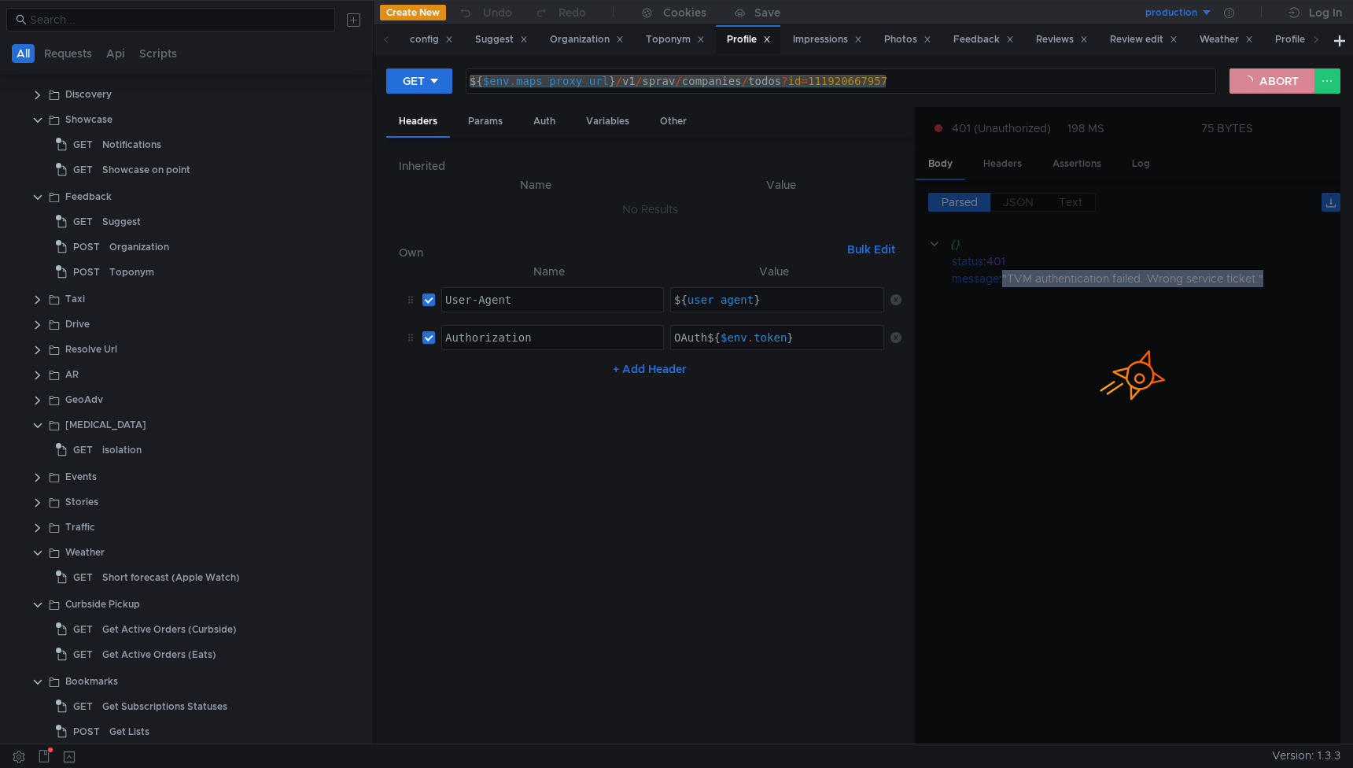
click at [1278, 79] on button "ABORT" at bounding box center [1271, 80] width 85 height 25
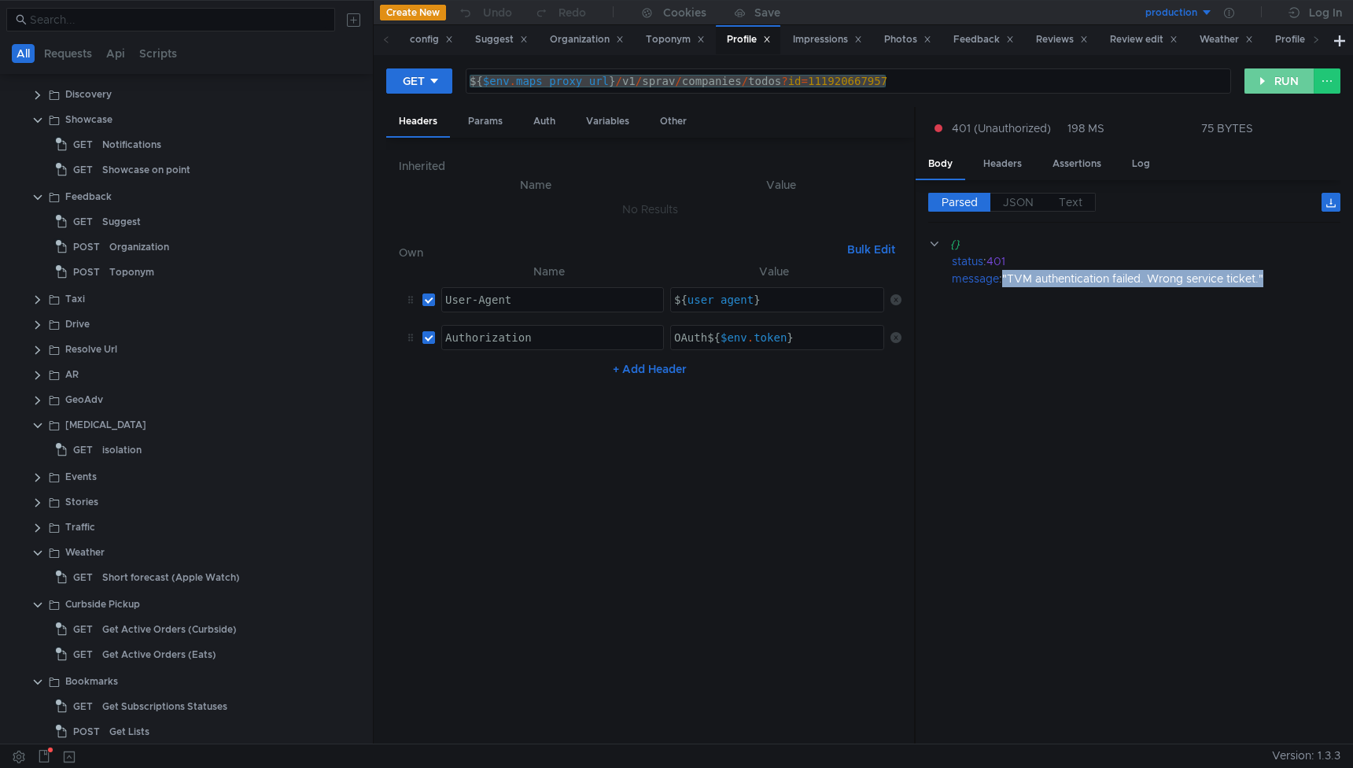
click at [1278, 79] on button "RUN" at bounding box center [1279, 80] width 70 height 25
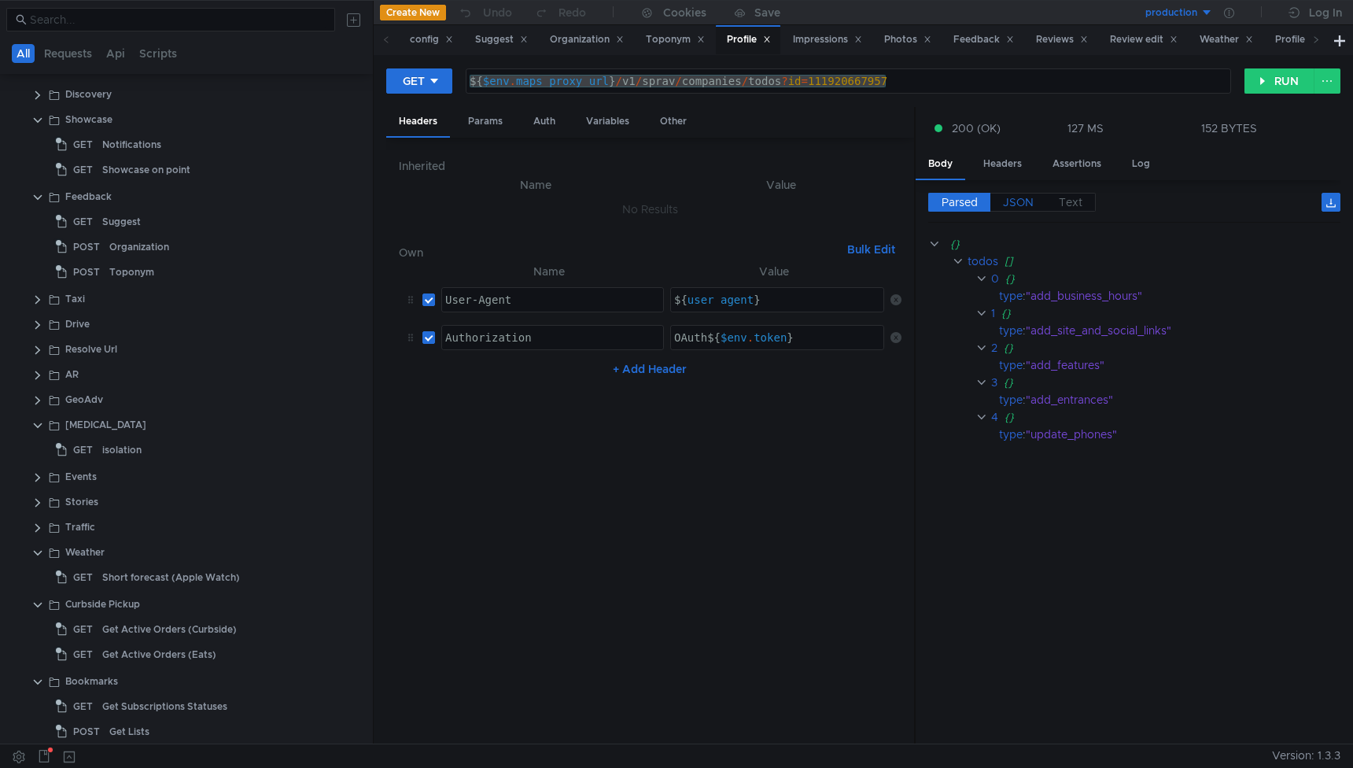
click at [1023, 198] on span "JSON" at bounding box center [1018, 202] width 31 height 14
click at [1002, 200] on label "JSON" at bounding box center [1018, 202] width 56 height 19
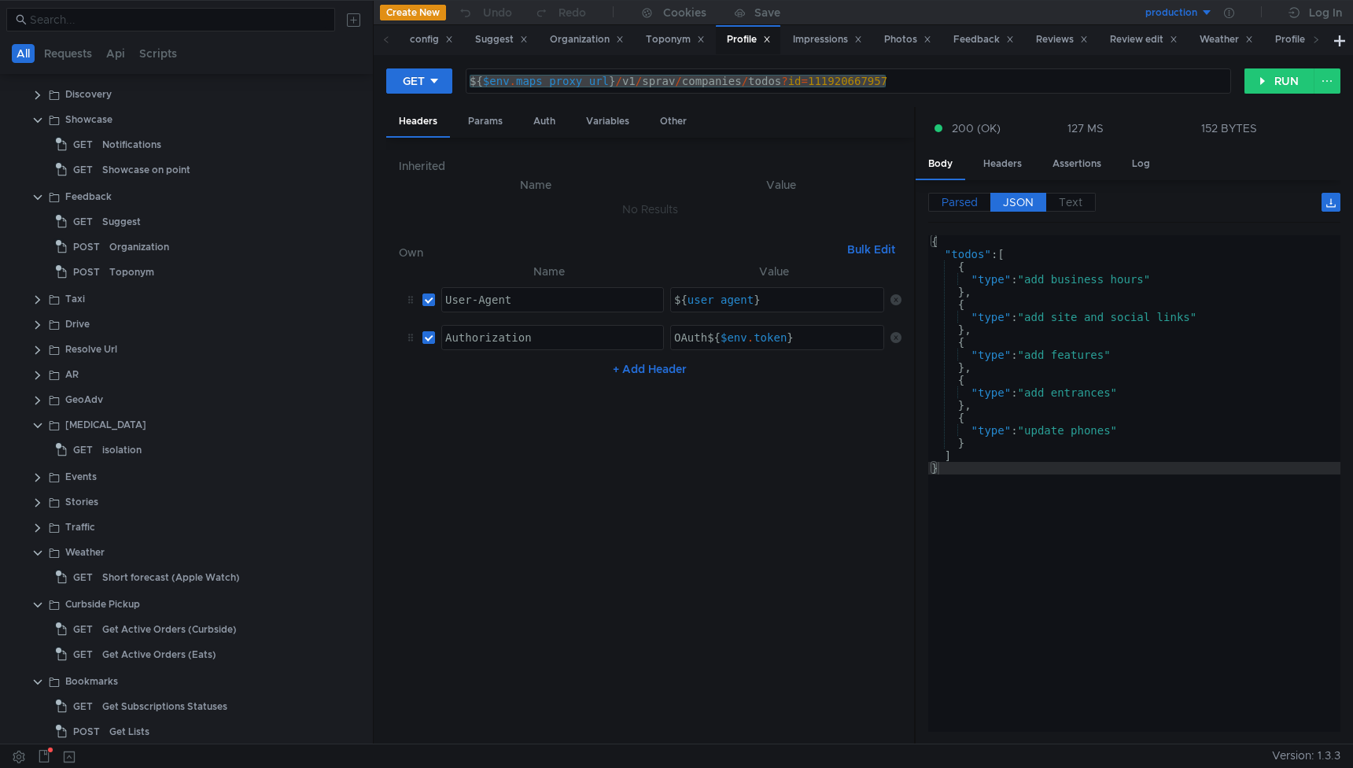
click at [975, 200] on span "Parsed" at bounding box center [959, 202] width 36 height 14
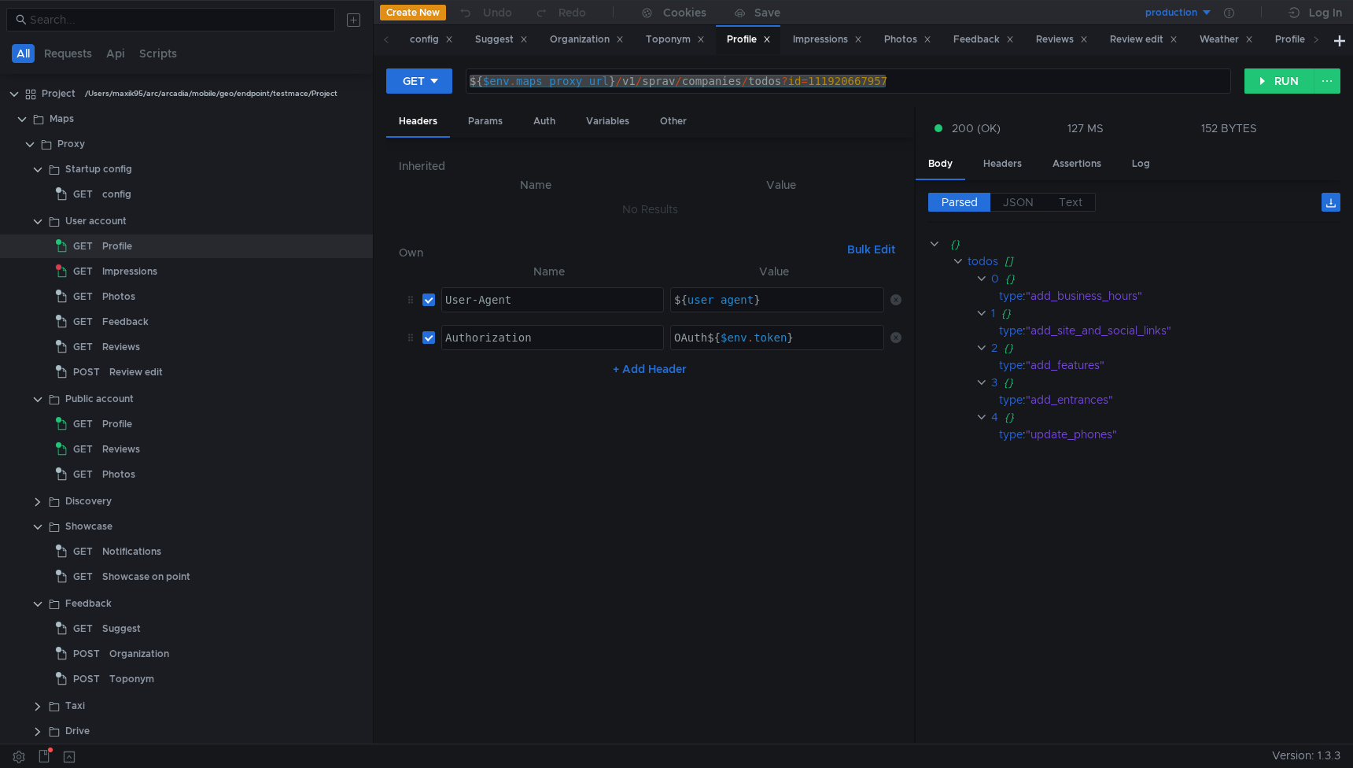
scroll to position [407, 0]
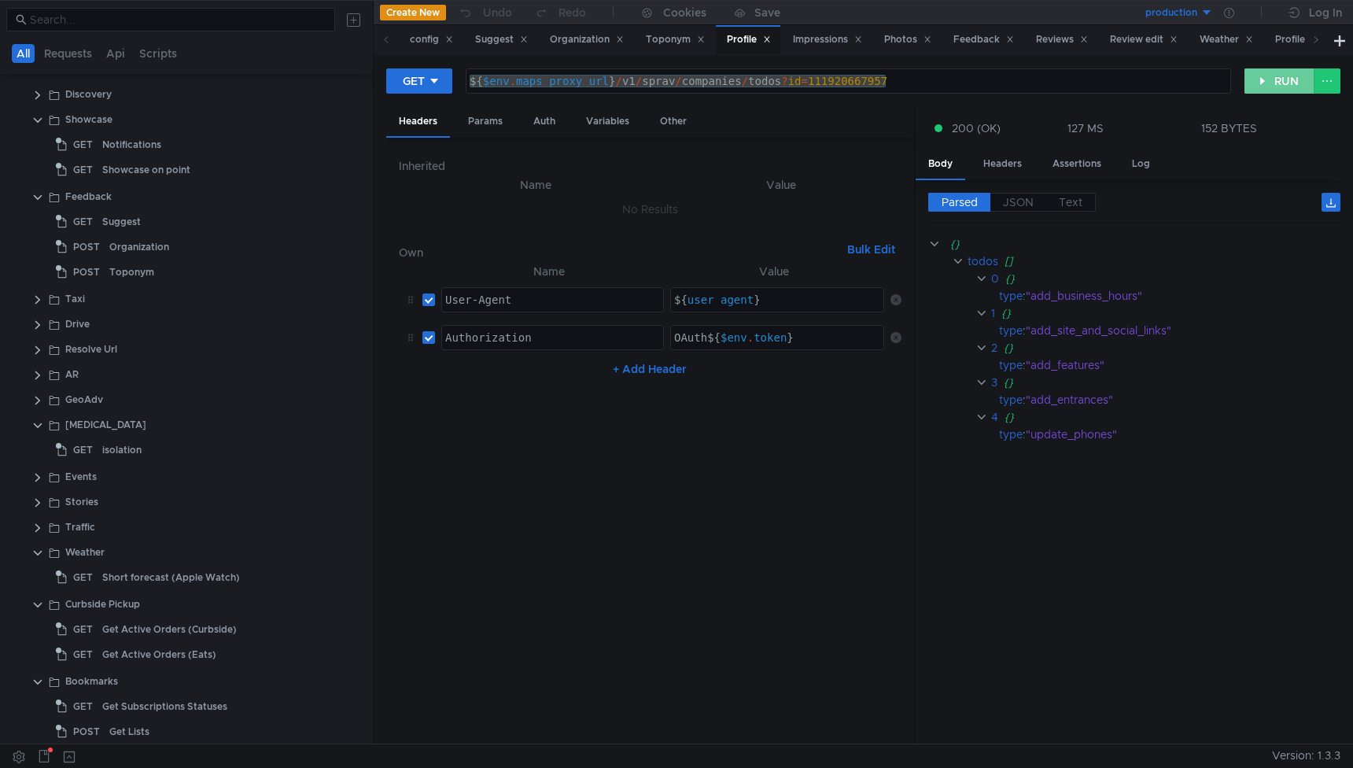
click at [1269, 80] on button "RUN" at bounding box center [1279, 80] width 70 height 25
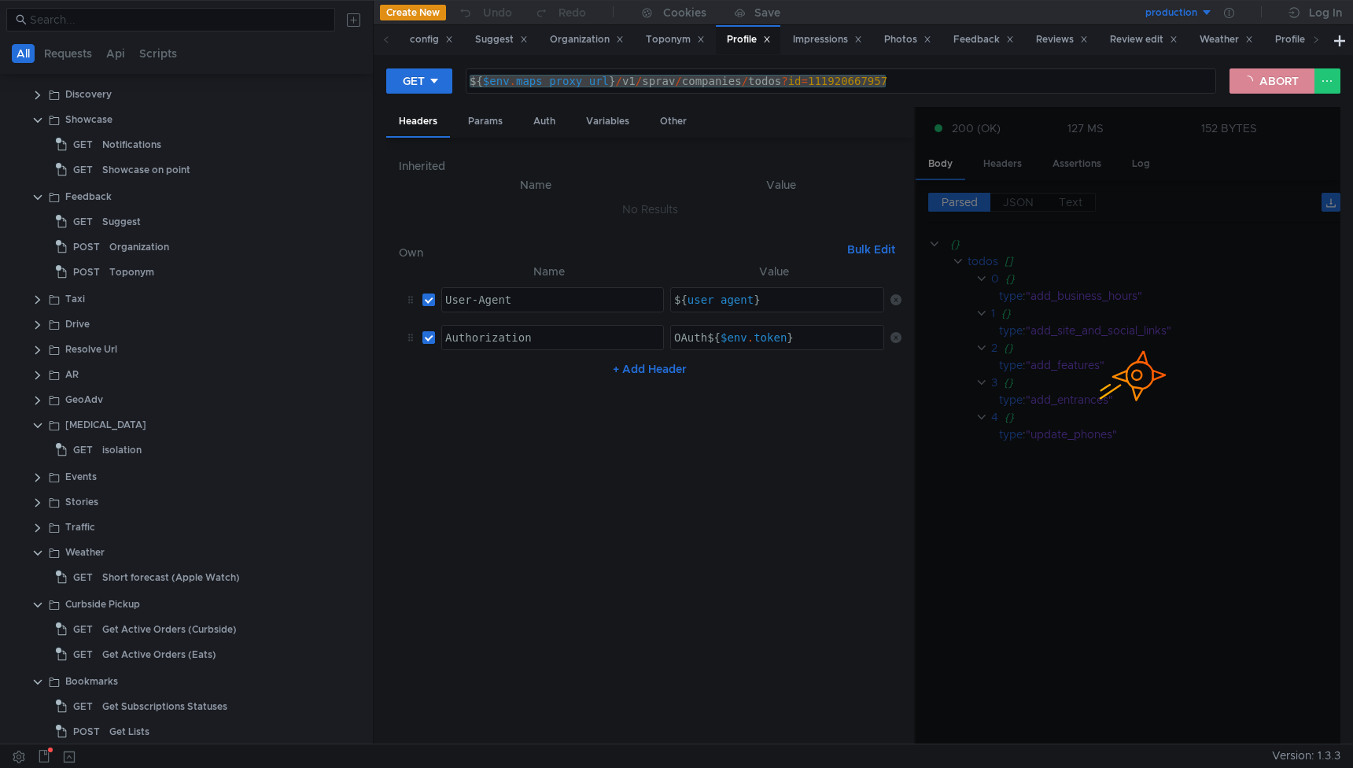
click at [1269, 80] on button "ABORT" at bounding box center [1271, 80] width 85 height 25
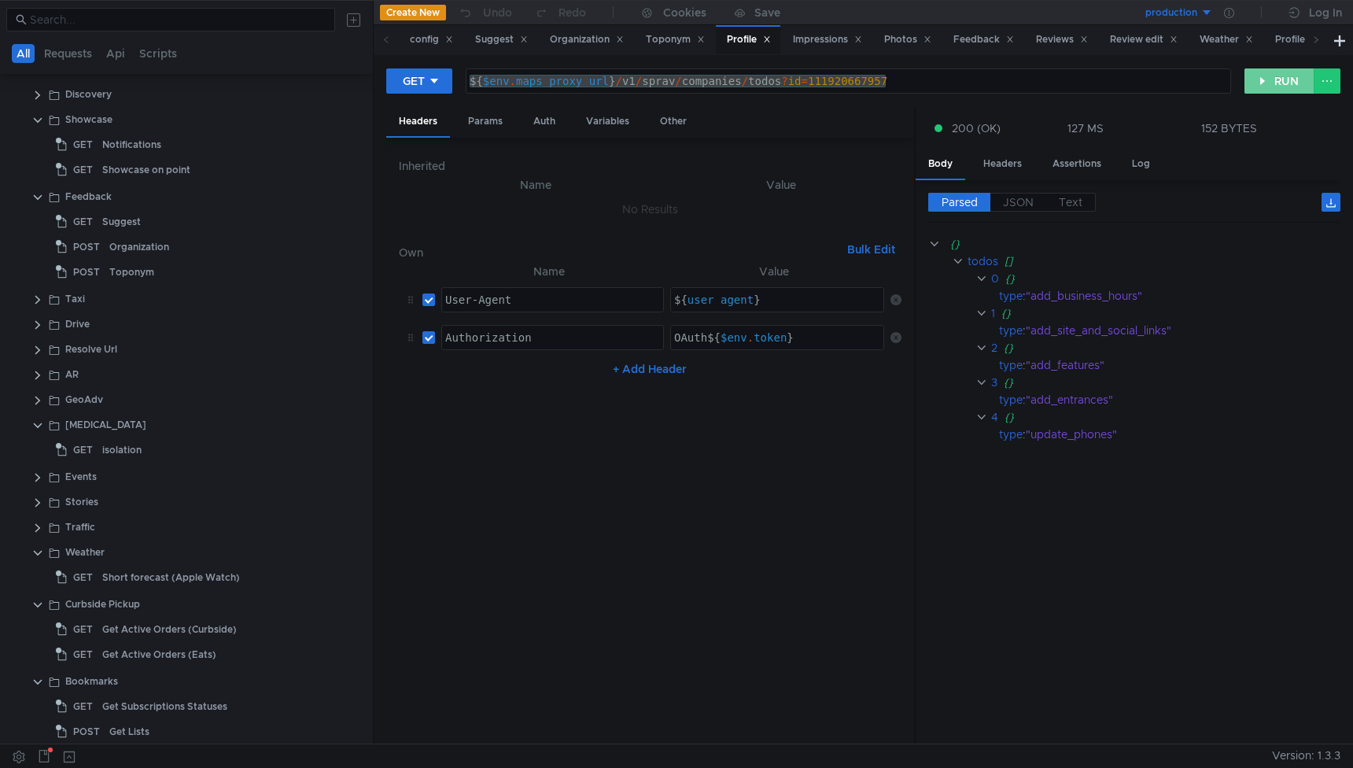
click at [1269, 80] on button "RUN" at bounding box center [1279, 80] width 70 height 25
click at [1288, 83] on button "RUN" at bounding box center [1279, 80] width 70 height 25
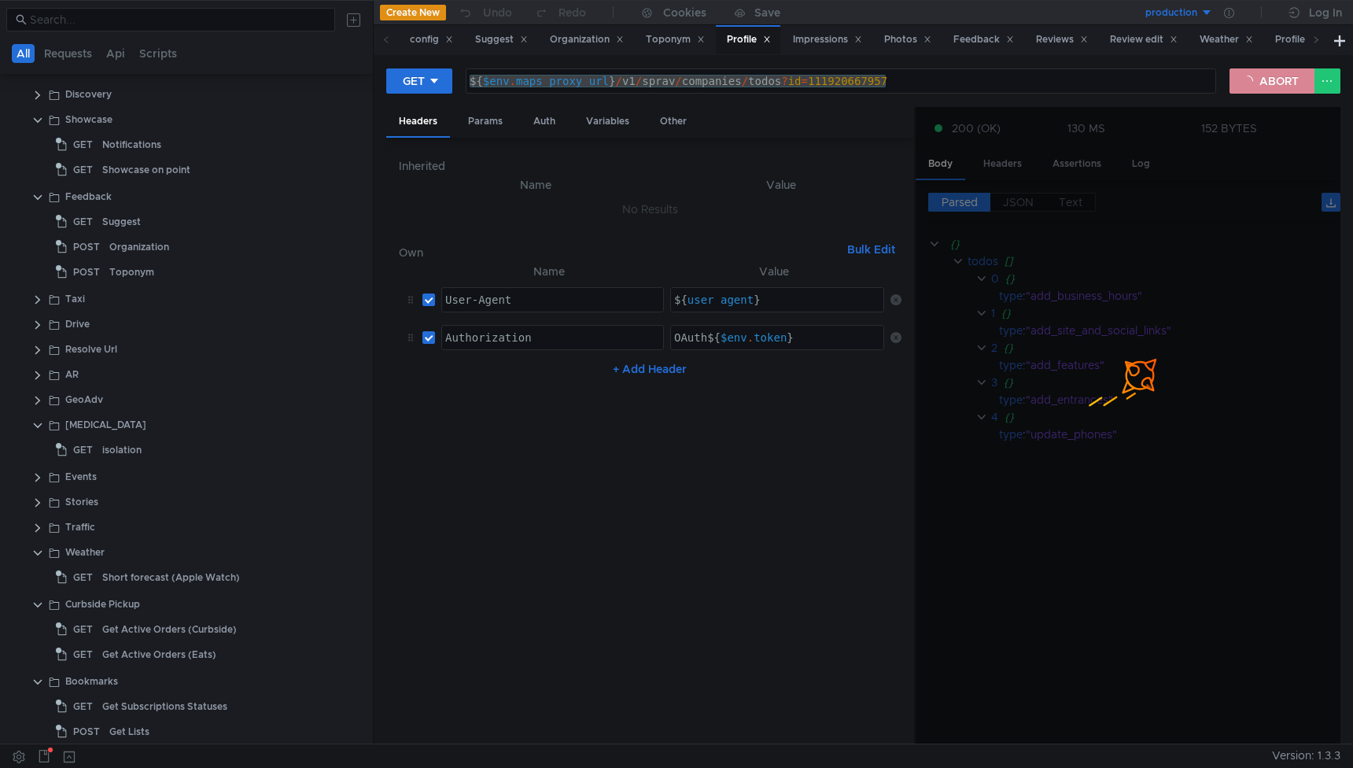
click at [1275, 80] on button "ABORT" at bounding box center [1271, 80] width 85 height 25
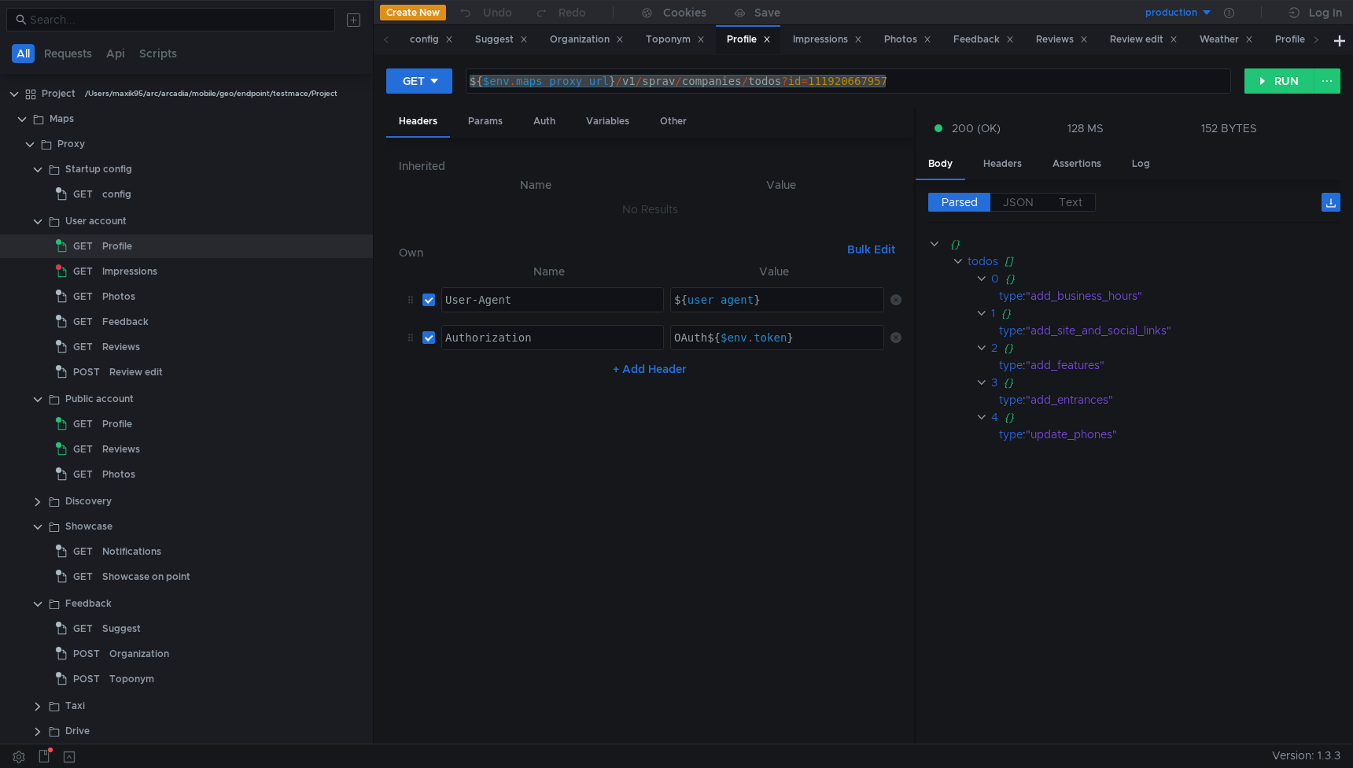
scroll to position [407, 0]
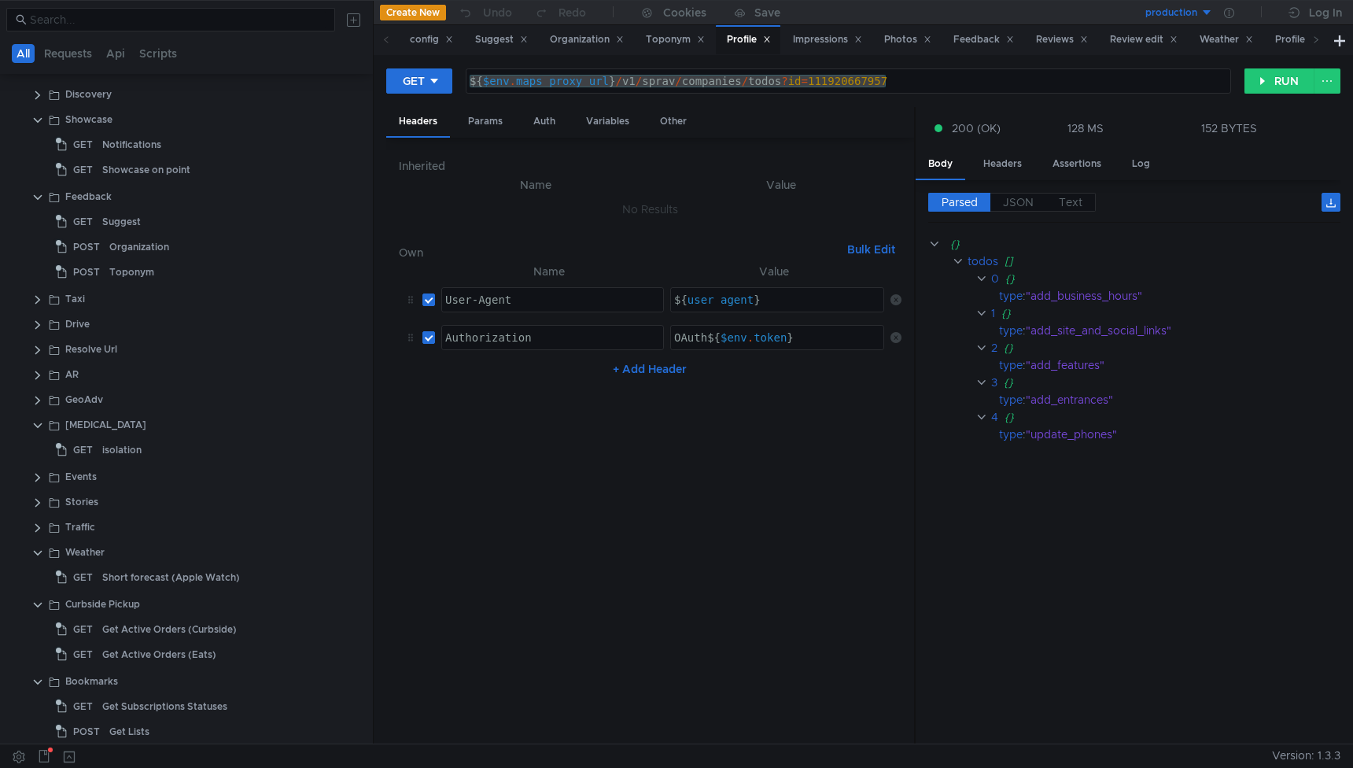
click at [1276, 95] on div "GET ${$env.maps_proxy_url}/v1/sprav/companies/todos?id=111920667957 ${ $env . m…" at bounding box center [863, 87] width 954 height 39
click at [1276, 88] on button "RUN" at bounding box center [1279, 80] width 70 height 25
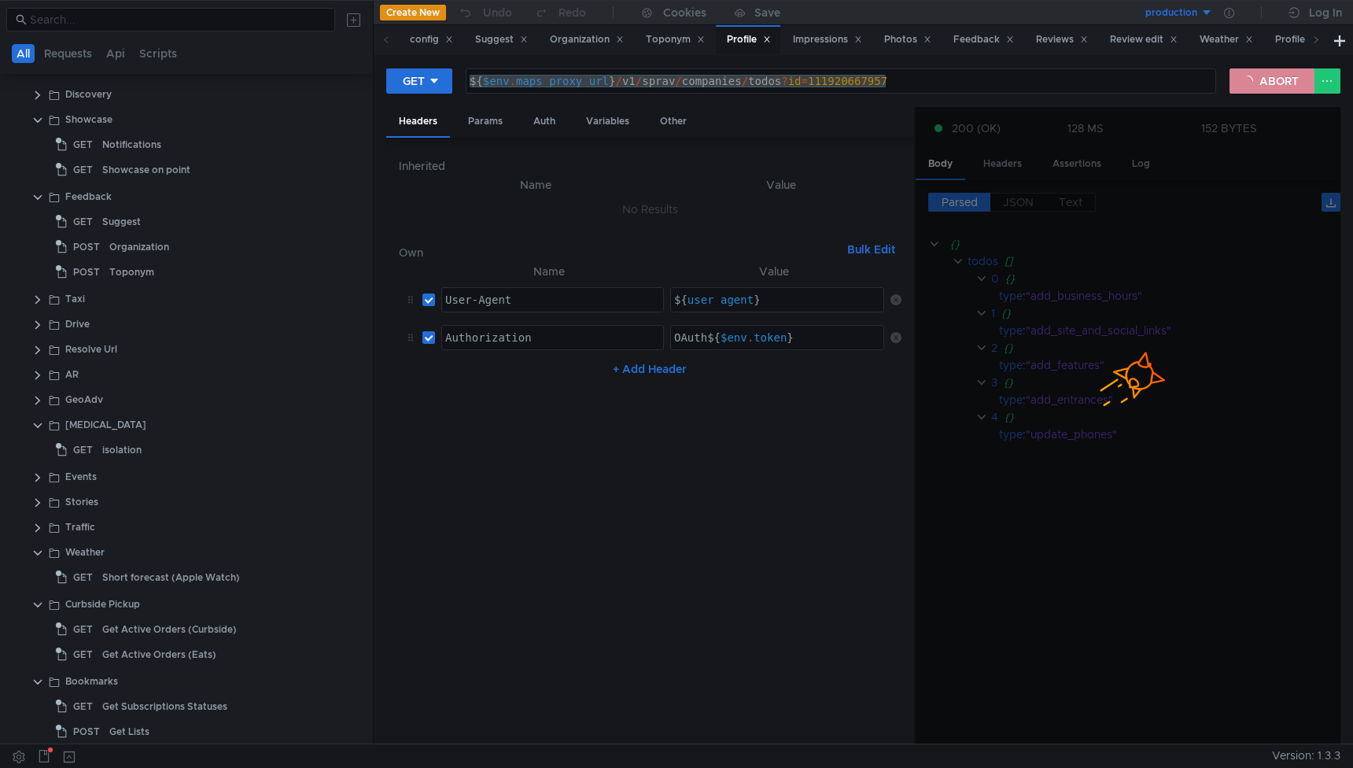
click at [1280, 81] on button "ABORT" at bounding box center [1271, 80] width 85 height 25
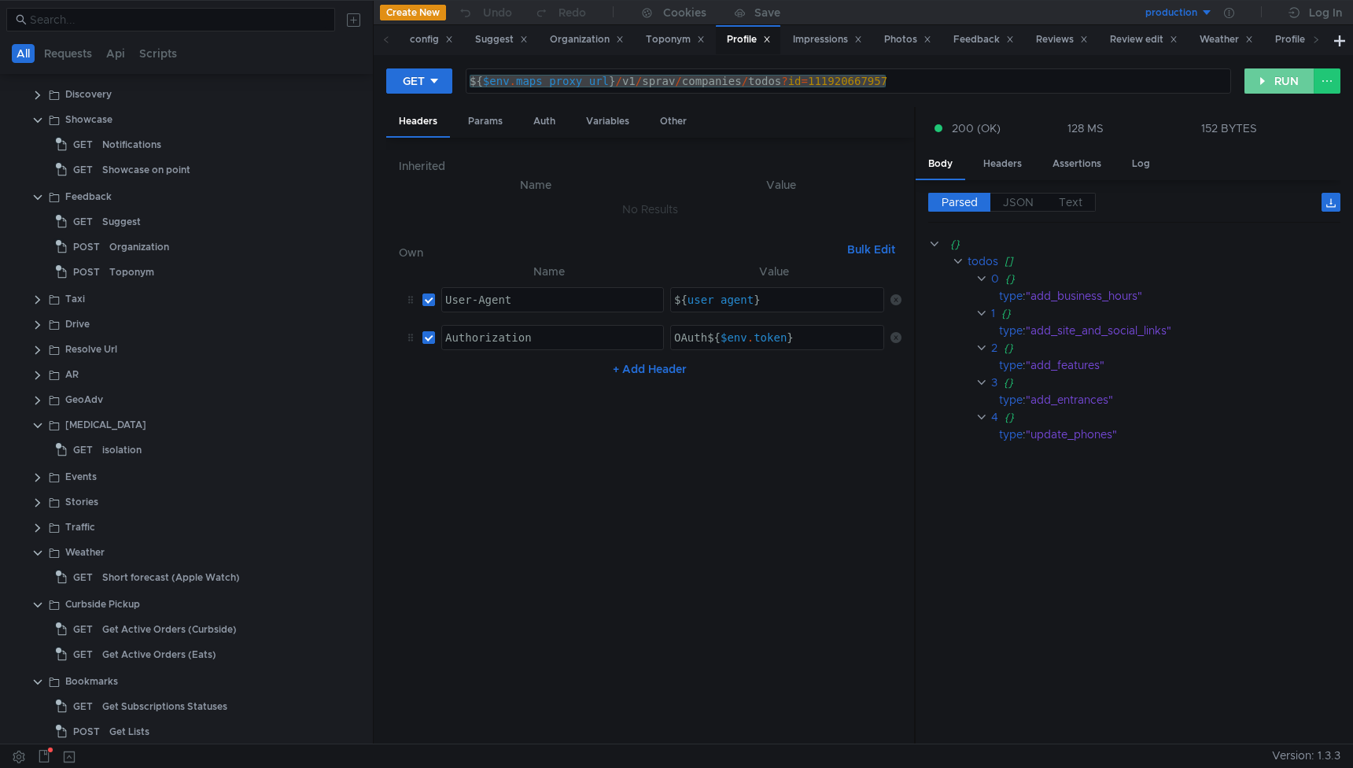
click at [1280, 81] on button "RUN" at bounding box center [1279, 80] width 70 height 25
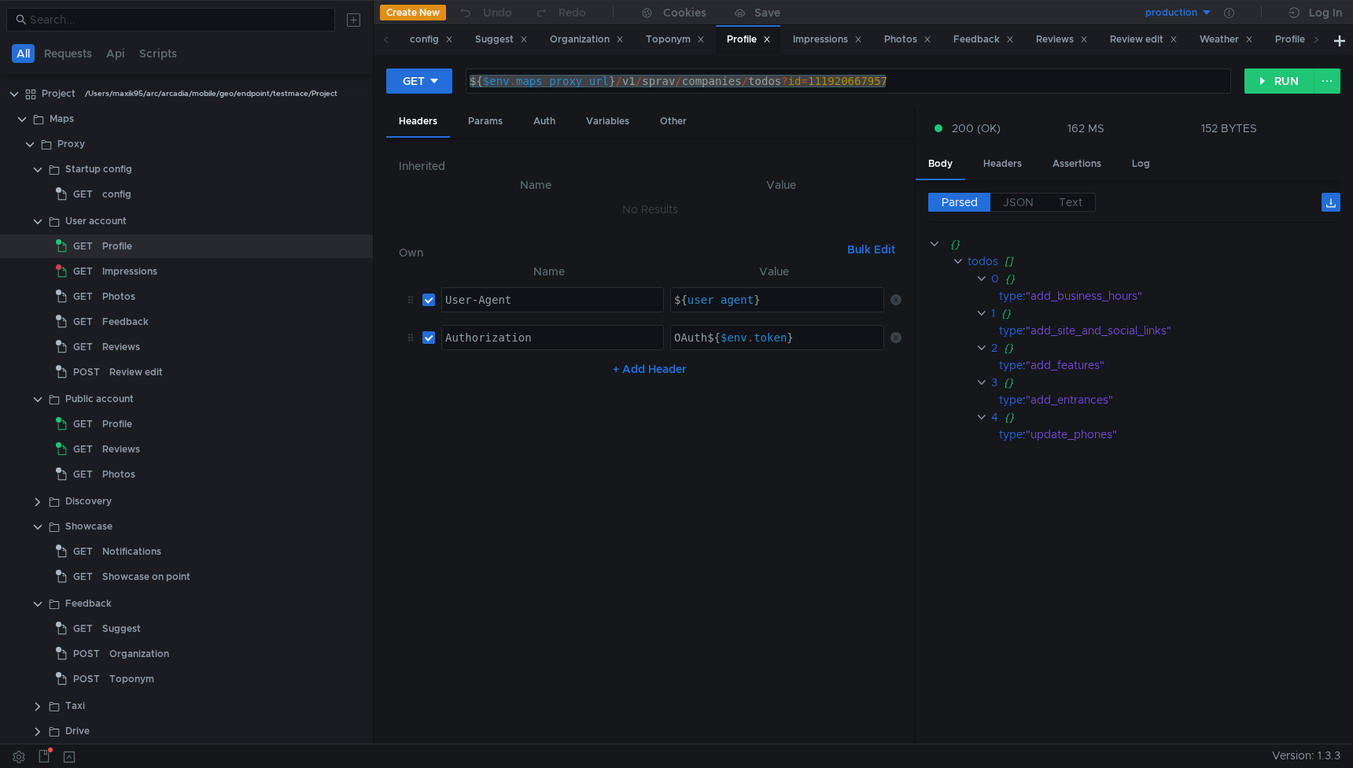
scroll to position [407, 0]
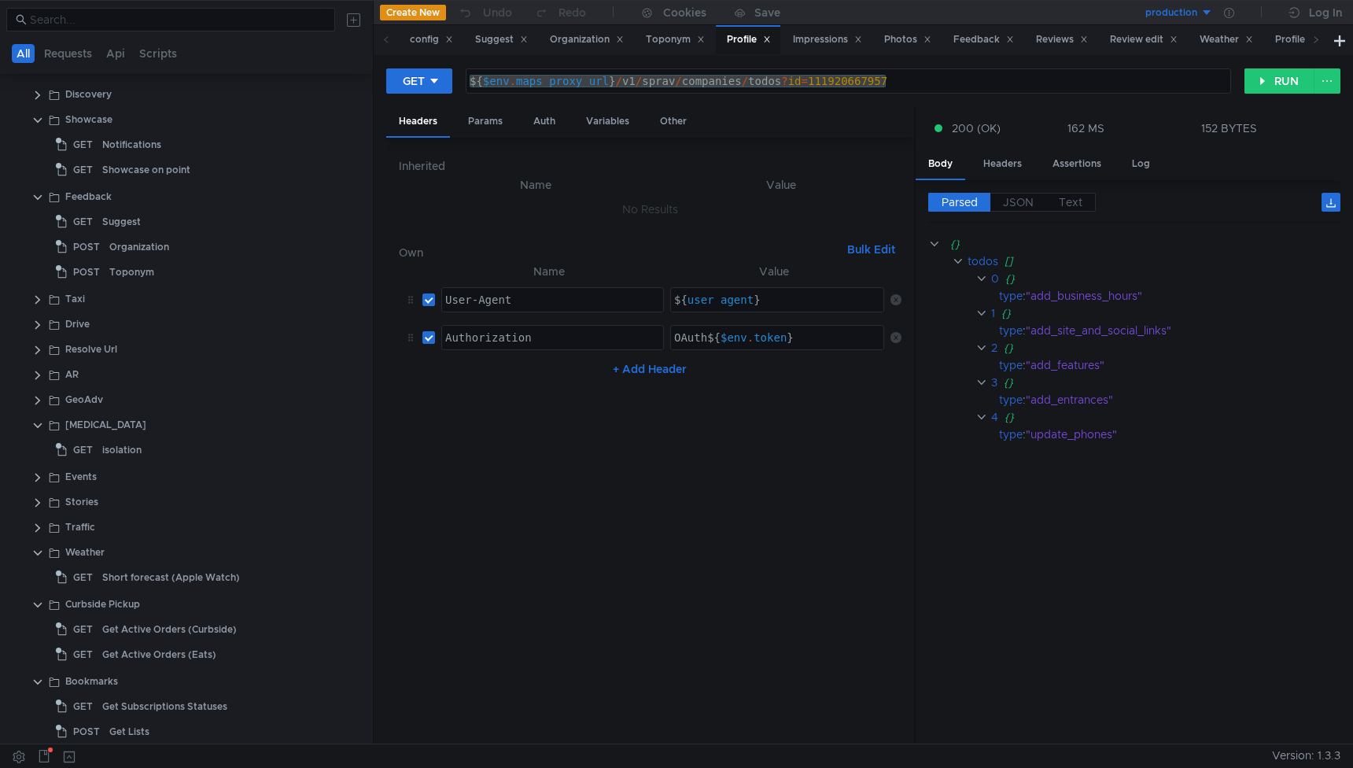
click at [1294, 95] on div "GET ${$env.maps_proxy_url}/v1/sprav/companies/todos?id=111920667957 ${ $env . m…" at bounding box center [863, 87] width 954 height 39
click at [1294, 94] on div "GET ${$env.maps_proxy_url}/v1/sprav/companies/todos?id=111920667957 ${ $env . m…" at bounding box center [863, 87] width 954 height 39
click at [1291, 89] on button "RUN" at bounding box center [1279, 80] width 70 height 25
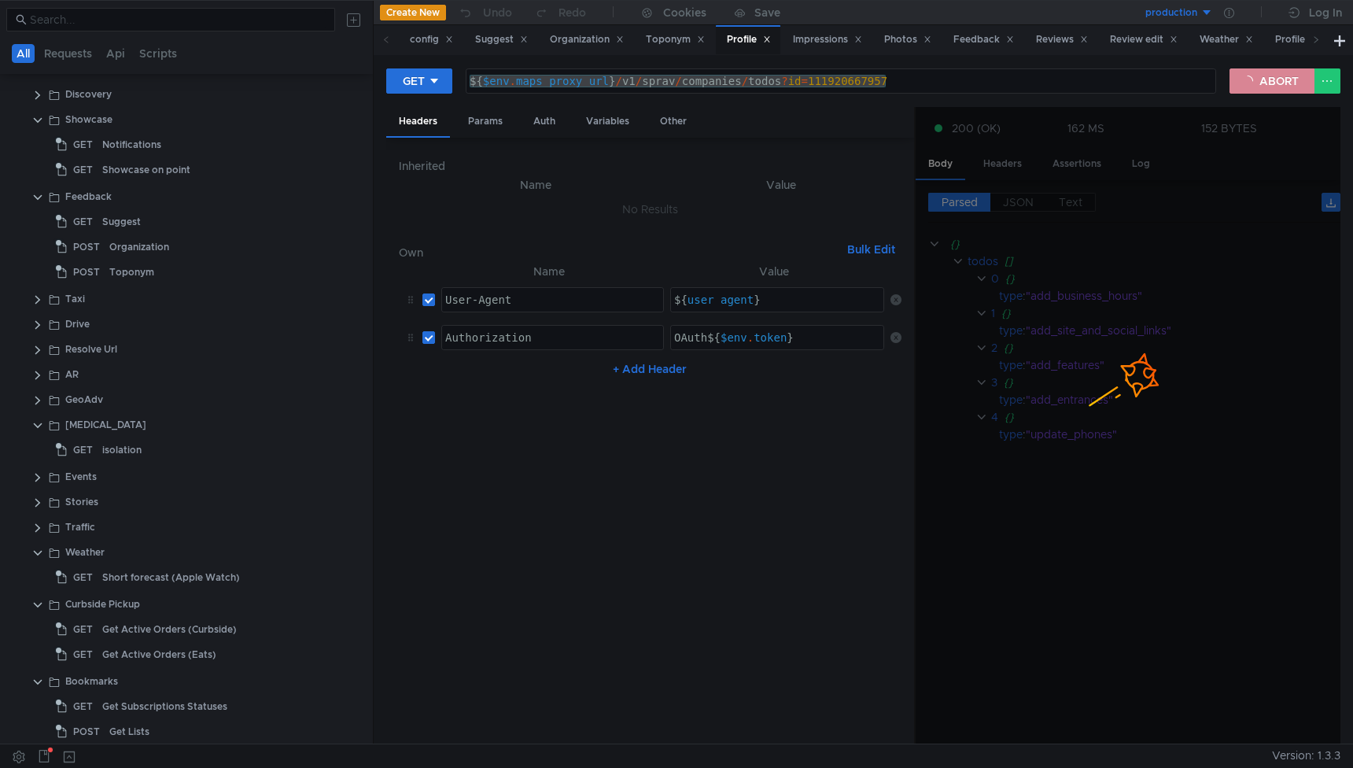
click at [1274, 79] on button "ABORT" at bounding box center [1271, 80] width 85 height 25
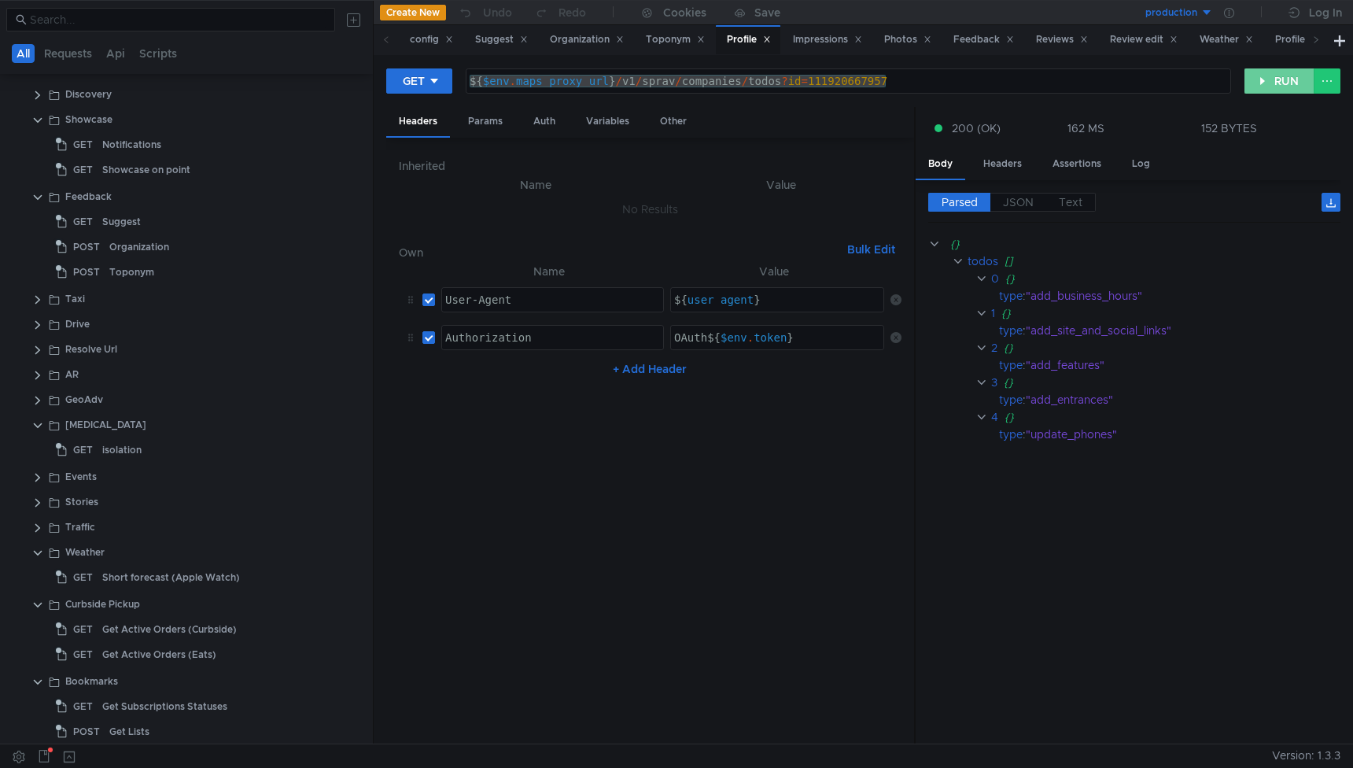
click at [1274, 79] on button "RUN" at bounding box center [1279, 80] width 70 height 25
click at [1283, 83] on button "RUN" at bounding box center [1279, 80] width 70 height 25
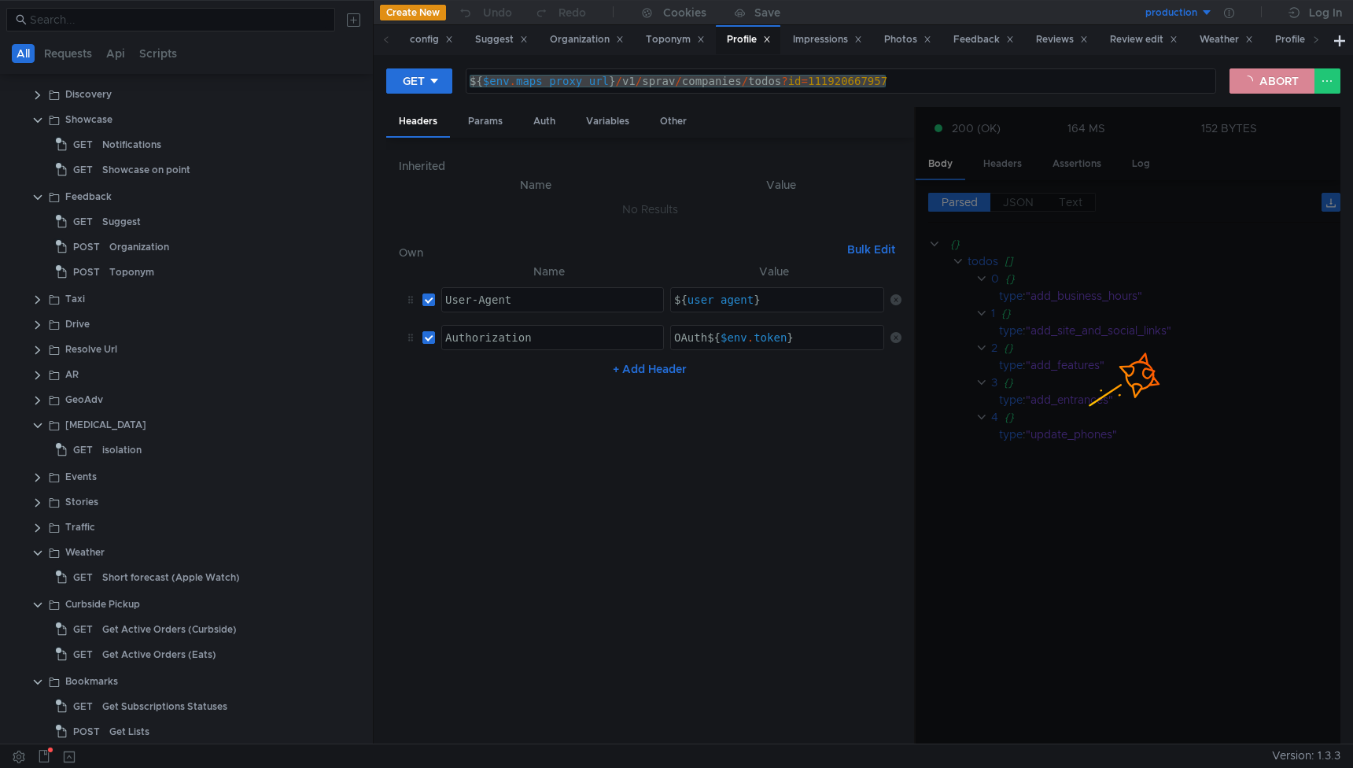
click at [1283, 83] on button "ABORT" at bounding box center [1271, 80] width 85 height 25
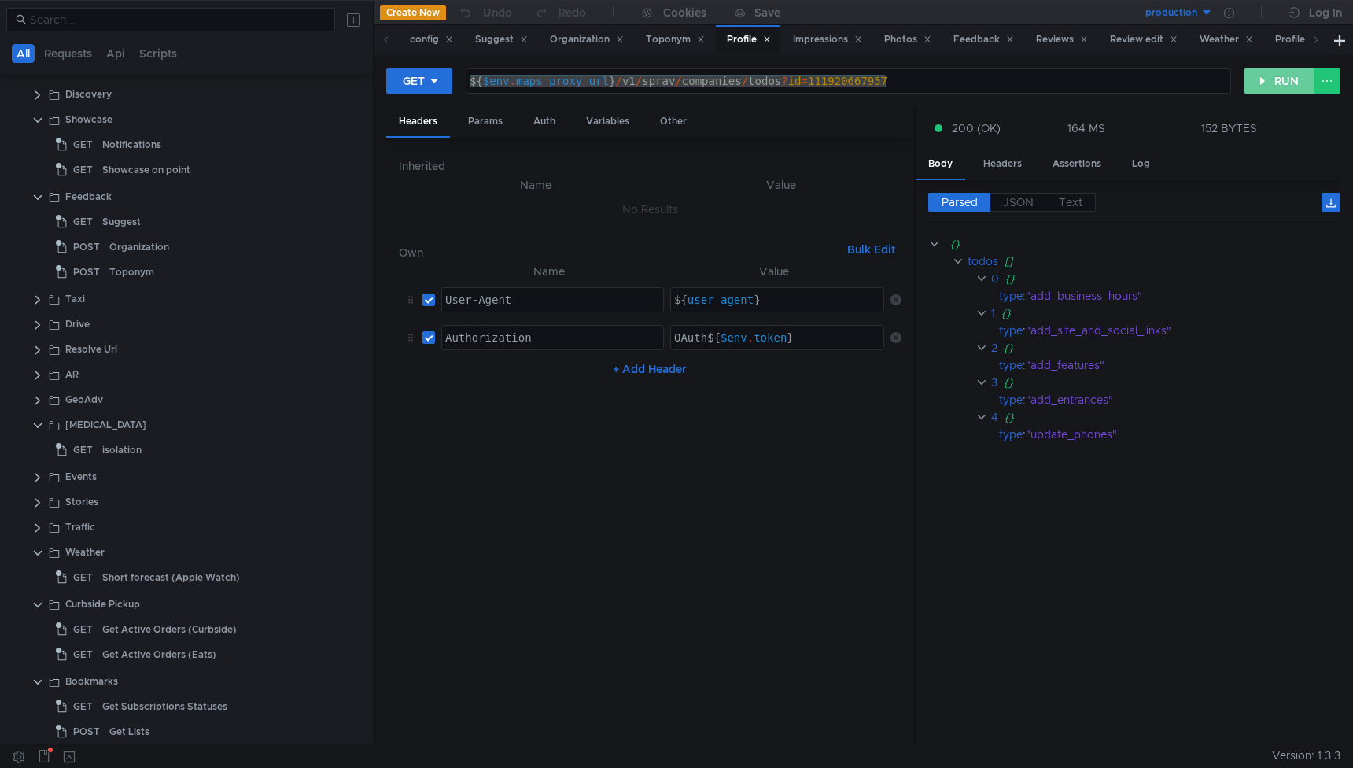
click at [1283, 83] on button "RUN" at bounding box center [1279, 80] width 70 height 25
click at [1276, 606] on cdk-virtual-scroll-viewport "{} todos [] 0 {} type : "add_business_hours" 1 {} type : "add_site_and_social_l…" at bounding box center [1134, 483] width 412 height 496
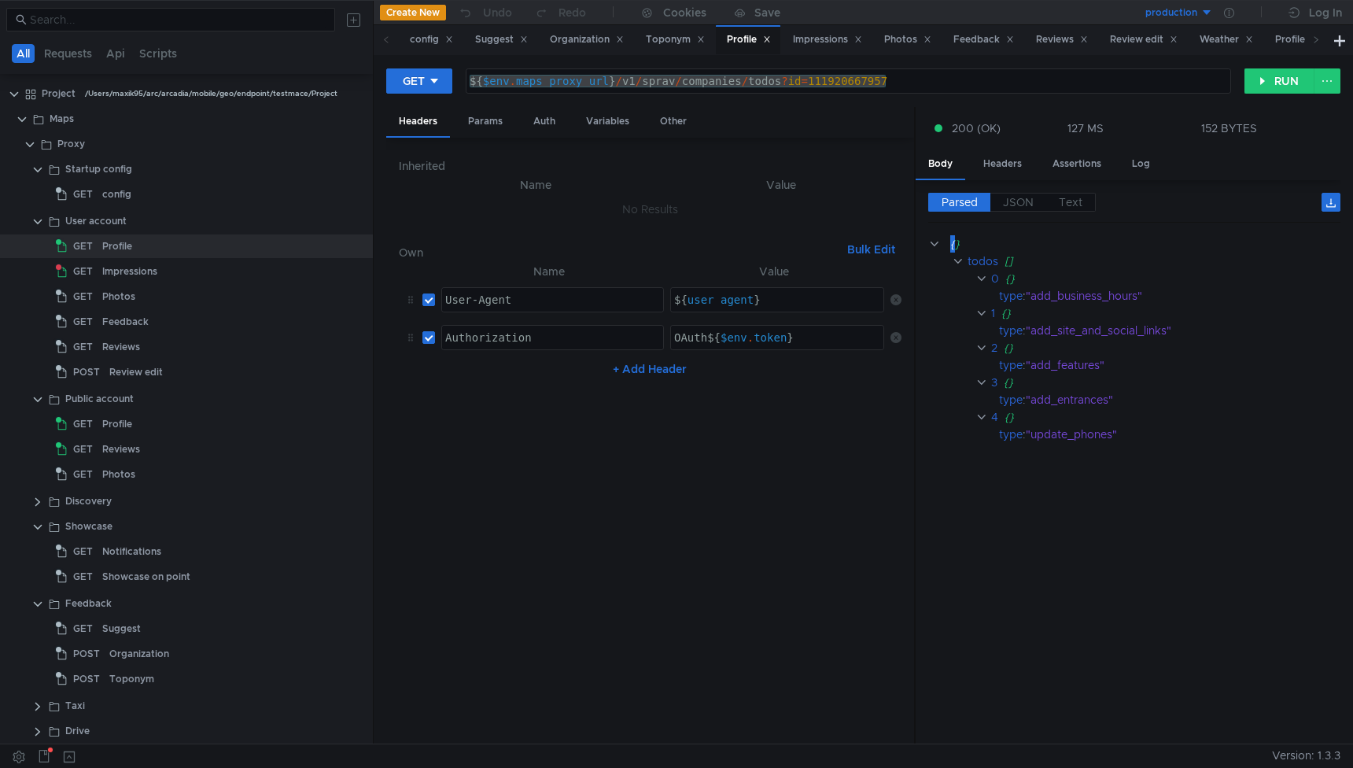
scroll to position [407, 0]
